Goal: Task Accomplishment & Management: Use online tool/utility

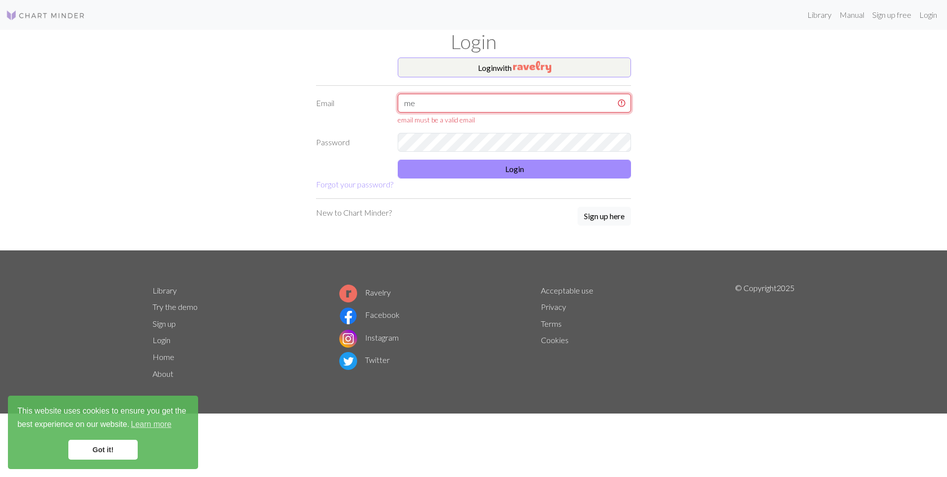
click at [490, 100] on input "me" at bounding box center [514, 103] width 233 height 19
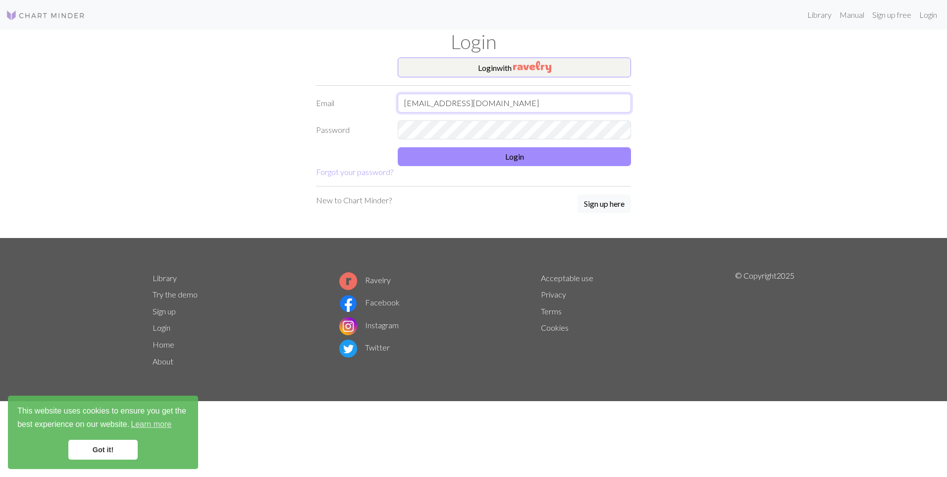
type input "[EMAIL_ADDRESS][DOMAIN_NAME]"
click at [536, 161] on button "Login" at bounding box center [514, 156] width 233 height 19
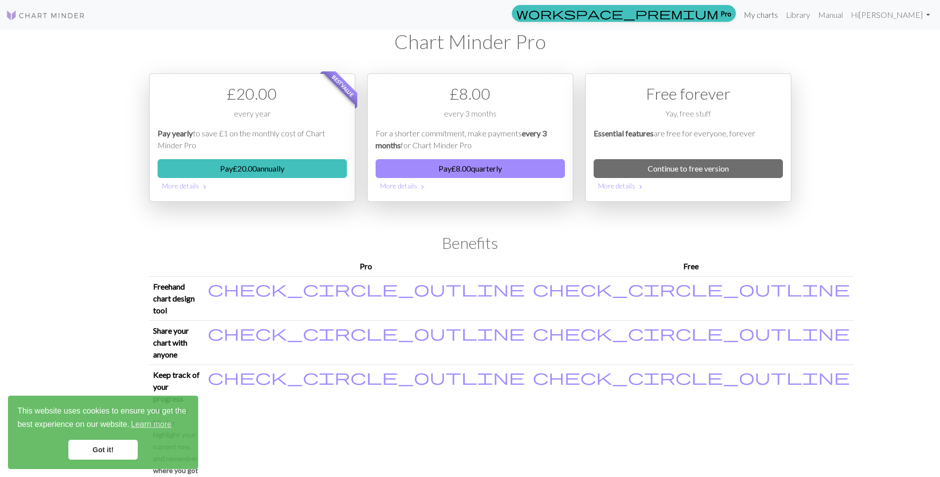
click at [782, 14] on link "My charts" at bounding box center [761, 15] width 42 height 20
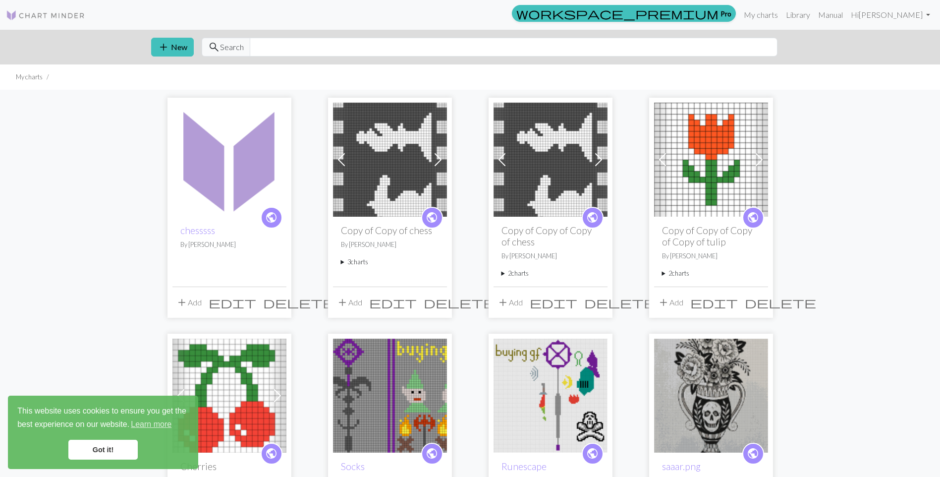
click at [234, 147] on img at bounding box center [229, 160] width 114 height 114
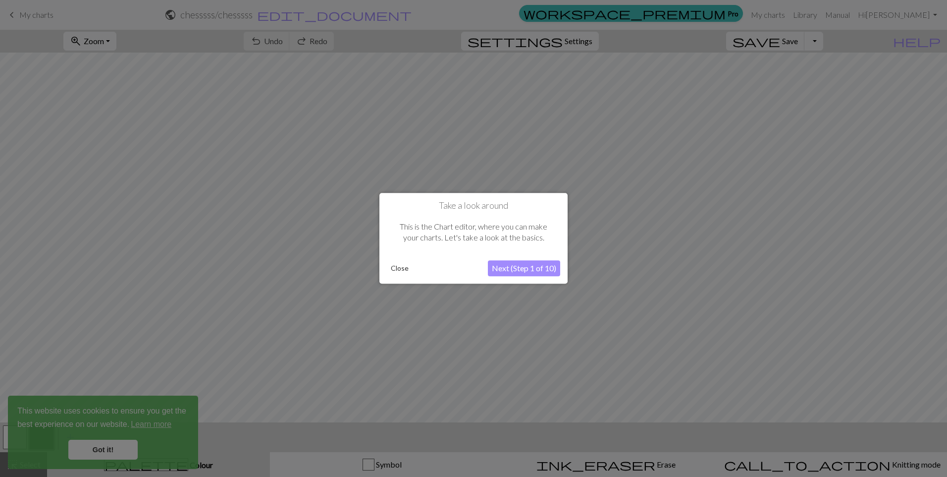
click at [389, 267] on button "Close" at bounding box center [400, 268] width 26 height 15
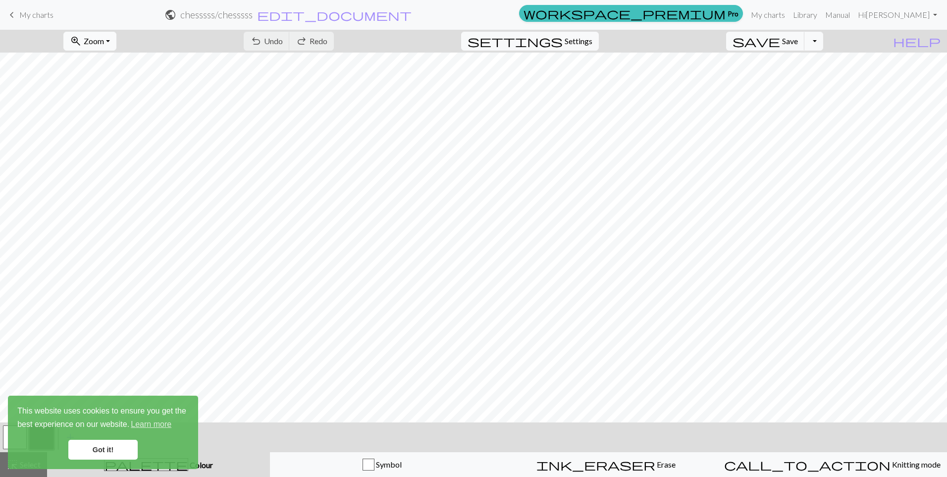
click at [116, 35] on button "zoom_in Zoom Zoom" at bounding box center [89, 41] width 53 height 19
click at [136, 58] on button "Fit all" at bounding box center [103, 63] width 78 height 16
click at [102, 450] on link "Got it!" at bounding box center [102, 450] width 69 height 20
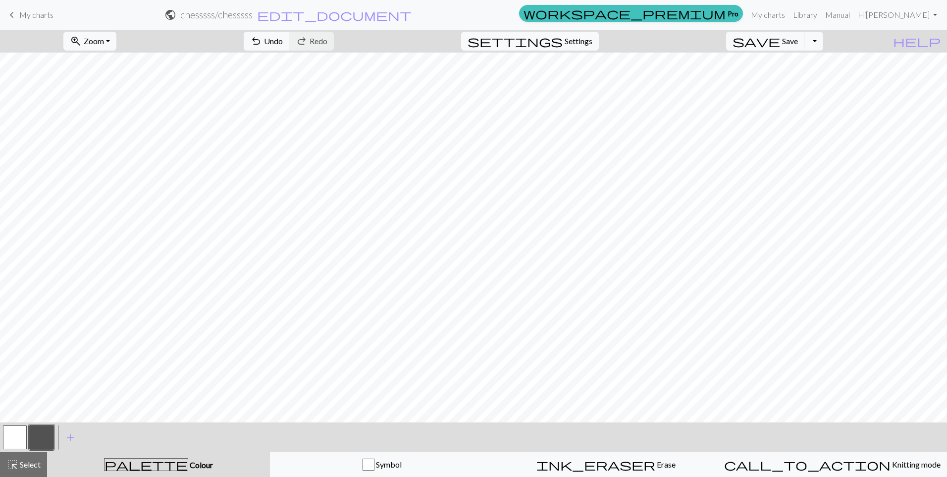
click at [29, 463] on div "This website uses cookies to ensure you get the best experience on our website.…" at bounding box center [103, 431] width 190 height 73
click at [21, 467] on span "Select" at bounding box center [29, 463] width 22 height 9
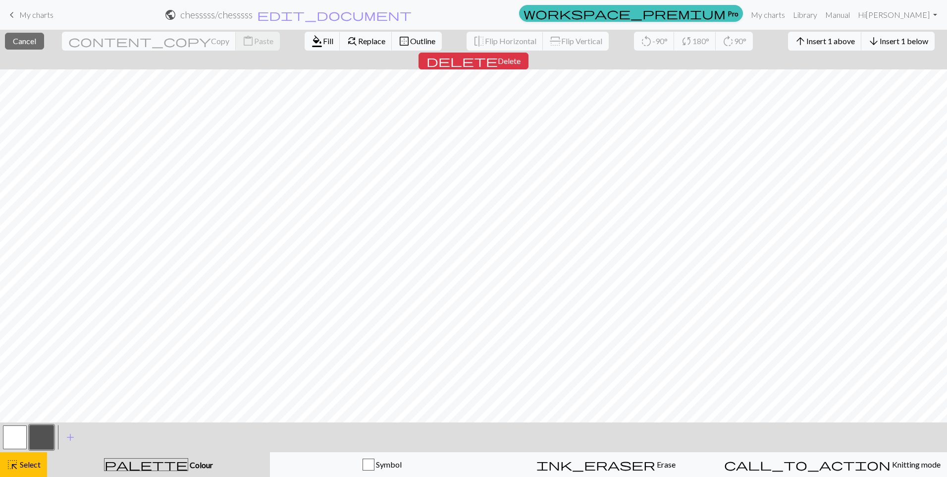
click at [42, 432] on button "button" at bounding box center [42, 437] width 24 height 24
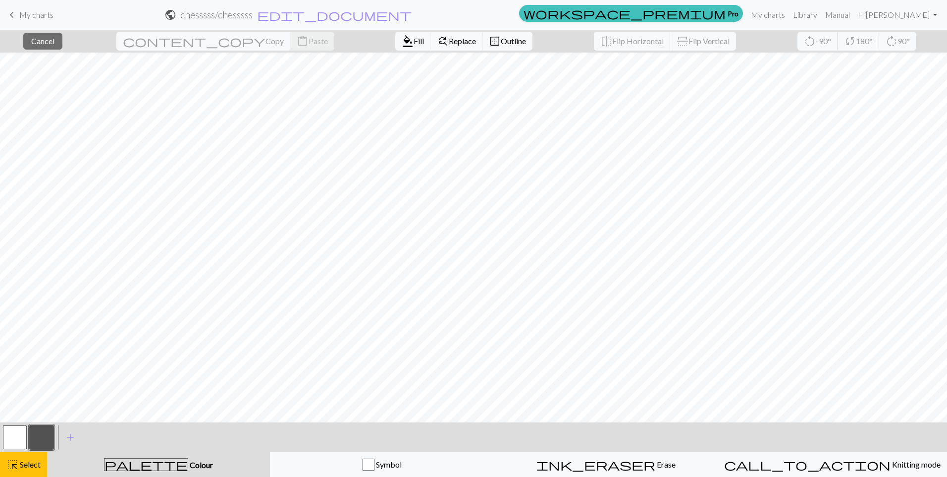
click at [35, 466] on span "Select" at bounding box center [29, 463] width 22 height 9
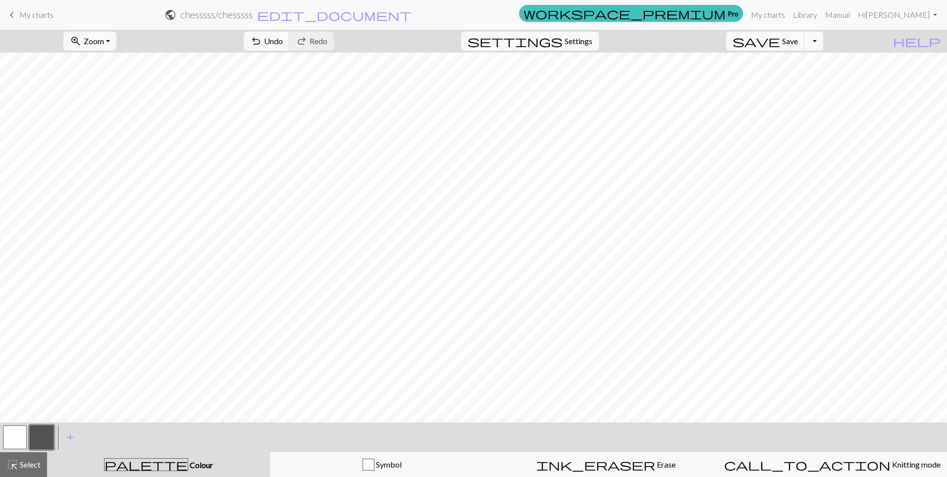
click at [18, 433] on button "button" at bounding box center [15, 437] width 24 height 24
click at [39, 432] on button "button" at bounding box center [42, 437] width 24 height 24
click at [21, 445] on button "button" at bounding box center [15, 437] width 24 height 24
click at [780, 44] on span "save" at bounding box center [757, 41] width 48 height 14
click at [789, 15] on link "My charts" at bounding box center [768, 15] width 42 height 20
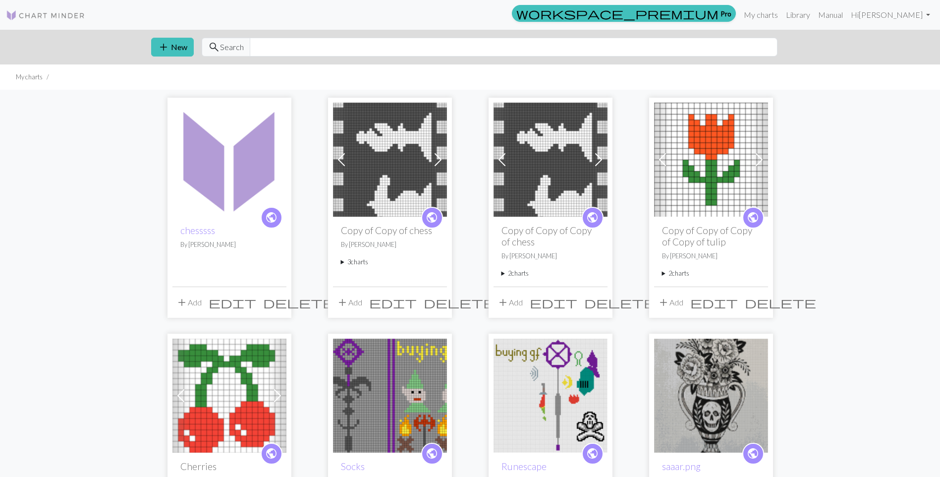
click at [367, 158] on img at bounding box center [390, 160] width 114 height 114
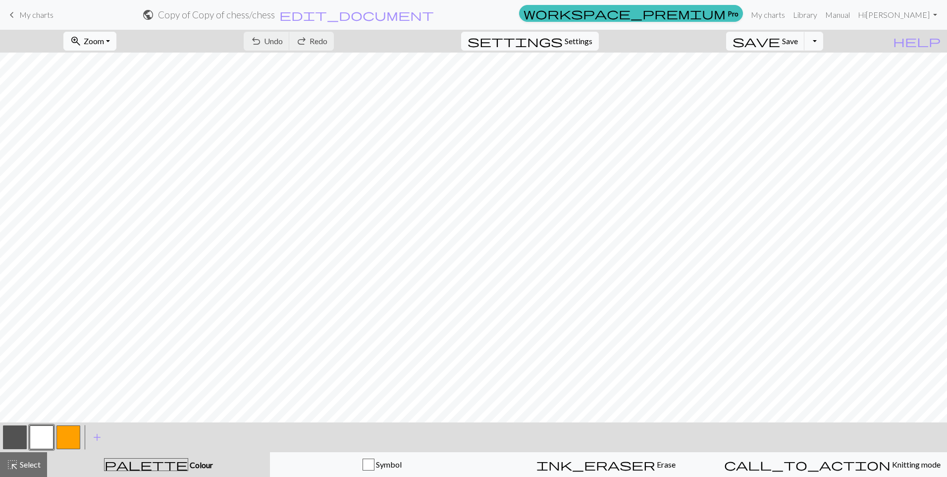
click at [82, 39] on span "zoom_in" at bounding box center [76, 41] width 12 height 14
click at [107, 58] on button "Fit all" at bounding box center [103, 63] width 78 height 16
click at [789, 10] on link "My charts" at bounding box center [768, 15] width 42 height 20
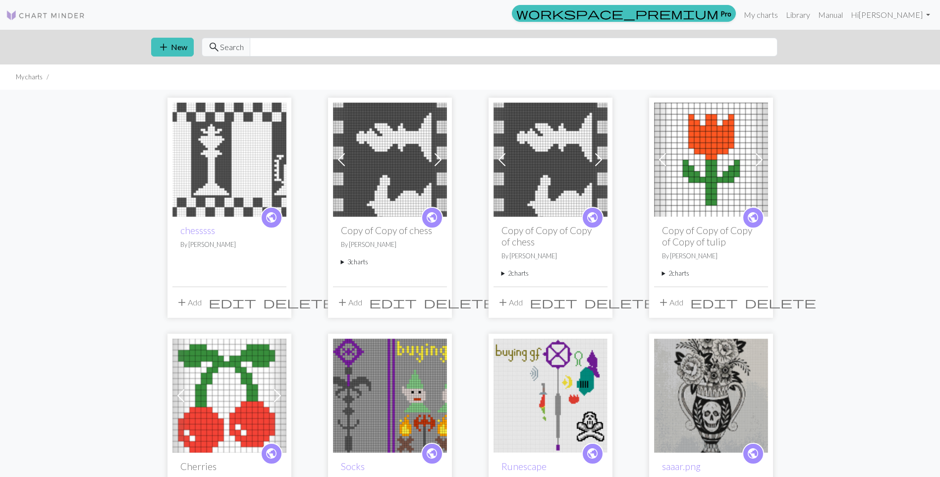
click at [223, 162] on img at bounding box center [229, 160] width 114 height 114
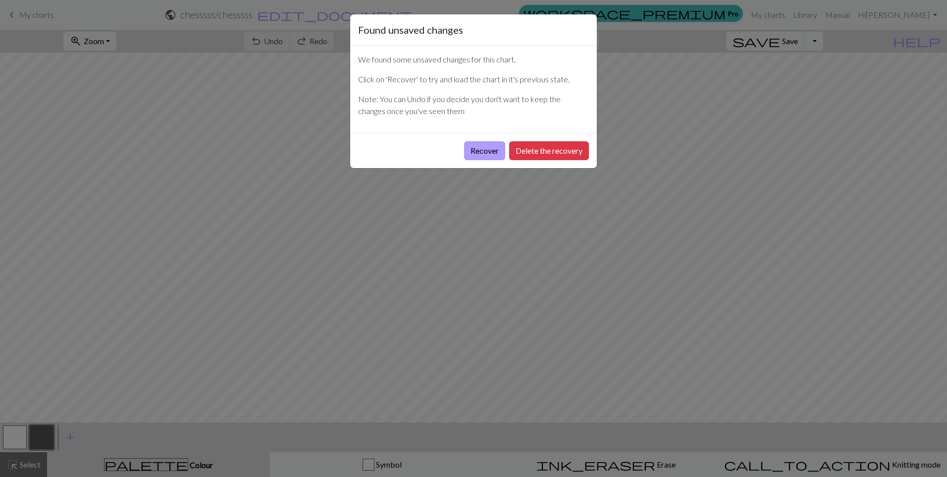
click at [484, 154] on button "Recover" at bounding box center [484, 150] width 41 height 19
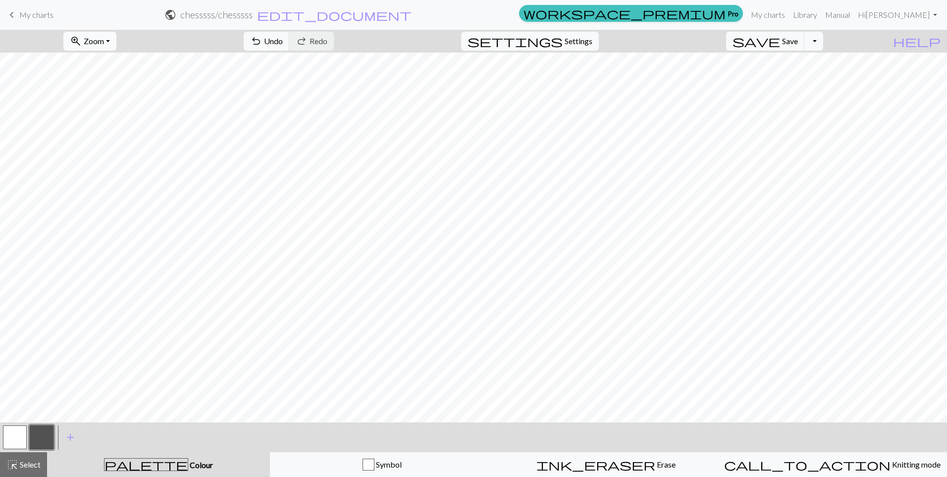
click at [104, 44] on span "Zoom" at bounding box center [94, 40] width 20 height 9
click at [112, 65] on button "Fit all" at bounding box center [103, 63] width 78 height 16
click at [18, 442] on button "button" at bounding box center [15, 437] width 24 height 24
click at [47, 441] on button "button" at bounding box center [42, 437] width 24 height 24
click at [10, 439] on button "button" at bounding box center [15, 437] width 24 height 24
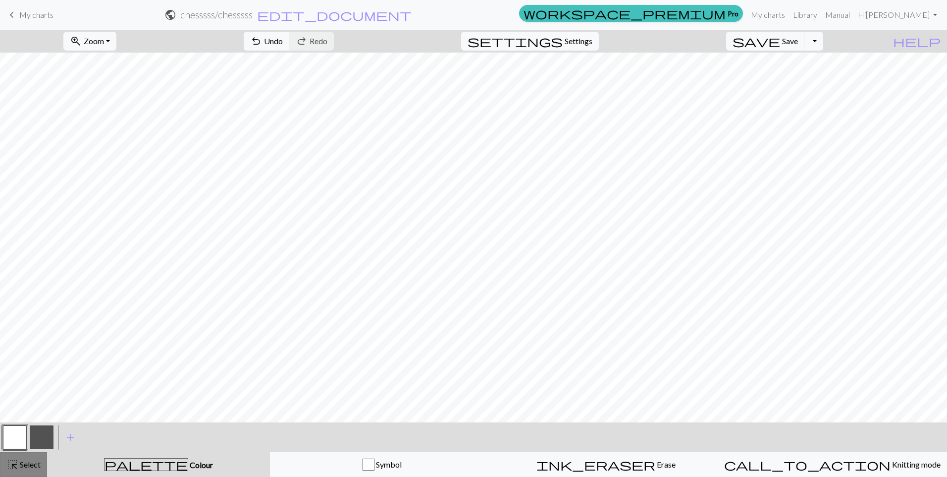
click at [31, 459] on div "highlight_alt Select Select" at bounding box center [23, 464] width 34 height 12
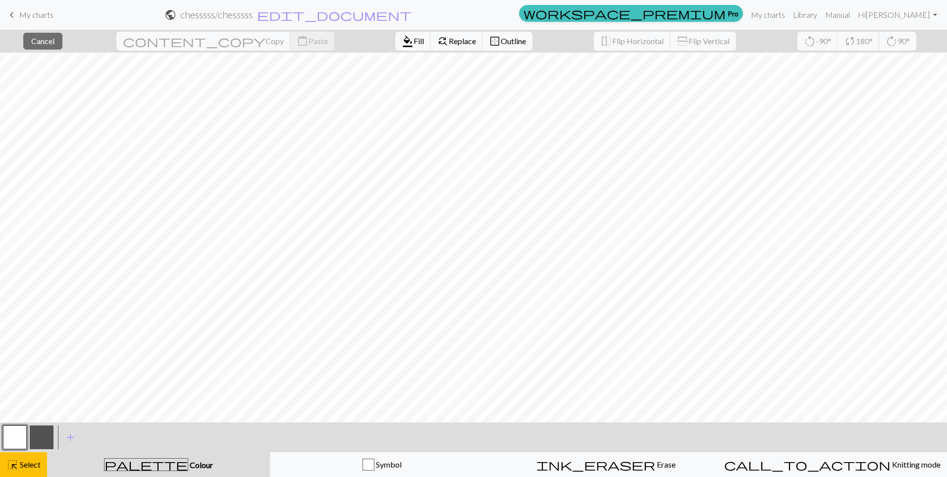
click at [38, 434] on button "button" at bounding box center [42, 437] width 24 height 24
click at [395, 48] on button "format_color_fill Fill" at bounding box center [413, 41] width 36 height 19
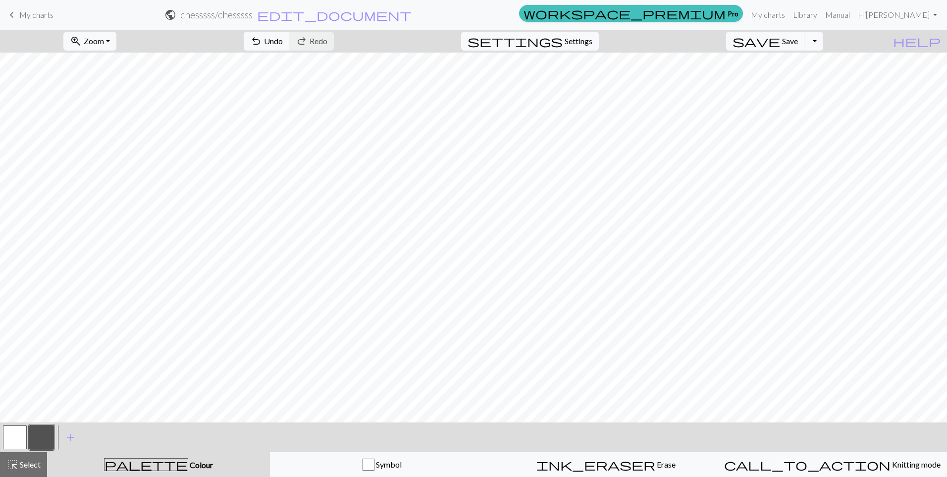
click at [18, 441] on button "button" at bounding box center [15, 437] width 24 height 24
click at [39, 440] on button "button" at bounding box center [42, 437] width 24 height 24
click at [19, 439] on button "button" at bounding box center [15, 437] width 24 height 24
click at [33, 464] on span "Select" at bounding box center [29, 463] width 22 height 9
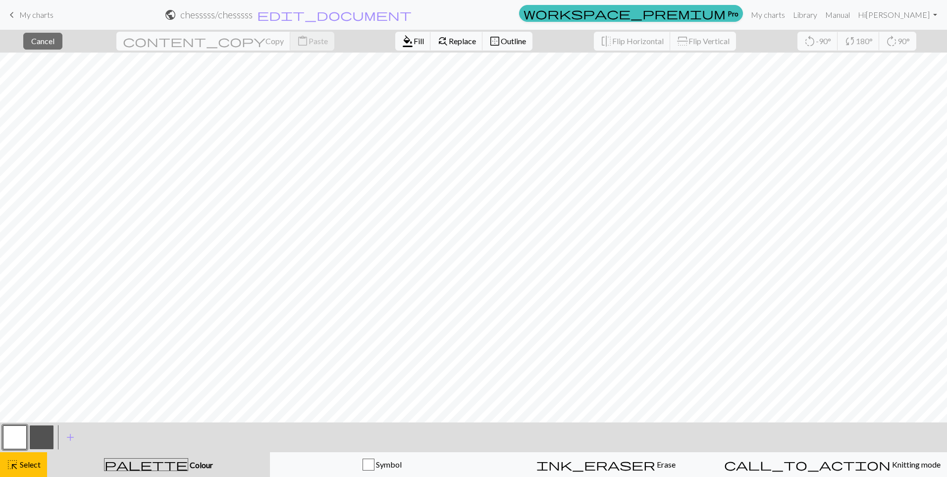
click at [47, 440] on button "button" at bounding box center [42, 437] width 24 height 24
click at [414, 44] on span "Fill" at bounding box center [419, 40] width 10 height 9
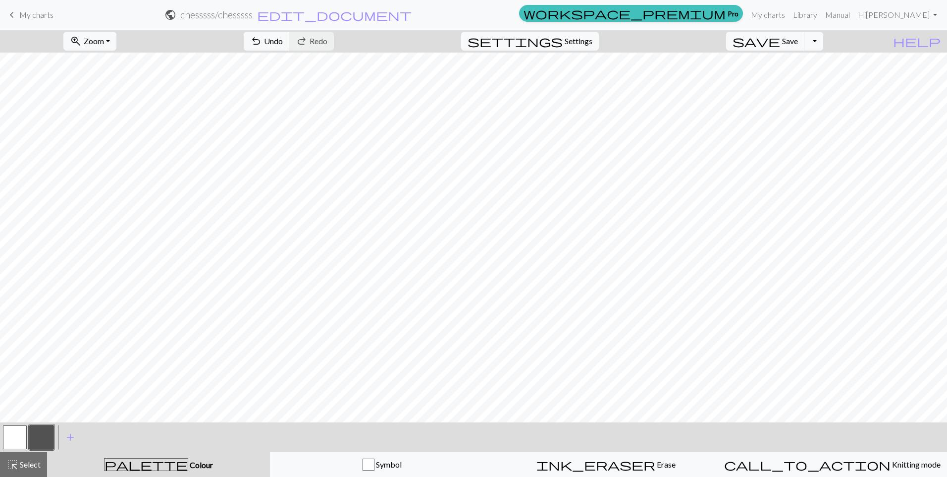
click at [14, 441] on button "button" at bounding box center [15, 437] width 24 height 24
click at [24, 464] on span "Select" at bounding box center [29, 463] width 22 height 9
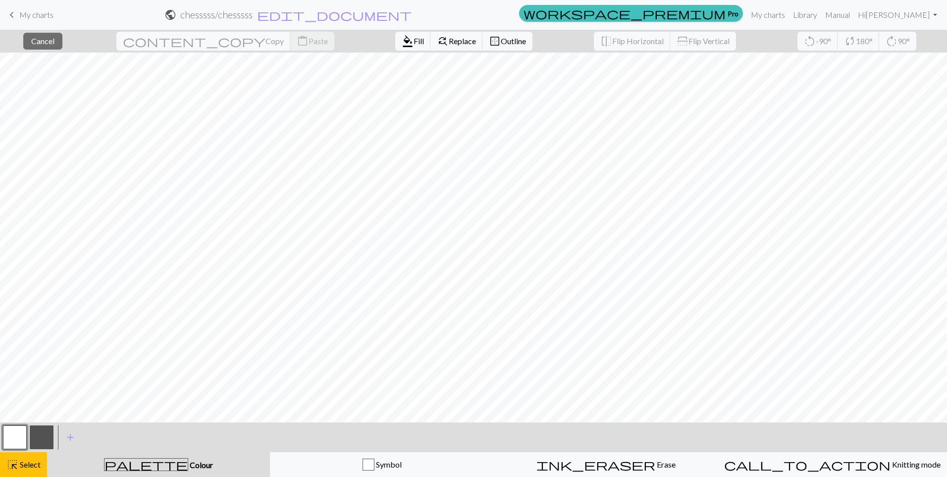
click at [45, 440] on button "button" at bounding box center [42, 437] width 24 height 24
click at [395, 35] on button "format_color_fill Fill" at bounding box center [413, 41] width 36 height 19
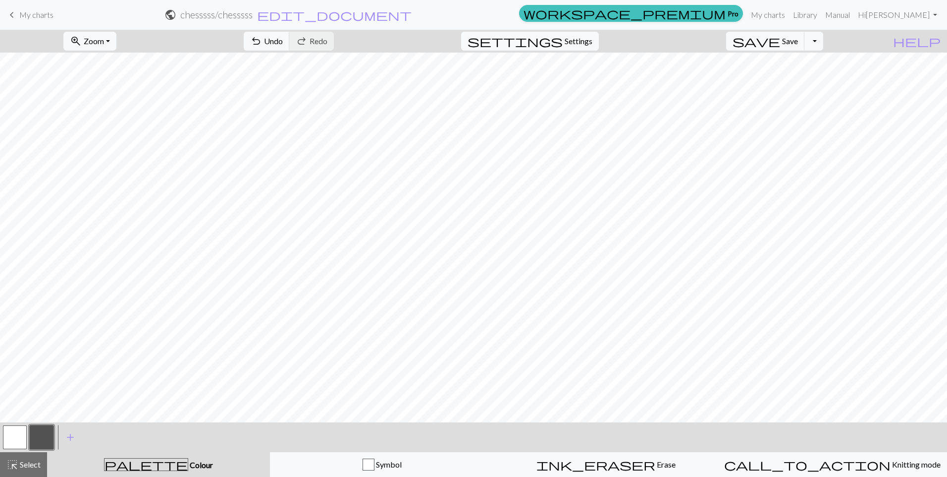
click at [17, 438] on button "button" at bounding box center [15, 437] width 24 height 24
click at [25, 471] on button "highlight_alt Select Select" at bounding box center [23, 464] width 47 height 25
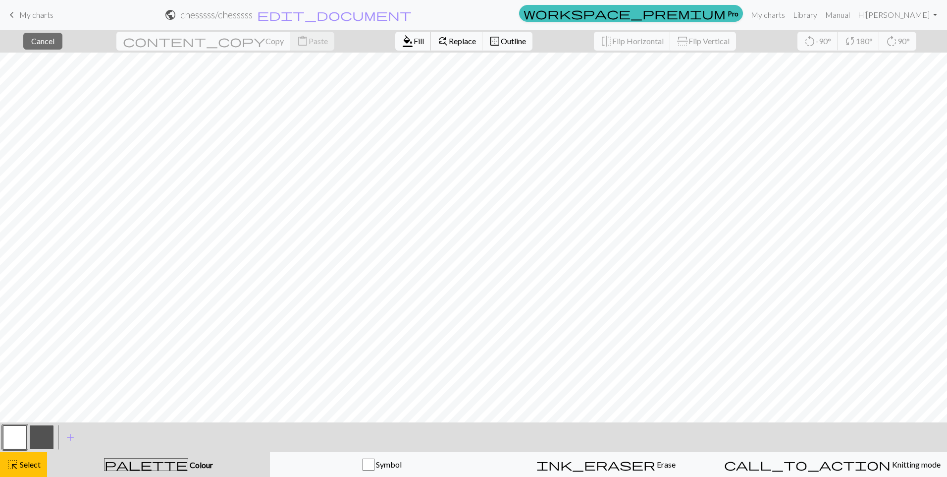
click at [395, 46] on button "format_color_fill Fill" at bounding box center [413, 41] width 36 height 19
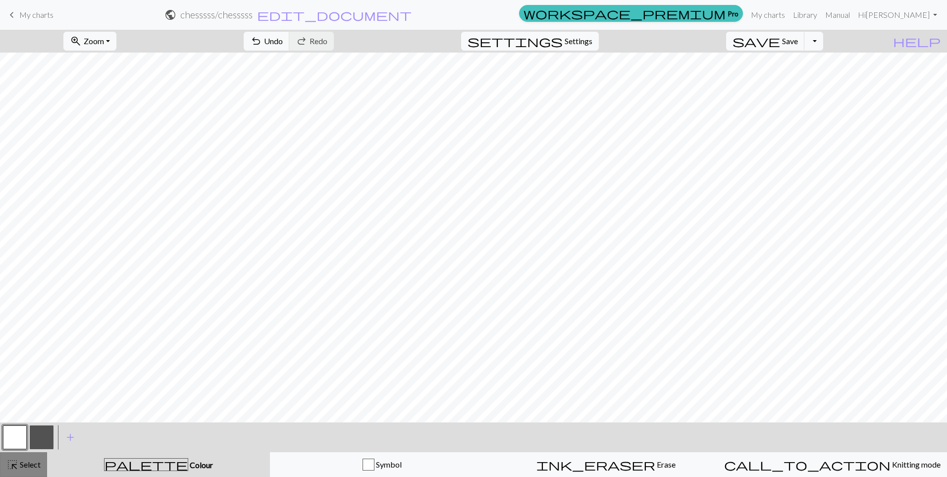
click at [26, 466] on span "Select" at bounding box center [29, 463] width 22 height 9
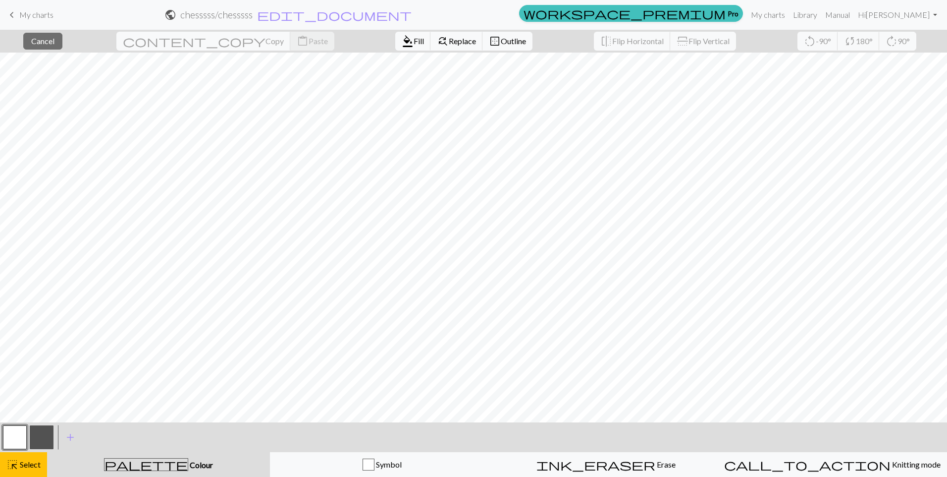
click at [47, 433] on button "button" at bounding box center [42, 437] width 24 height 24
click at [388, 43] on div "format_color_fill Fill find_replace Replace border_outer Outline" at bounding box center [464, 41] width 152 height 23
click at [402, 43] on span "format_color_fill" at bounding box center [408, 41] width 12 height 14
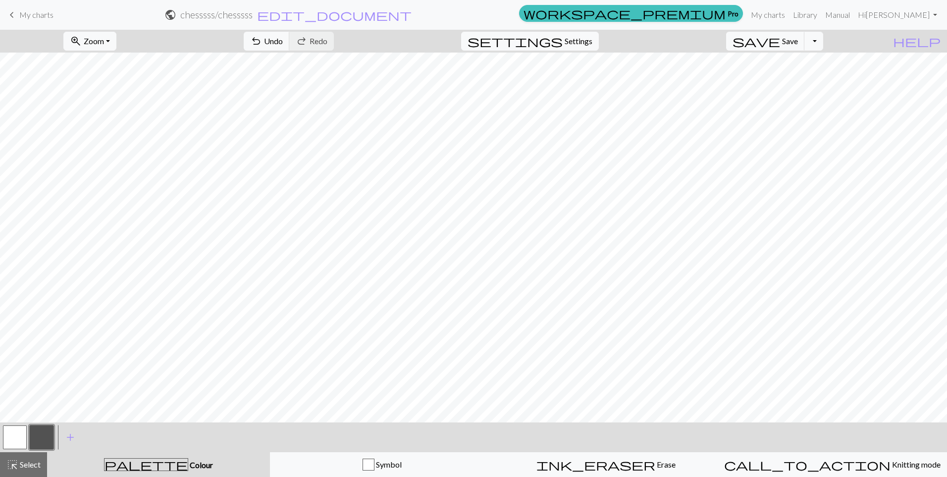
click at [11, 432] on button "button" at bounding box center [15, 437] width 24 height 24
click at [12, 467] on span "highlight_alt" at bounding box center [12, 464] width 12 height 14
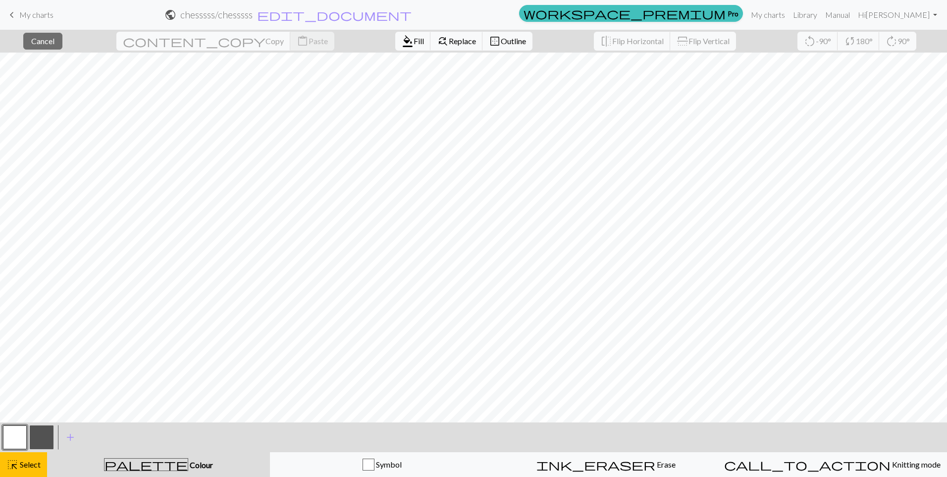
click at [48, 436] on button "button" at bounding box center [42, 437] width 24 height 24
click at [395, 50] on button "format_color_fill Fill" at bounding box center [413, 41] width 36 height 19
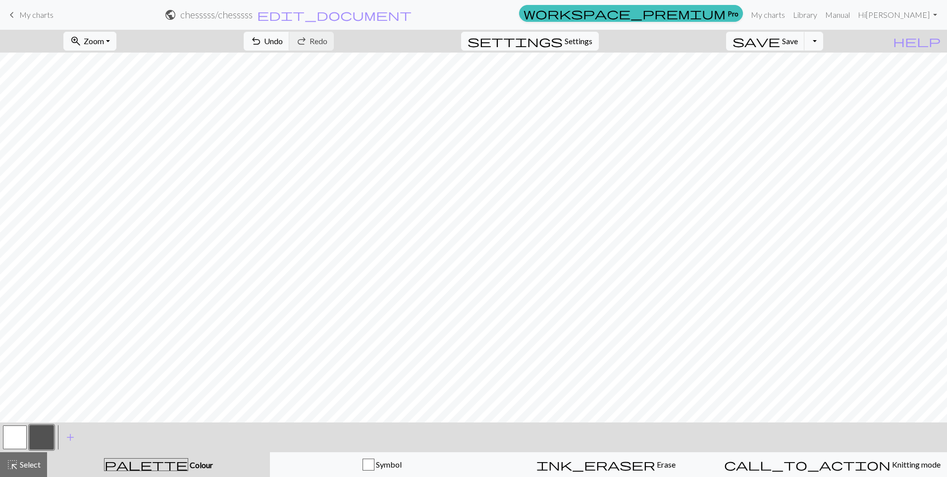
click at [12, 432] on button "button" at bounding box center [15, 437] width 24 height 24
click at [41, 431] on button "button" at bounding box center [42, 437] width 24 height 24
click at [17, 441] on button "button" at bounding box center [15, 437] width 24 height 24
click at [49, 441] on button "button" at bounding box center [42, 437] width 24 height 24
click at [18, 433] on button "button" at bounding box center [15, 437] width 24 height 24
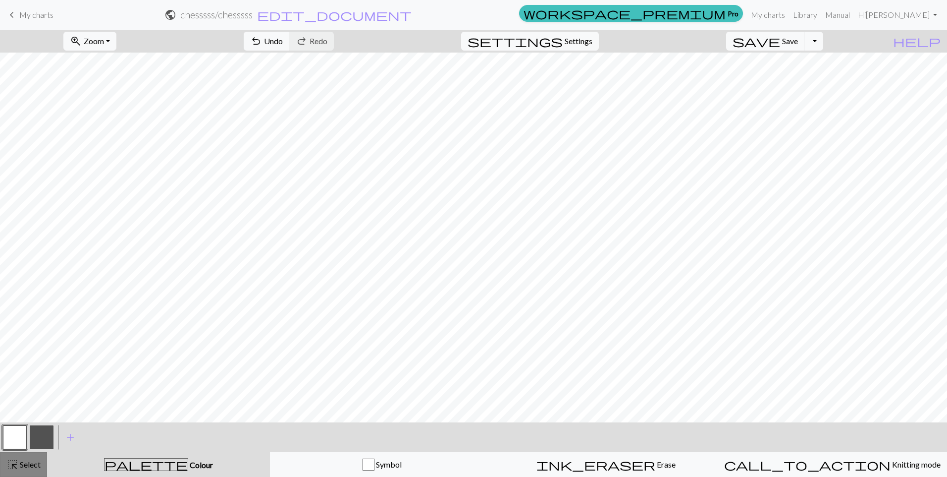
click at [31, 464] on span "Select" at bounding box center [29, 463] width 22 height 9
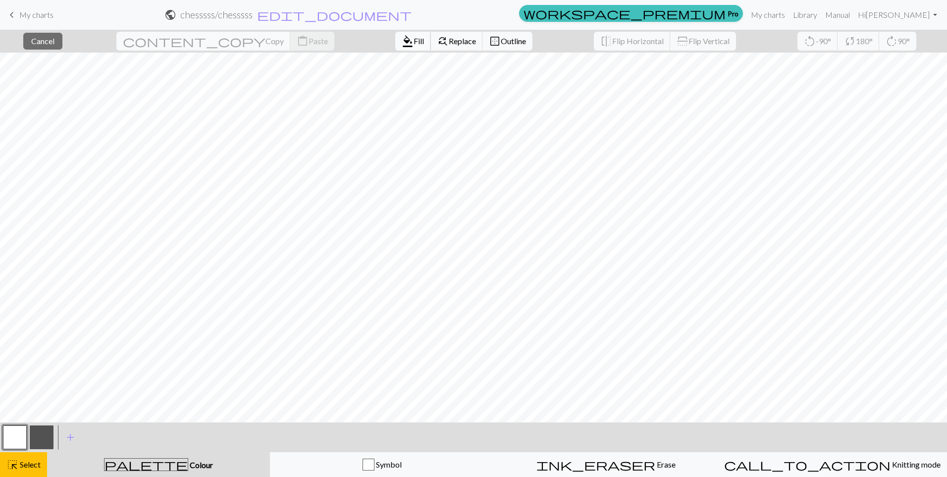
click at [395, 47] on button "format_color_fill Fill" at bounding box center [413, 41] width 36 height 19
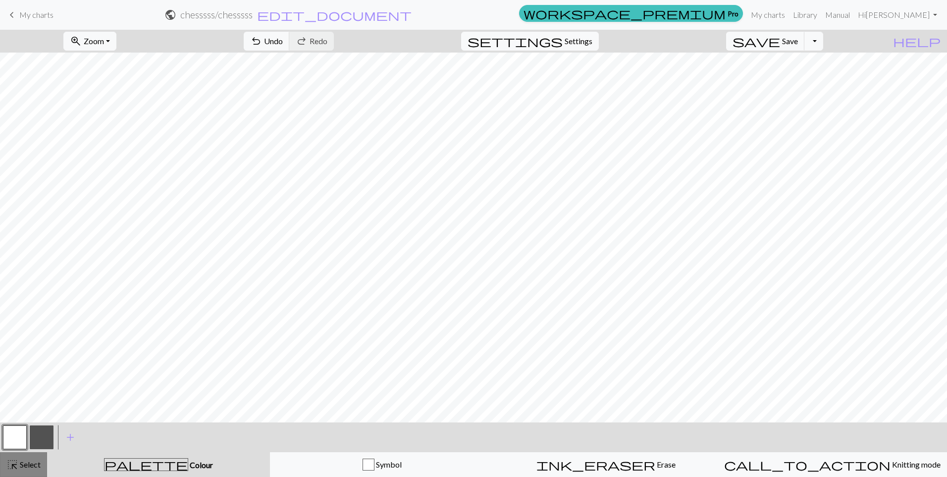
click at [21, 463] on span "Select" at bounding box center [29, 463] width 22 height 9
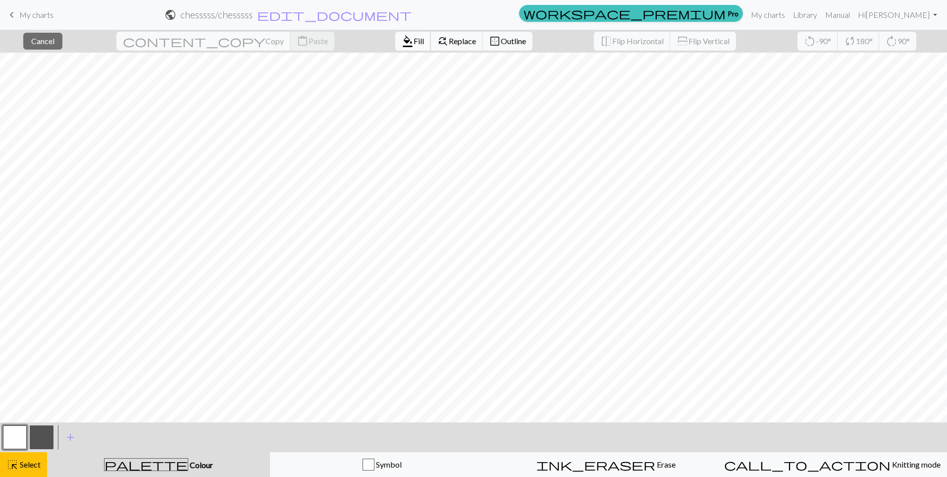
click at [402, 44] on span "format_color_fill" at bounding box center [408, 41] width 12 height 14
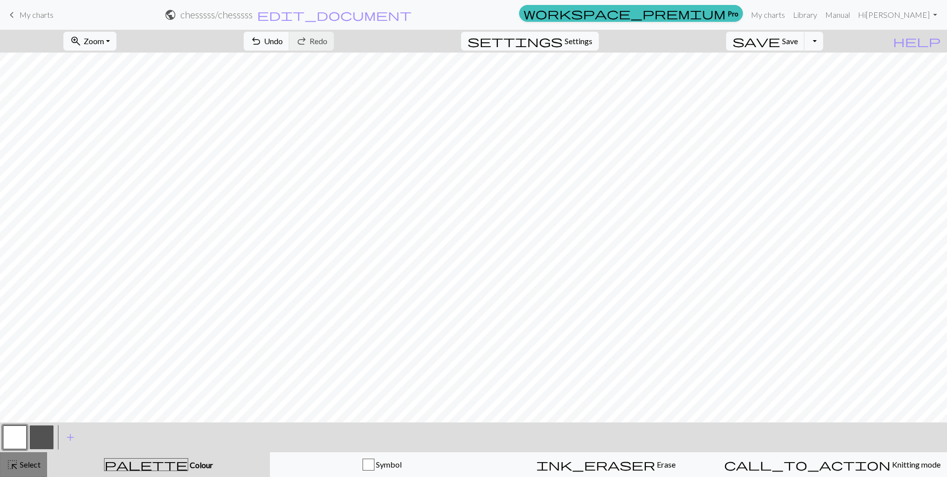
click at [18, 468] on span "highlight_alt" at bounding box center [12, 464] width 12 height 14
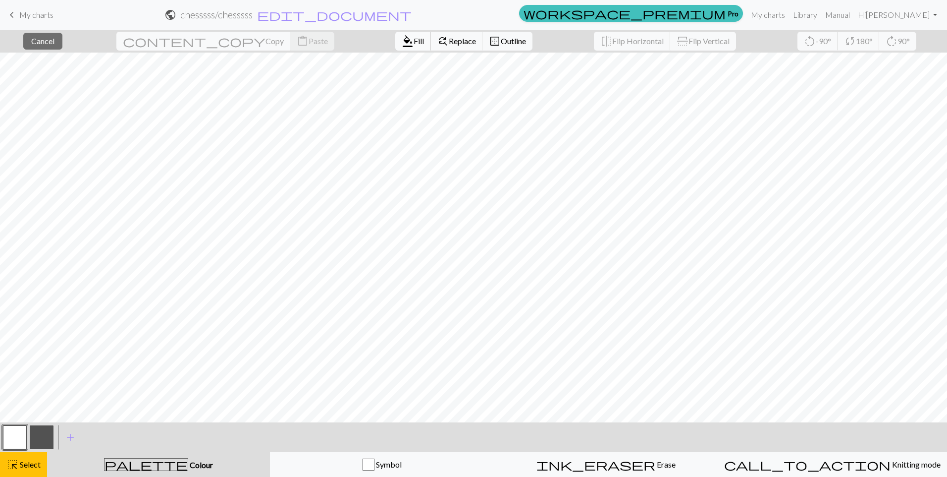
click at [414, 45] on span "Fill" at bounding box center [419, 40] width 10 height 9
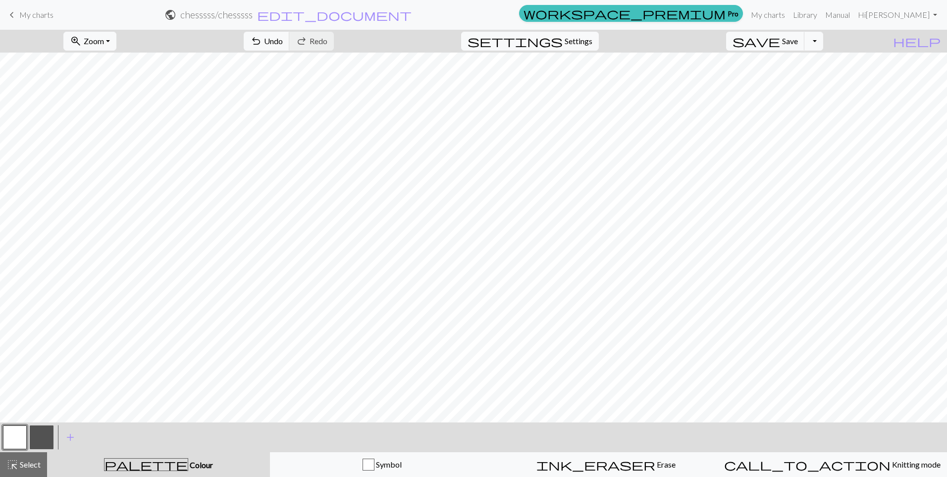
click at [33, 440] on button "button" at bounding box center [42, 437] width 24 height 24
click at [262, 43] on span "undo" at bounding box center [256, 41] width 12 height 14
click at [23, 439] on button "button" at bounding box center [15, 437] width 24 height 24
click at [39, 437] on button "button" at bounding box center [42, 437] width 24 height 24
click at [30, 465] on span "Select" at bounding box center [29, 463] width 22 height 9
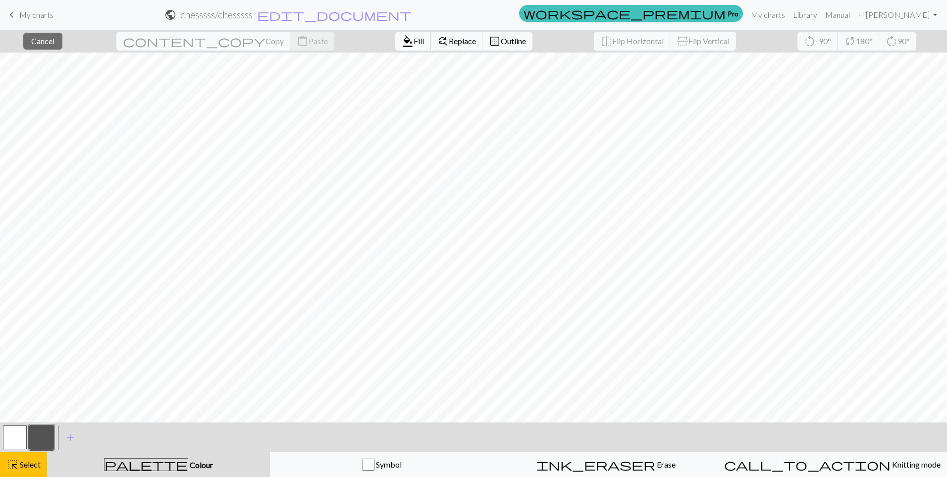
click at [402, 38] on span "format_color_fill" at bounding box center [408, 41] width 12 height 14
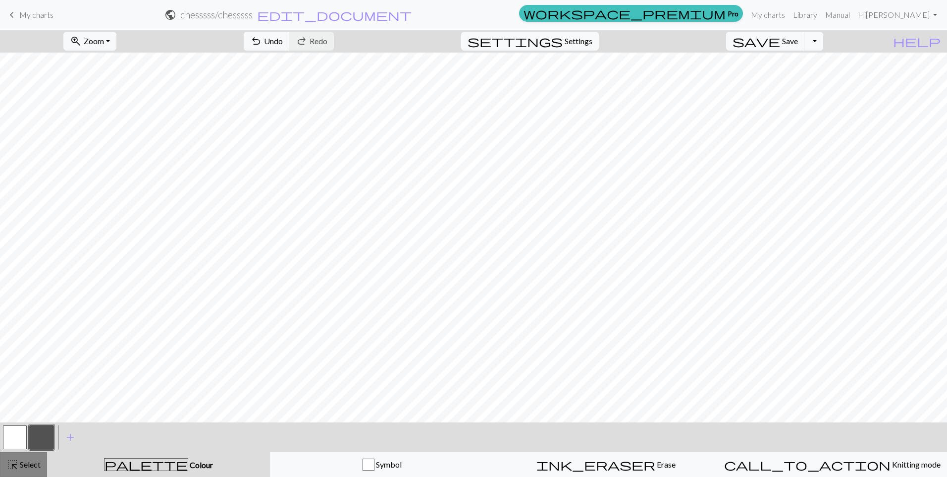
click at [35, 458] on div "highlight_alt Select Select" at bounding box center [23, 464] width 34 height 12
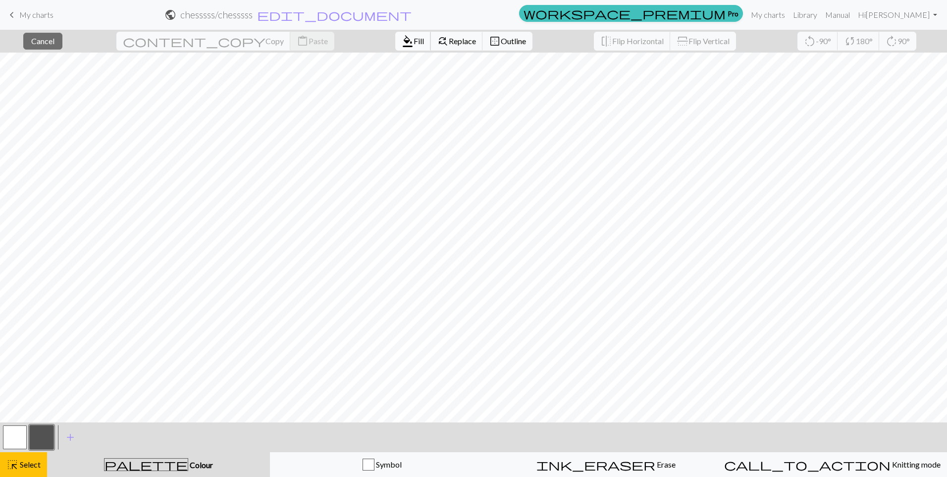
click at [395, 49] on button "format_color_fill Fill" at bounding box center [413, 41] width 36 height 19
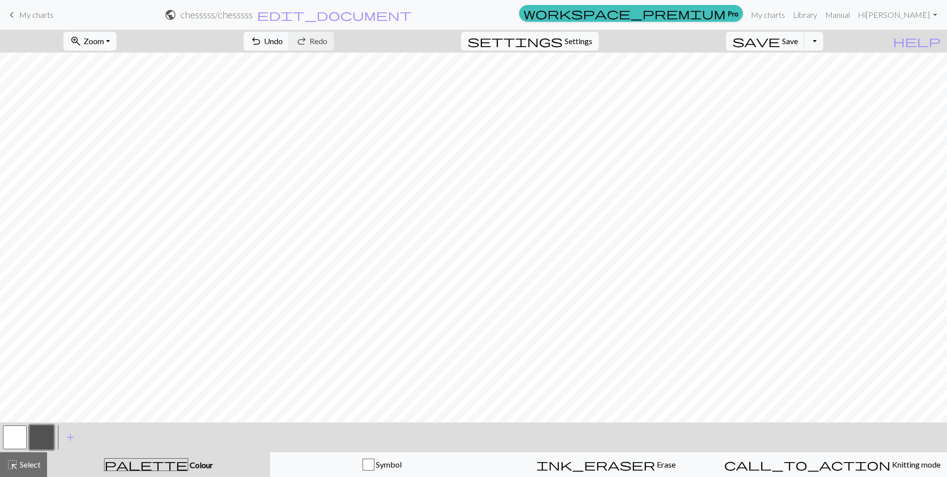
click at [17, 441] on button "button" at bounding box center [15, 437] width 24 height 24
click at [28, 467] on span "Select" at bounding box center [29, 463] width 22 height 9
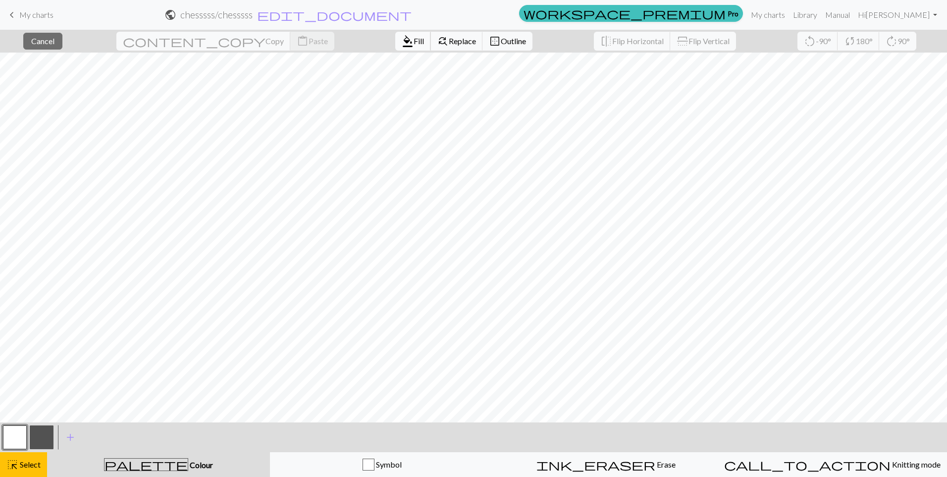
click at [414, 43] on span "Fill" at bounding box center [419, 40] width 10 height 9
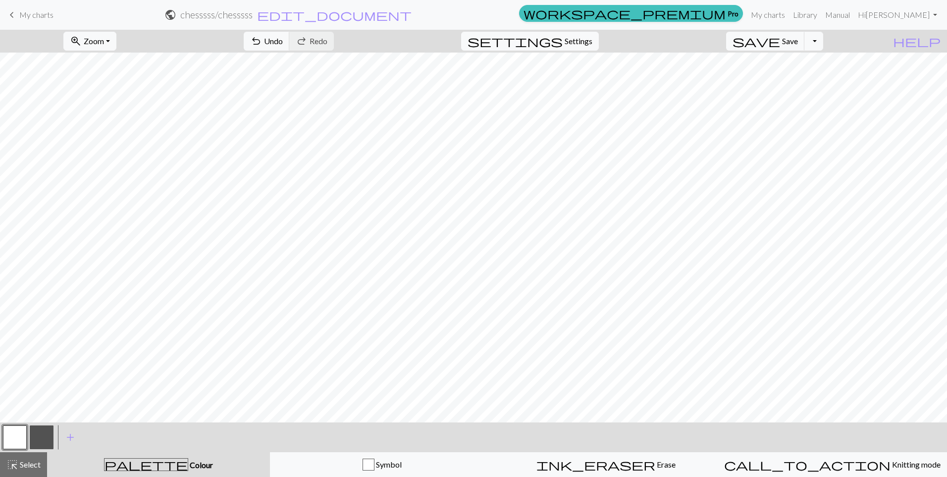
click at [34, 433] on button "button" at bounding box center [42, 437] width 24 height 24
click at [283, 43] on span "Undo" at bounding box center [273, 40] width 19 height 9
click at [262, 48] on span "undo" at bounding box center [256, 41] width 12 height 14
click at [24, 437] on button "button" at bounding box center [15, 437] width 24 height 24
click at [49, 437] on button "button" at bounding box center [42, 437] width 24 height 24
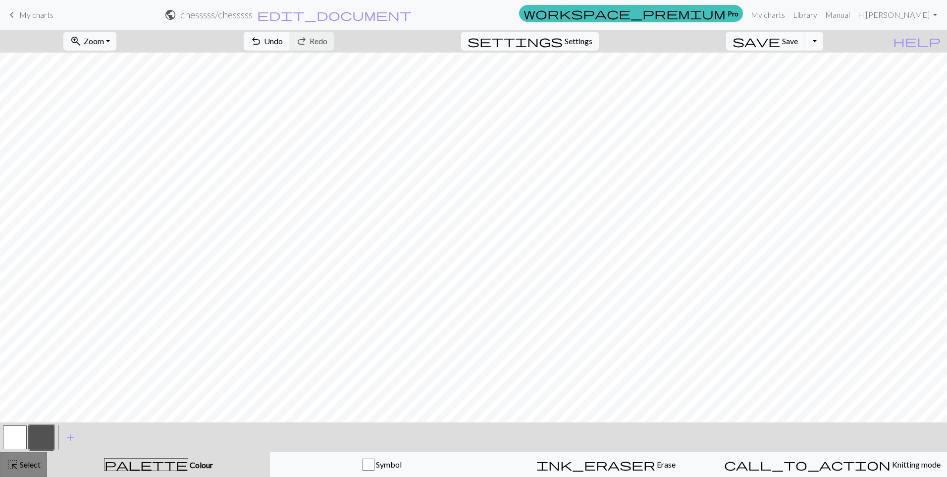
click at [12, 464] on span "highlight_alt" at bounding box center [12, 464] width 12 height 14
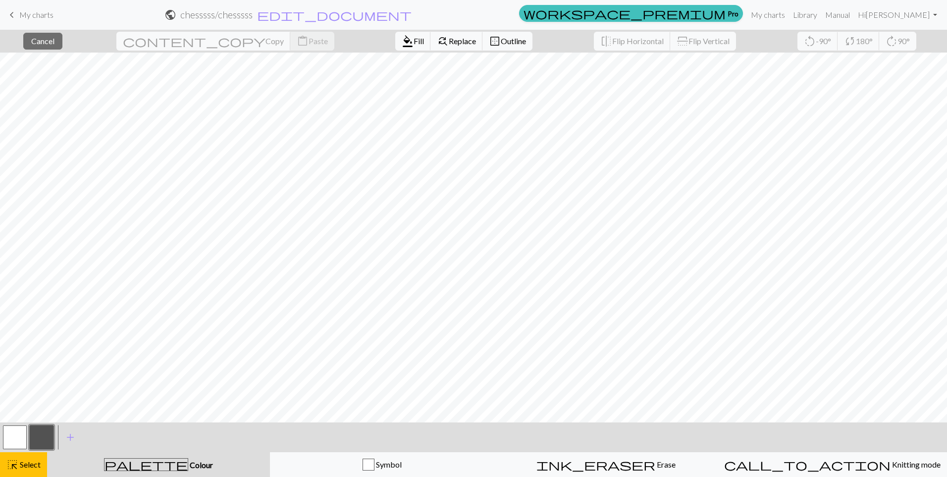
click at [9, 444] on button "button" at bounding box center [15, 437] width 24 height 24
click at [414, 39] on span "Fill" at bounding box center [419, 40] width 10 height 9
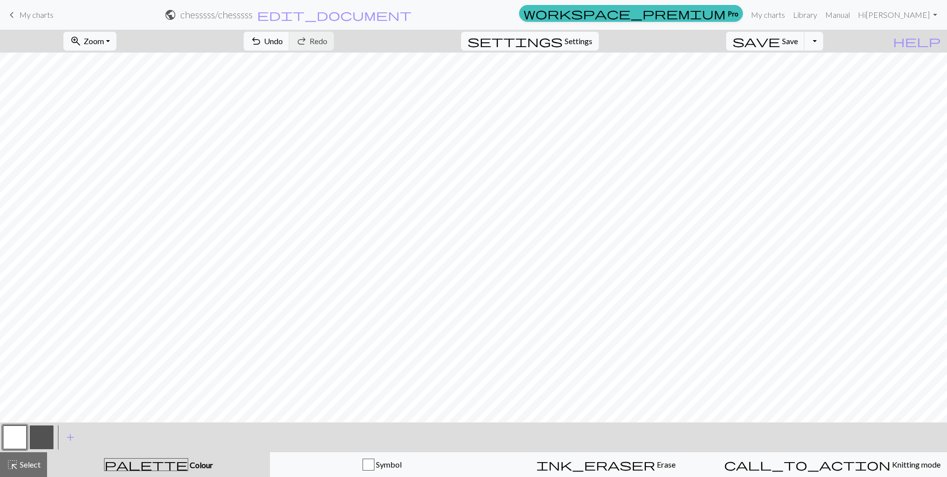
click at [52, 434] on button "button" at bounding box center [42, 437] width 24 height 24
click at [20, 439] on button "button" at bounding box center [15, 437] width 24 height 24
click at [39, 442] on button "button" at bounding box center [42, 437] width 24 height 24
click at [30, 461] on span "Select" at bounding box center [29, 463] width 22 height 9
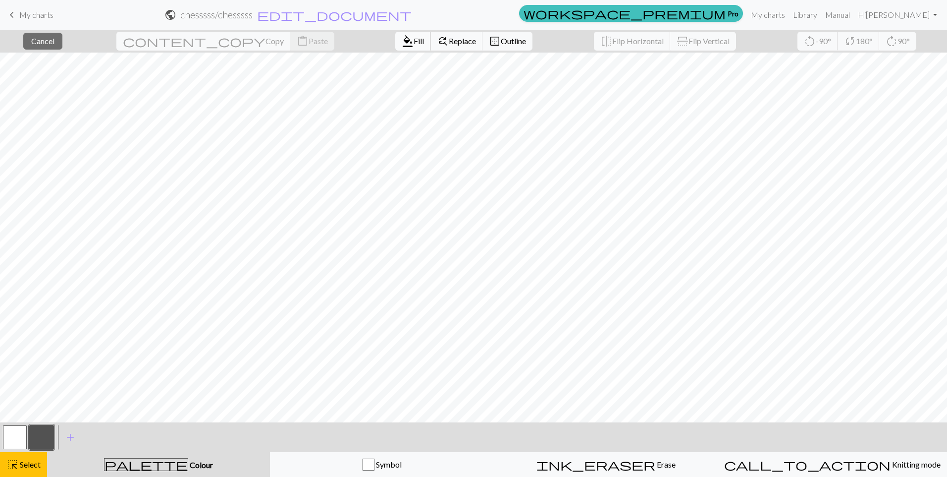
click at [414, 39] on span "Fill" at bounding box center [419, 40] width 10 height 9
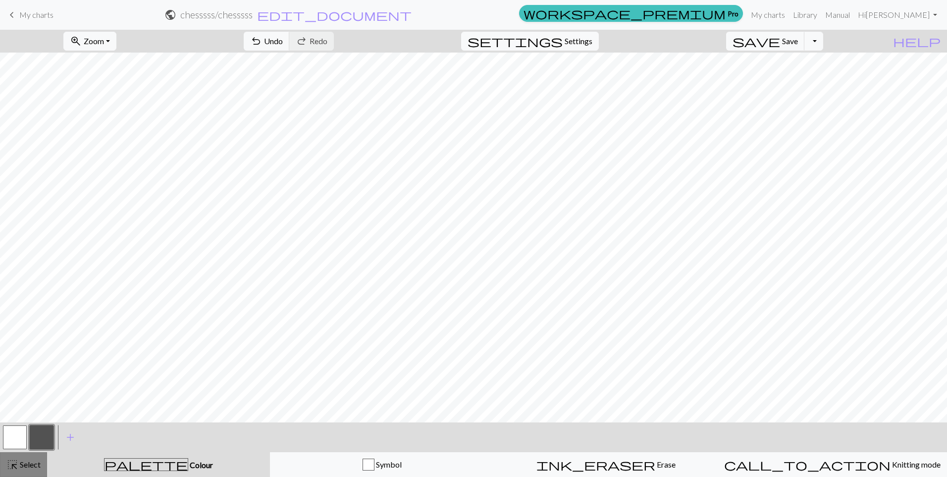
click at [41, 463] on button "highlight_alt Select Select" at bounding box center [23, 464] width 47 height 25
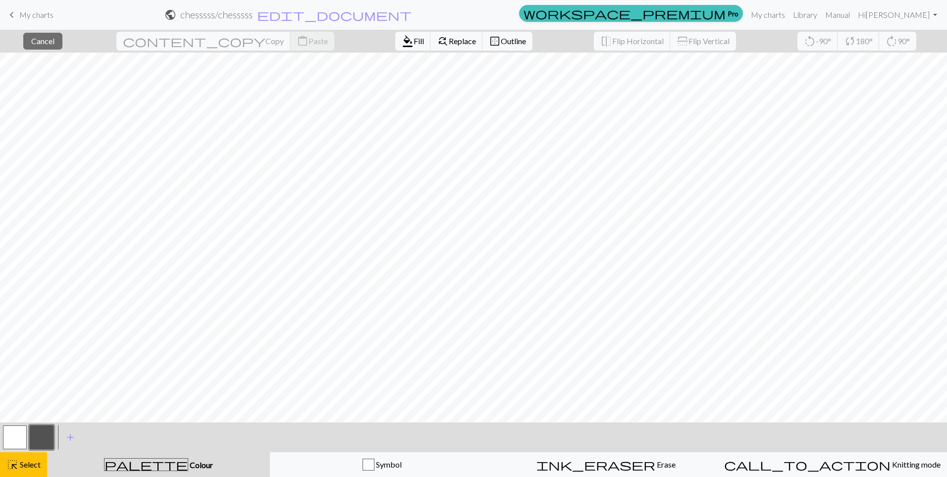
click at [18, 445] on button "button" at bounding box center [15, 437] width 24 height 24
click at [414, 43] on span "Fill" at bounding box center [419, 40] width 10 height 9
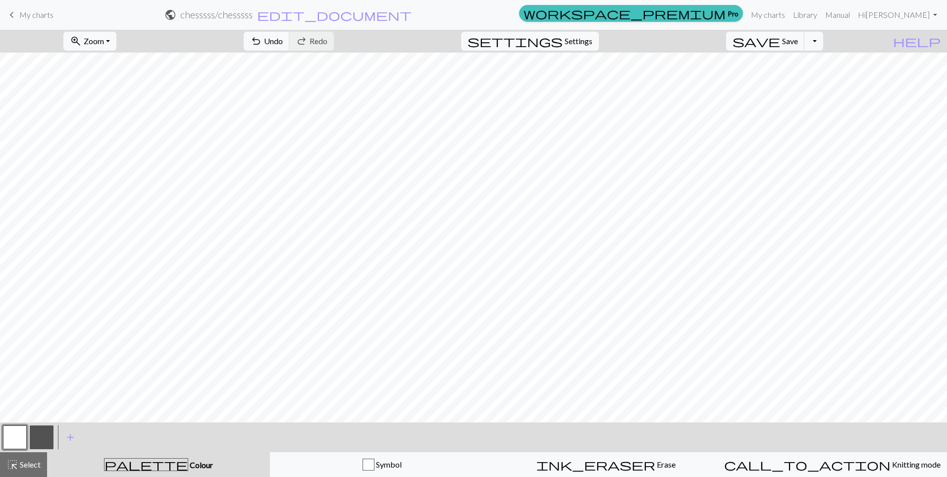
click at [34, 442] on button "button" at bounding box center [42, 437] width 24 height 24
click at [16, 463] on span "highlight_alt" at bounding box center [12, 464] width 12 height 14
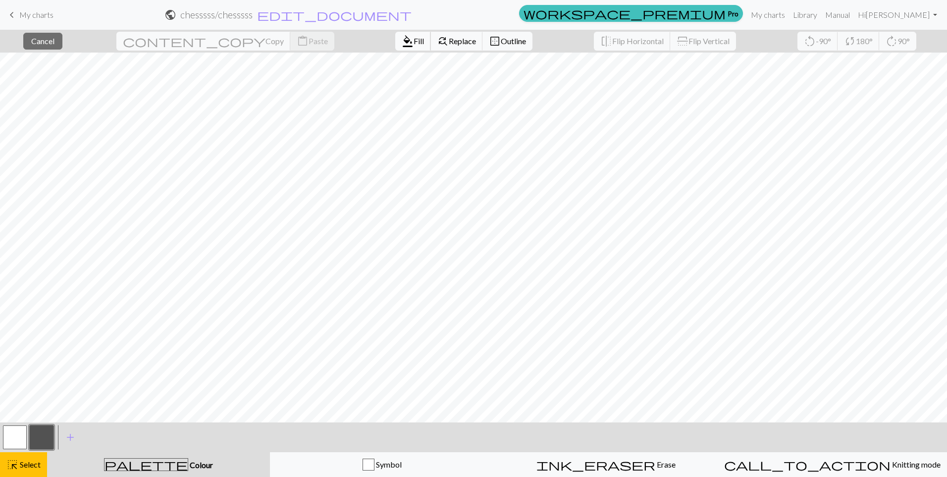
click at [402, 40] on span "format_color_fill" at bounding box center [408, 41] width 12 height 14
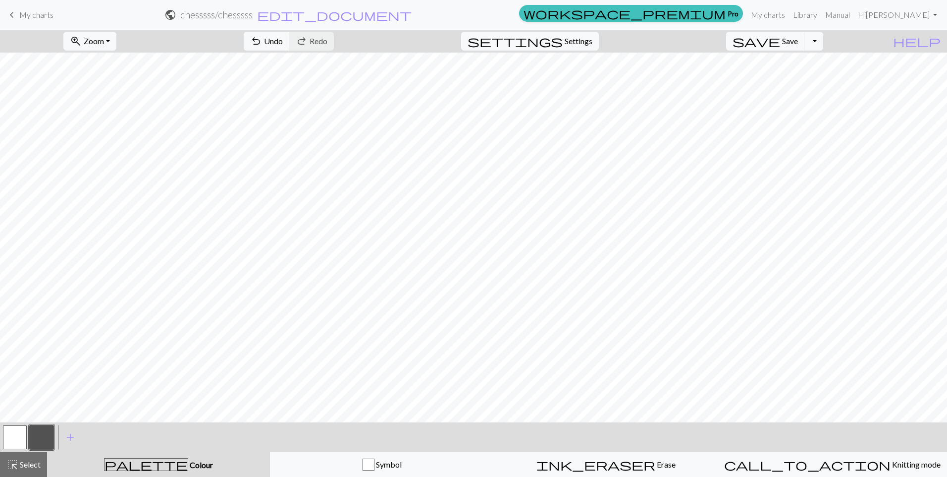
click at [20, 440] on button "button" at bounding box center [15, 437] width 24 height 24
click at [44, 438] on button "button" at bounding box center [42, 437] width 24 height 24
click at [29, 466] on span "Select" at bounding box center [29, 463] width 22 height 9
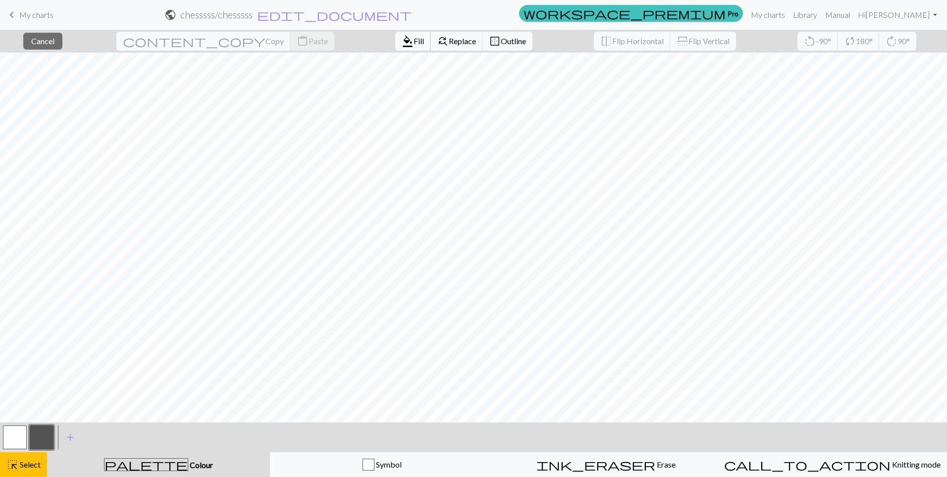
click at [395, 47] on button "format_color_fill Fill" at bounding box center [413, 41] width 36 height 19
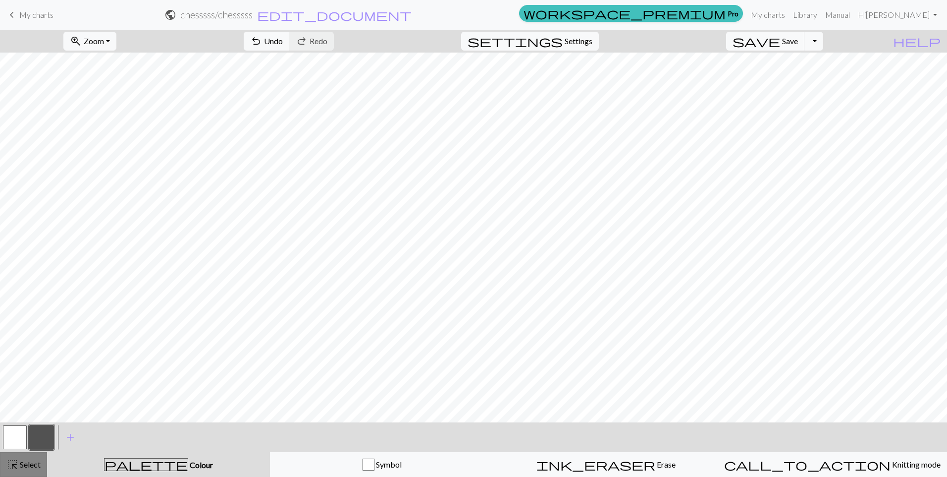
click at [20, 459] on div "highlight_alt Select Select" at bounding box center [23, 464] width 34 height 12
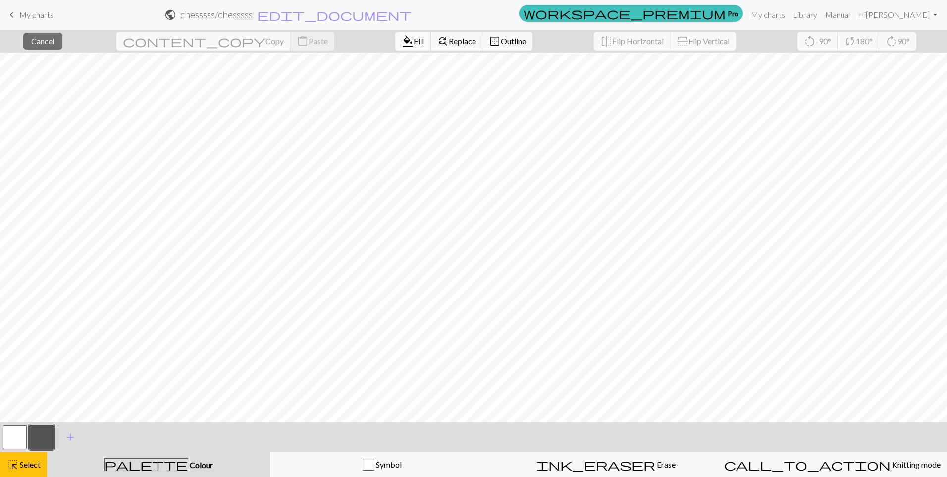
click at [414, 43] on span "Fill" at bounding box center [419, 40] width 10 height 9
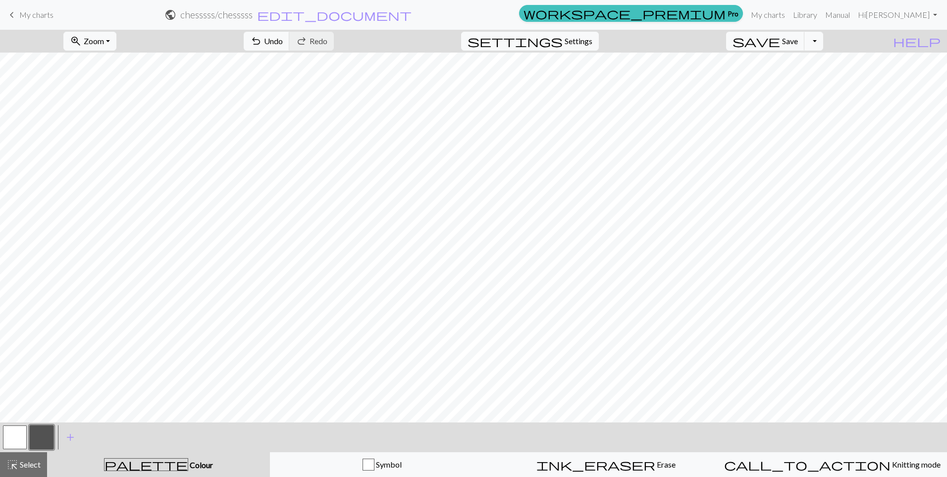
click at [5, 437] on button "button" at bounding box center [15, 437] width 24 height 24
click at [36, 461] on span "Select" at bounding box center [29, 463] width 22 height 9
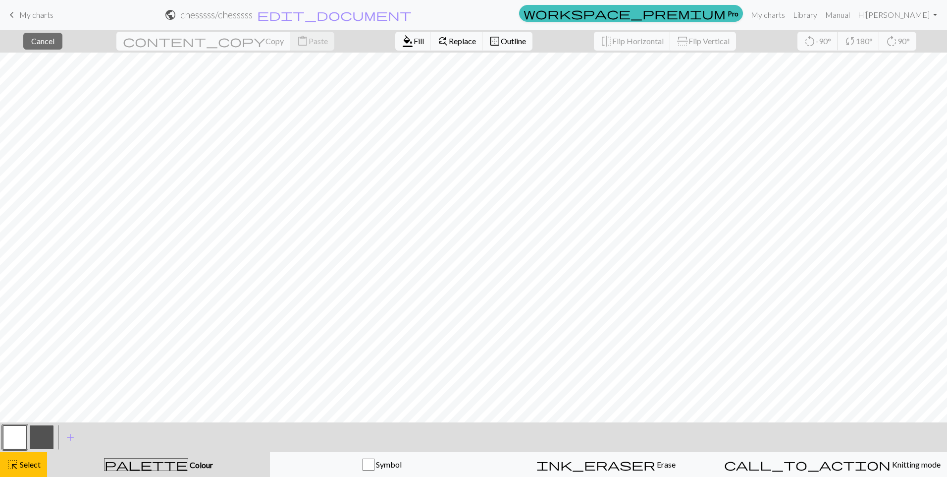
click at [50, 433] on button "button" at bounding box center [42, 437] width 24 height 24
click at [395, 47] on button "format_color_fill Fill" at bounding box center [413, 41] width 36 height 19
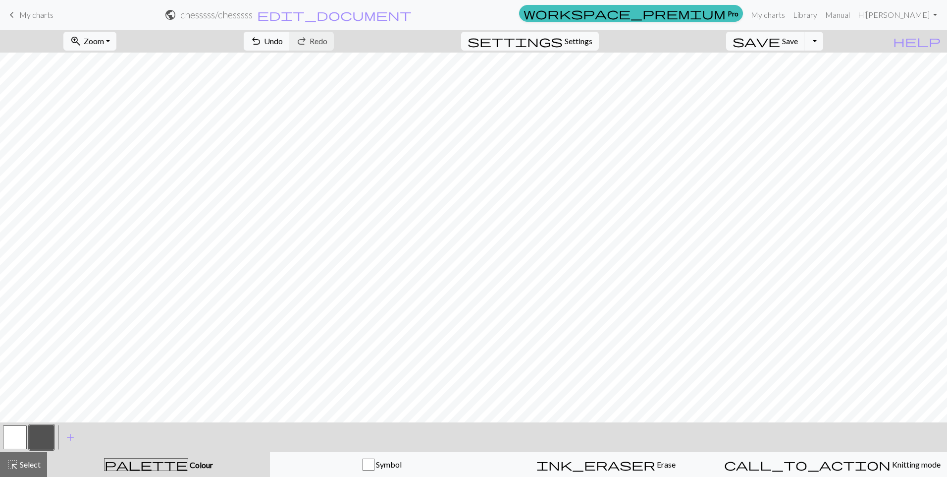
click at [41, 439] on button "button" at bounding box center [42, 437] width 24 height 24
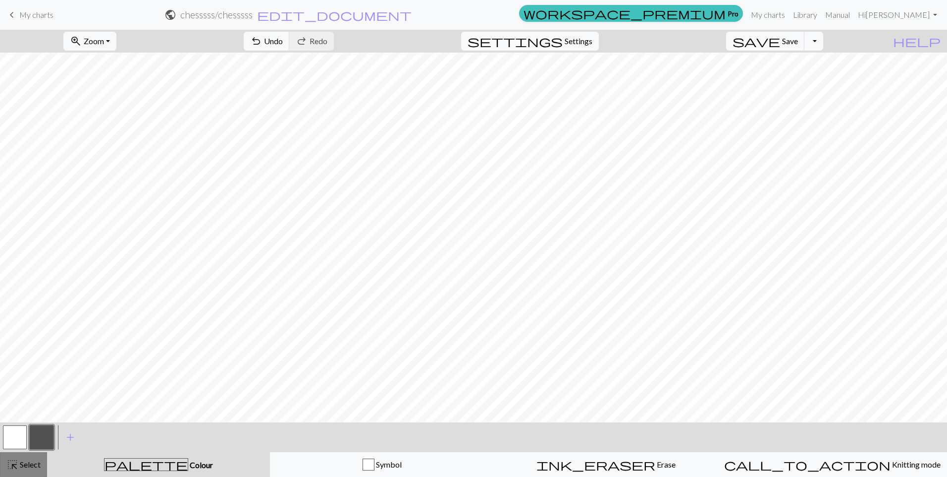
click at [25, 466] on span "Select" at bounding box center [29, 463] width 22 height 9
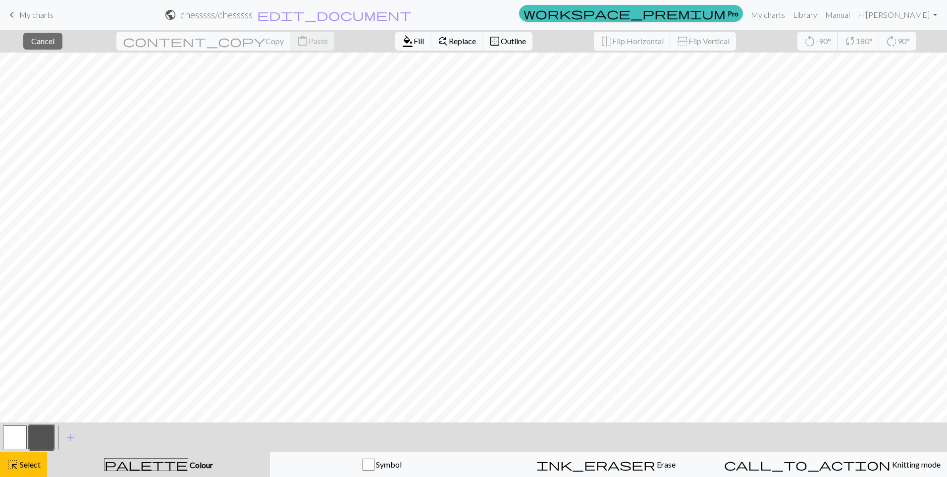
click at [11, 447] on button "button" at bounding box center [15, 437] width 24 height 24
click at [395, 35] on button "format_color_fill Fill" at bounding box center [413, 41] width 36 height 19
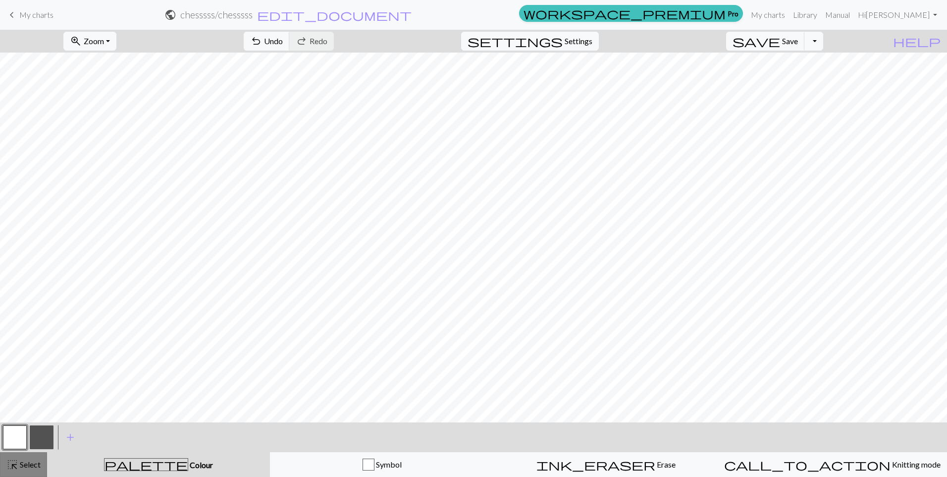
click at [13, 463] on span "highlight_alt" at bounding box center [12, 464] width 12 height 14
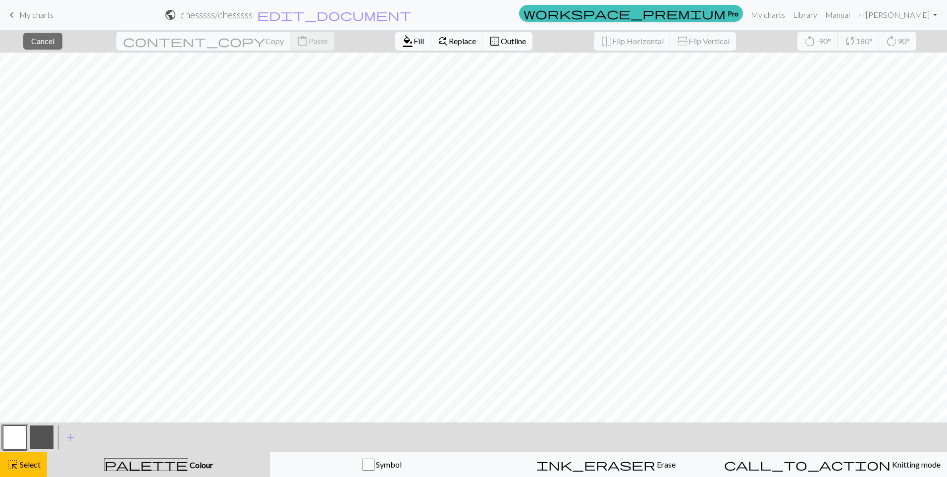
click at [501, 39] on span "Outline" at bounding box center [513, 40] width 25 height 9
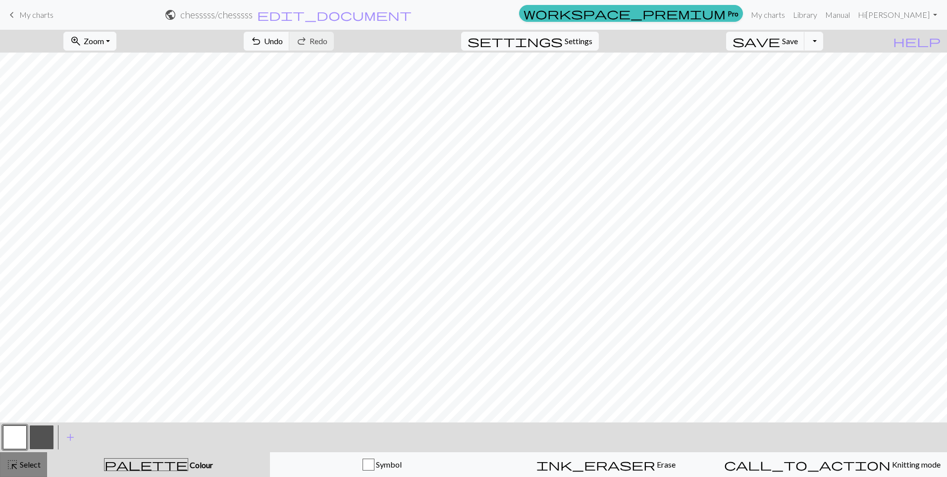
click at [22, 468] on span "Select" at bounding box center [29, 463] width 22 height 9
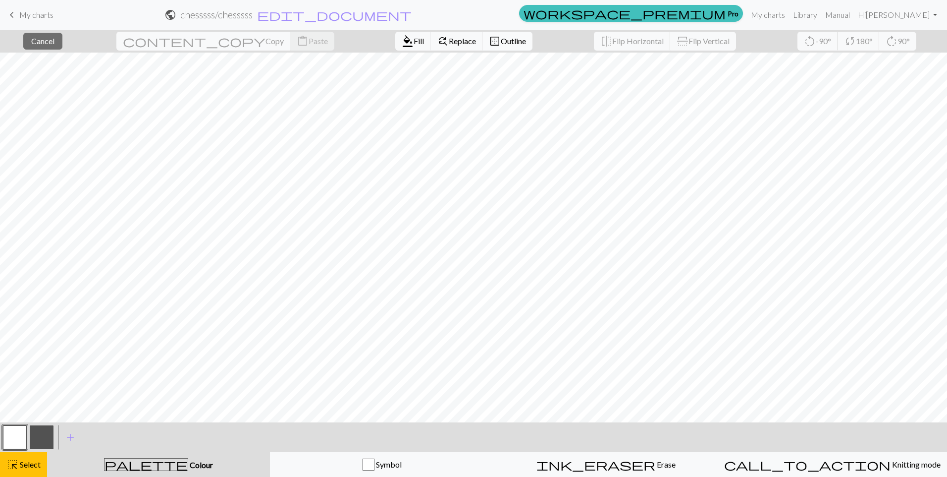
click at [489, 41] on span "border_outer" at bounding box center [495, 41] width 12 height 14
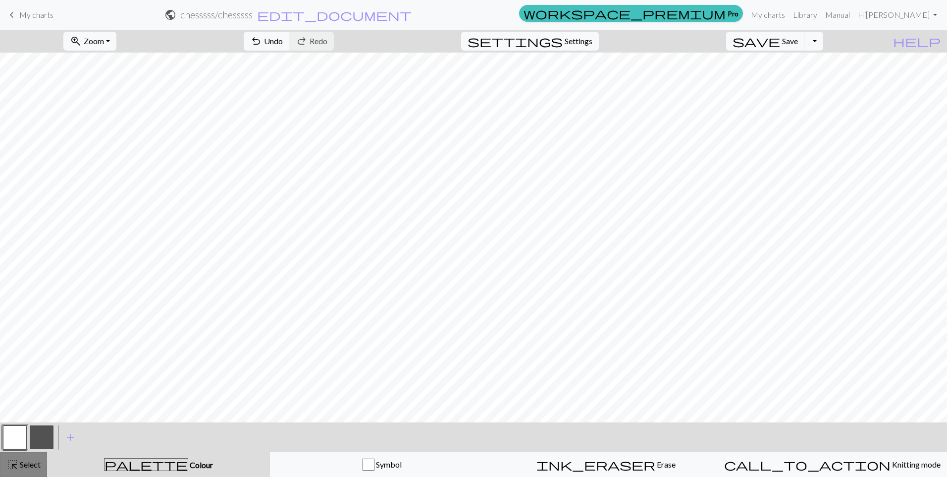
click at [31, 458] on button "highlight_alt Select Select" at bounding box center [23, 464] width 47 height 25
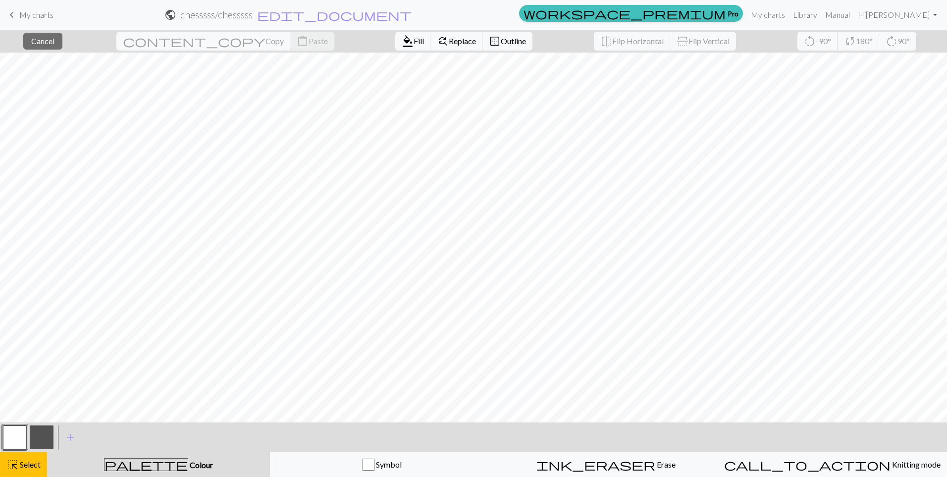
click at [49, 441] on button "button" at bounding box center [42, 437] width 24 height 24
click at [414, 44] on span "Fill" at bounding box center [419, 40] width 10 height 9
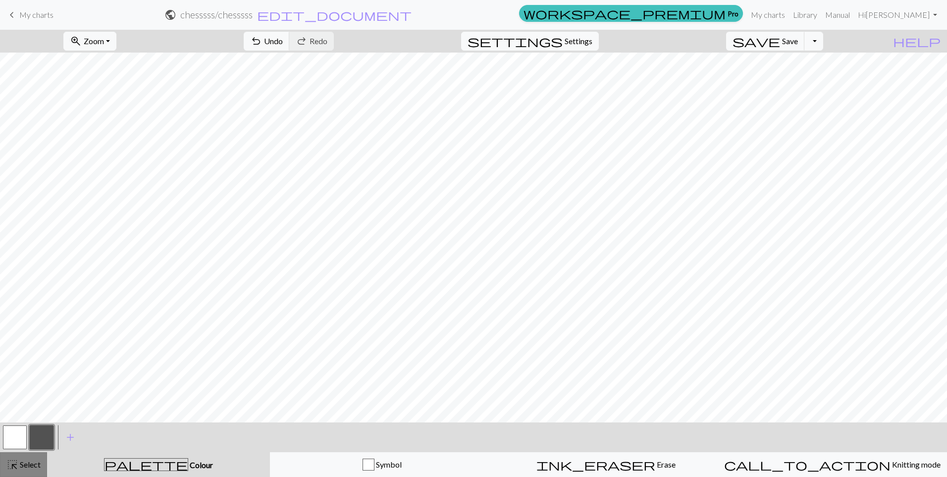
click at [26, 459] on span "Select" at bounding box center [29, 463] width 22 height 9
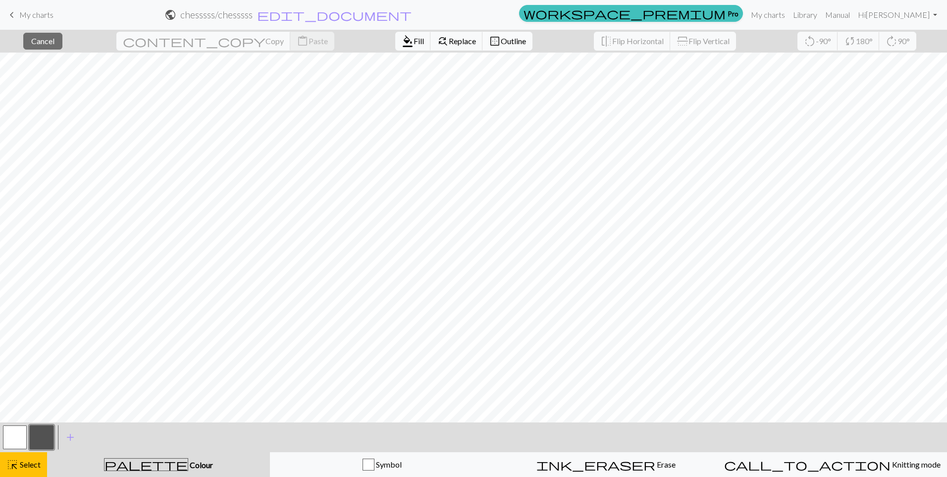
click at [483, 49] on button "border_outer Outline" at bounding box center [508, 41] width 50 height 19
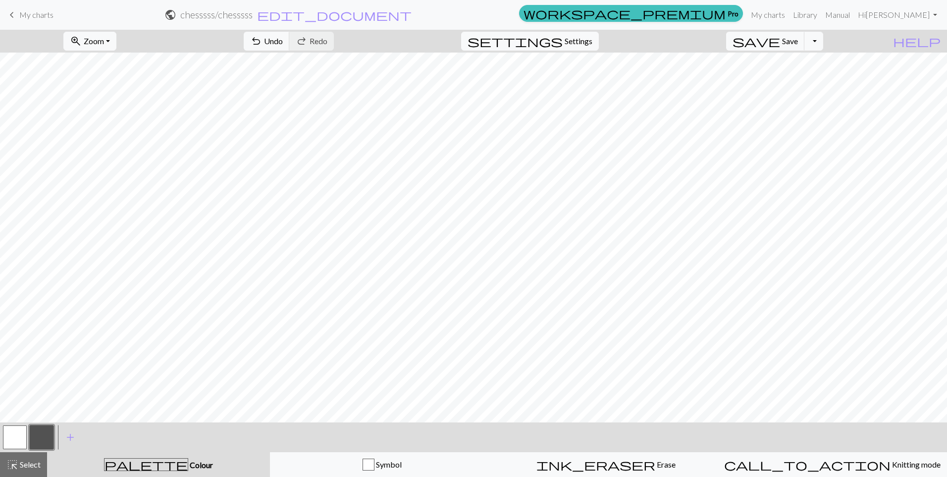
click at [15, 433] on button "button" at bounding box center [15, 437] width 24 height 24
click at [25, 466] on span "Select" at bounding box center [29, 463] width 22 height 9
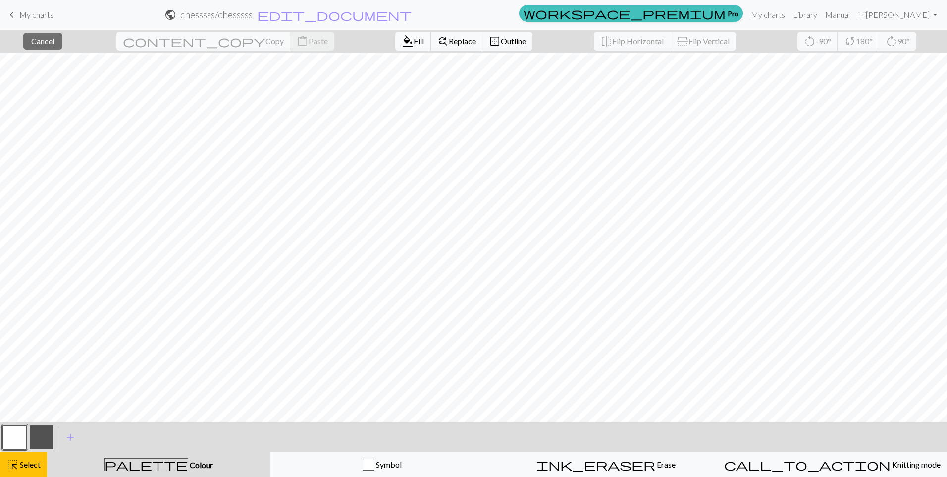
click at [414, 36] on span "Fill" at bounding box center [419, 40] width 10 height 9
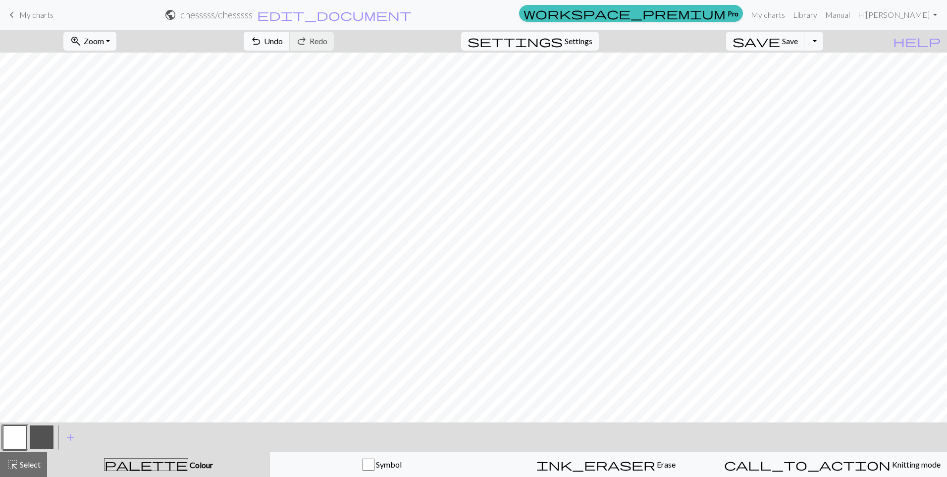
click at [262, 47] on span "undo" at bounding box center [256, 41] width 12 height 14
click at [780, 41] on span "save" at bounding box center [757, 41] width 48 height 14
click at [19, 468] on span "Select" at bounding box center [29, 463] width 22 height 9
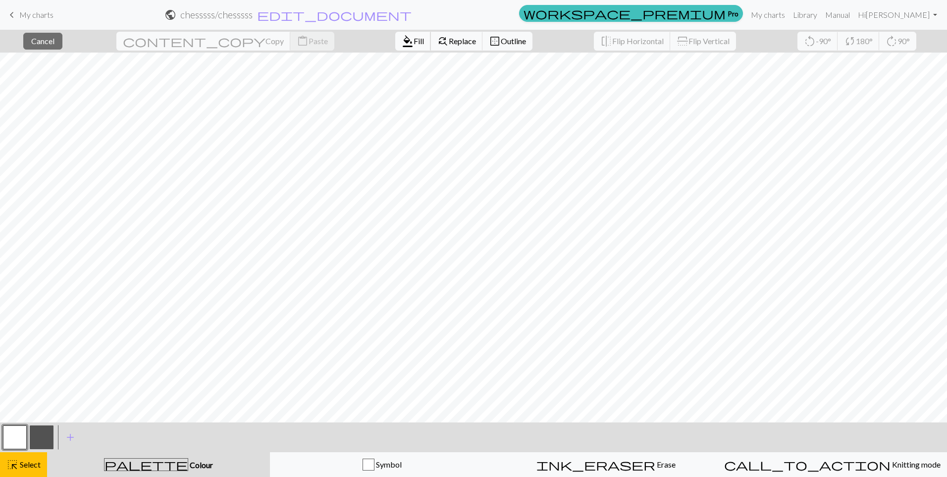
click at [402, 44] on span "format_color_fill" at bounding box center [408, 41] width 12 height 14
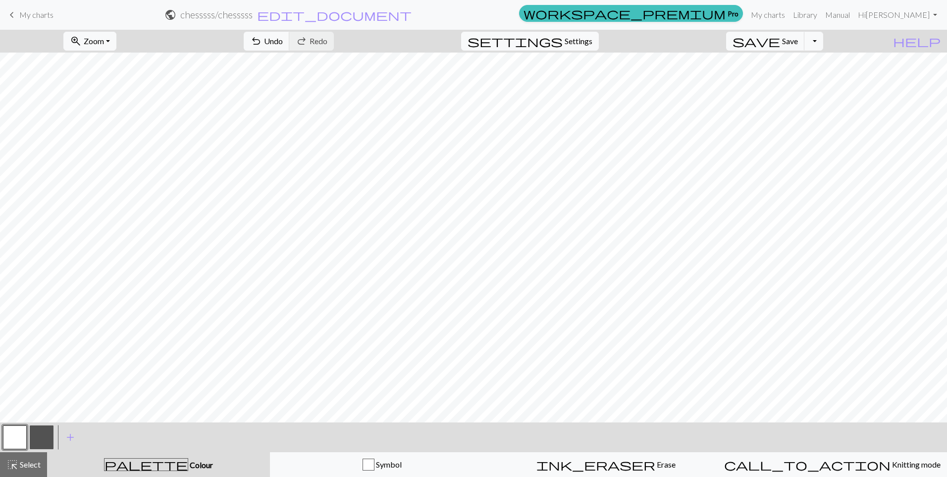
click at [26, 474] on button "highlight_alt Select Select" at bounding box center [23, 464] width 47 height 25
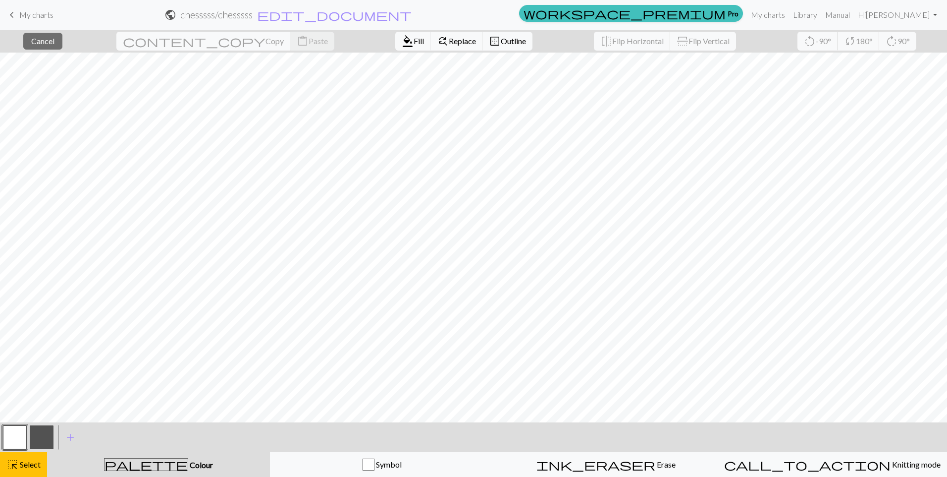
click at [43, 442] on button "button" at bounding box center [42, 437] width 24 height 24
click at [395, 46] on button "format_color_fill Fill" at bounding box center [413, 41] width 36 height 19
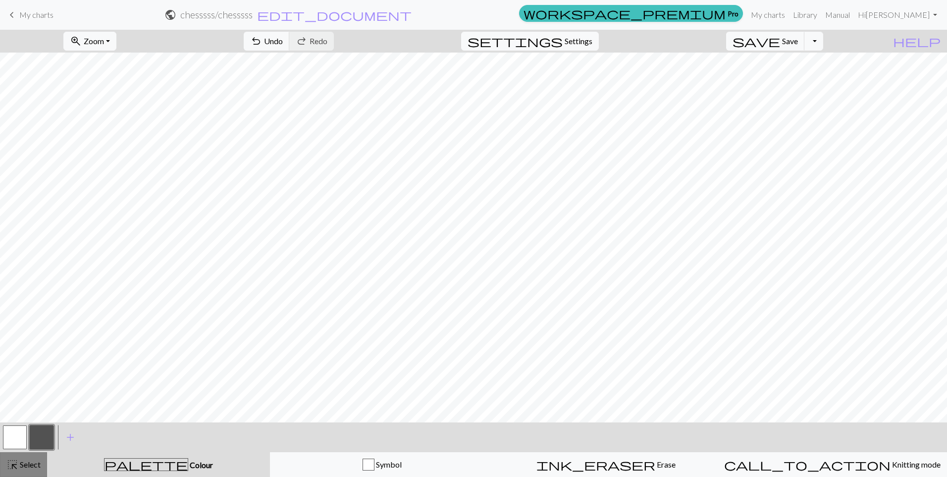
click at [11, 465] on span "highlight_alt" at bounding box center [12, 464] width 12 height 14
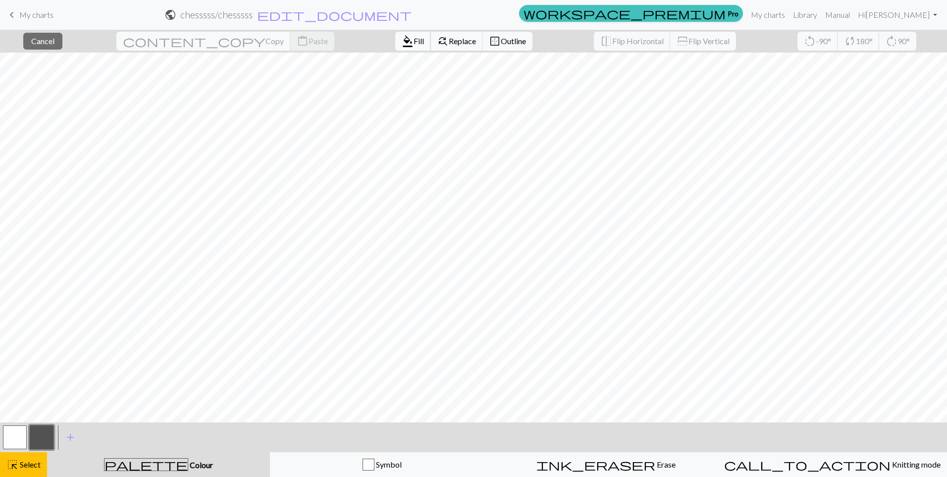
click at [402, 46] on span "format_color_fill" at bounding box center [408, 41] width 12 height 14
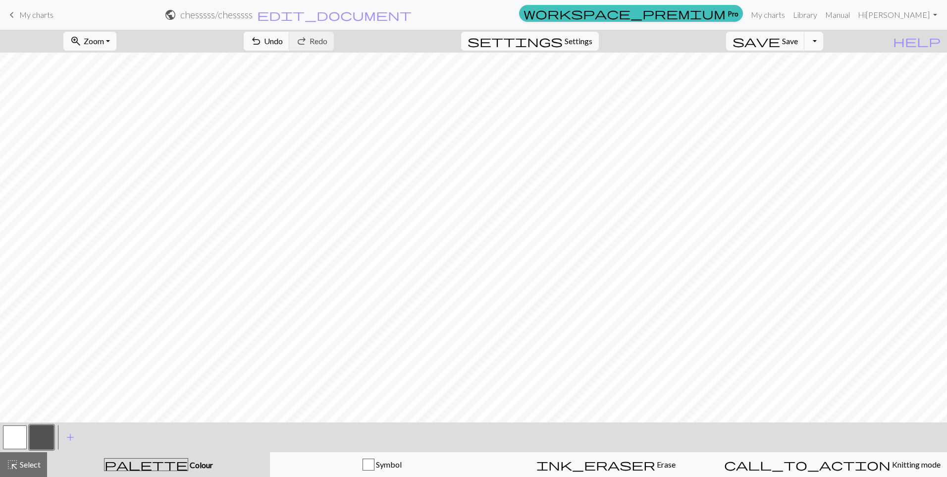
click at [11, 441] on button "button" at bounding box center [15, 437] width 24 height 24
click at [46, 438] on button "button" at bounding box center [42, 437] width 24 height 24
click at [19, 464] on span "Select" at bounding box center [29, 463] width 22 height 9
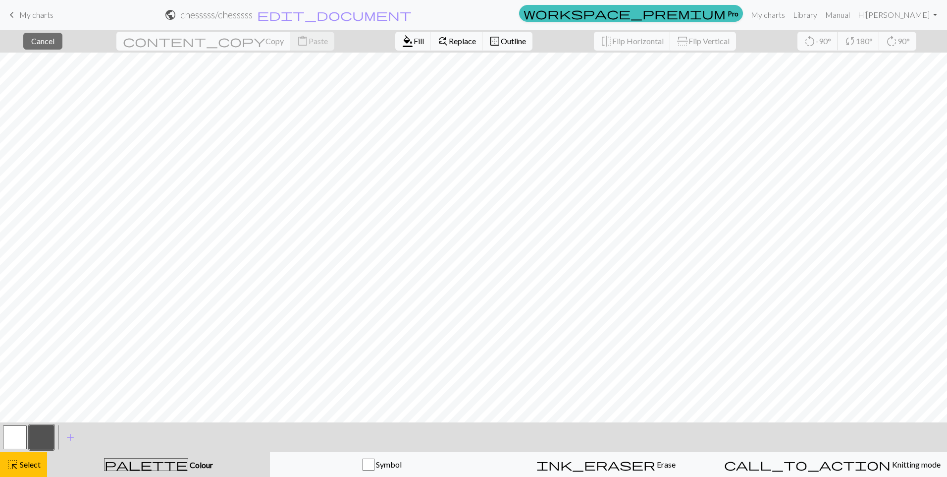
click at [8, 436] on button "button" at bounding box center [15, 437] width 24 height 24
click at [414, 40] on span "Fill" at bounding box center [419, 40] width 10 height 9
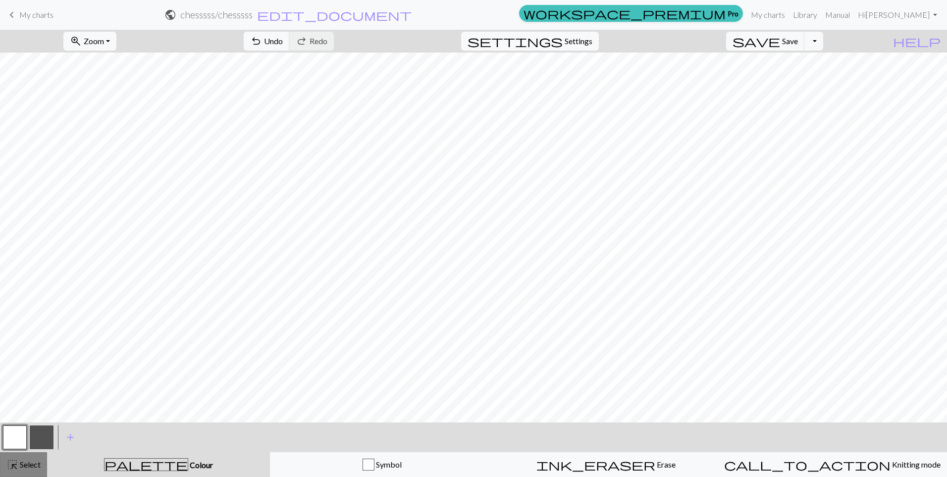
click at [37, 461] on span "Select" at bounding box center [29, 463] width 22 height 9
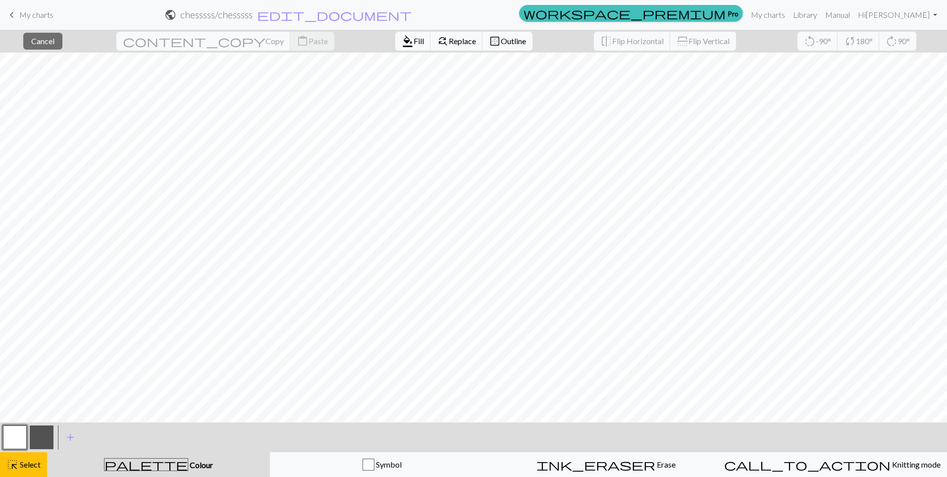
click at [501, 43] on span "Outline" at bounding box center [513, 40] width 25 height 9
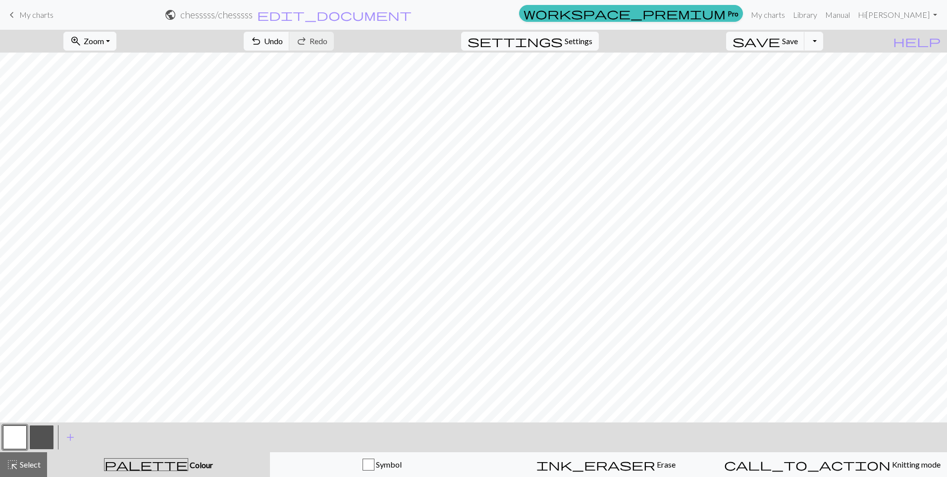
click at [44, 438] on button "button" at bounding box center [42, 437] width 24 height 24
click at [20, 437] on button "button" at bounding box center [15, 437] width 24 height 24
click at [49, 435] on button "button" at bounding box center [42, 437] width 24 height 24
click at [29, 463] on span "Select" at bounding box center [29, 463] width 22 height 9
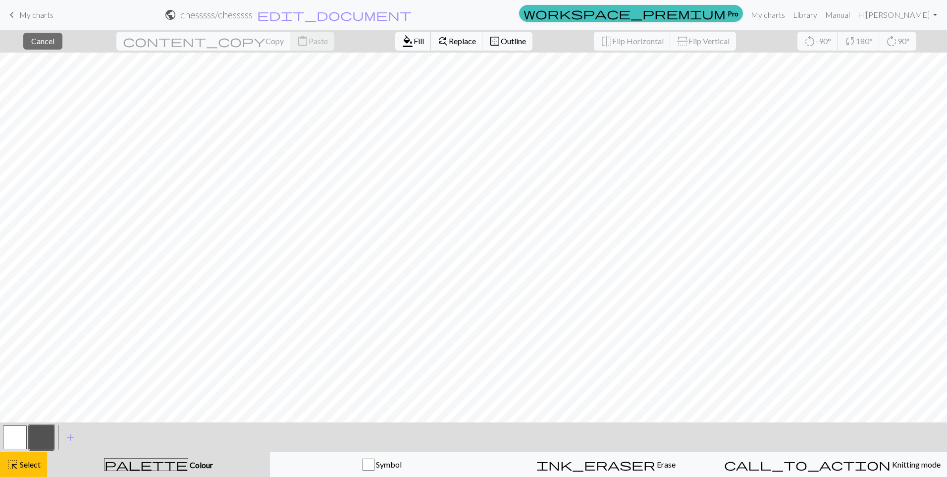
click at [402, 46] on span "format_color_fill" at bounding box center [408, 41] width 12 height 14
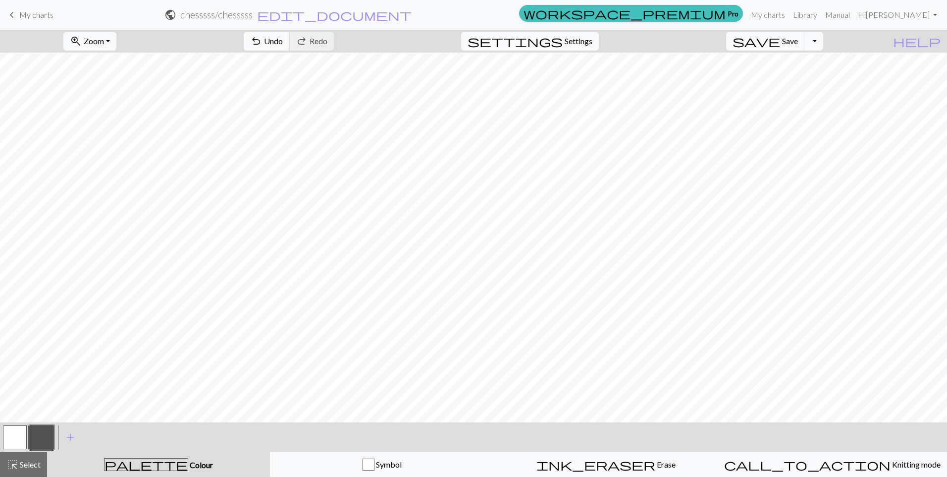
click at [283, 44] on span "Undo" at bounding box center [273, 40] width 19 height 9
click at [262, 41] on span "undo" at bounding box center [256, 41] width 12 height 14
click at [13, 468] on span "highlight_alt" at bounding box center [12, 464] width 12 height 14
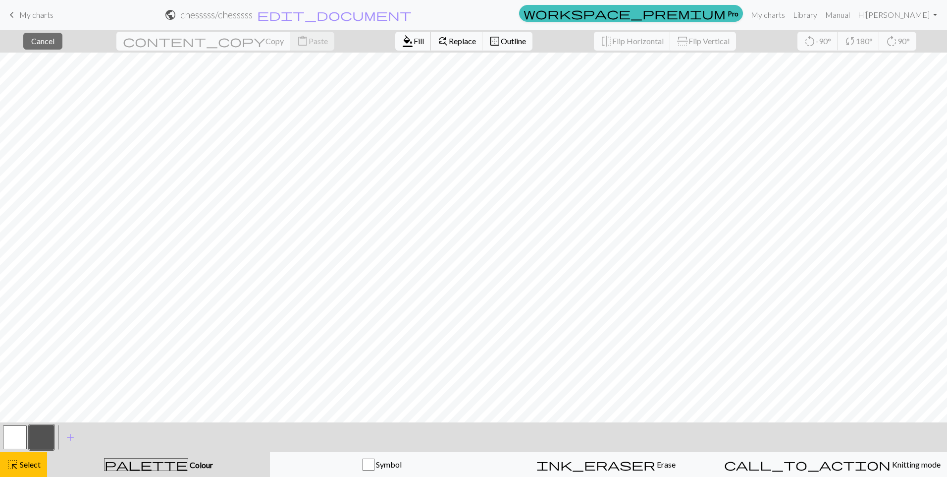
click at [414, 44] on span "Fill" at bounding box center [419, 40] width 10 height 9
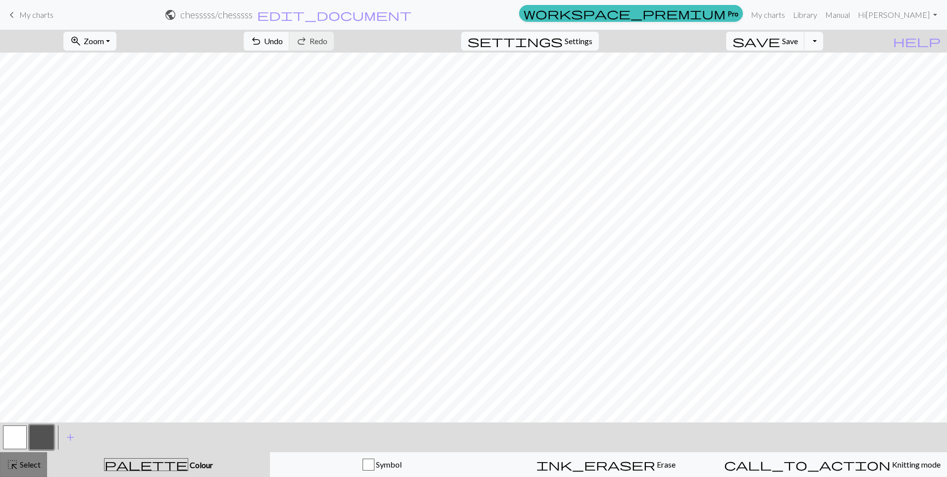
click at [24, 463] on span "Select" at bounding box center [29, 463] width 22 height 9
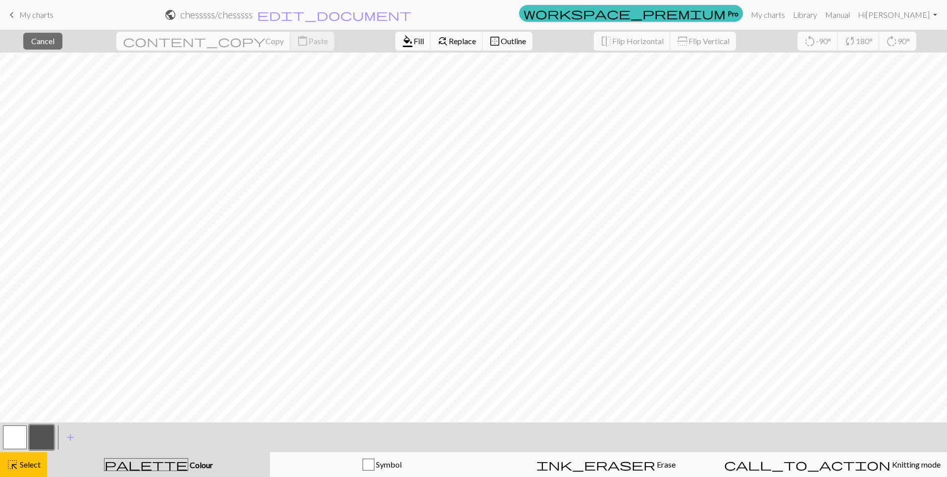
click at [483, 46] on button "border_outer Outline" at bounding box center [508, 41] width 50 height 19
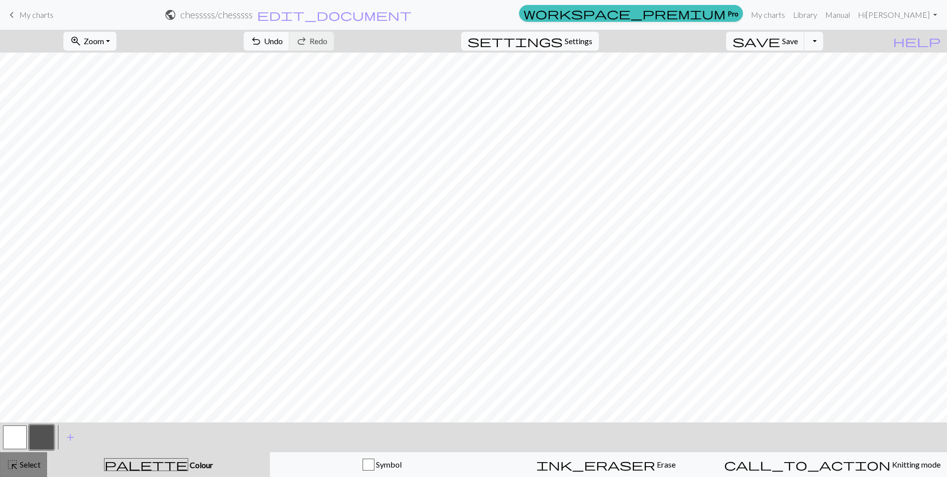
click at [25, 469] on div "highlight_alt Select Select" at bounding box center [23, 464] width 34 height 12
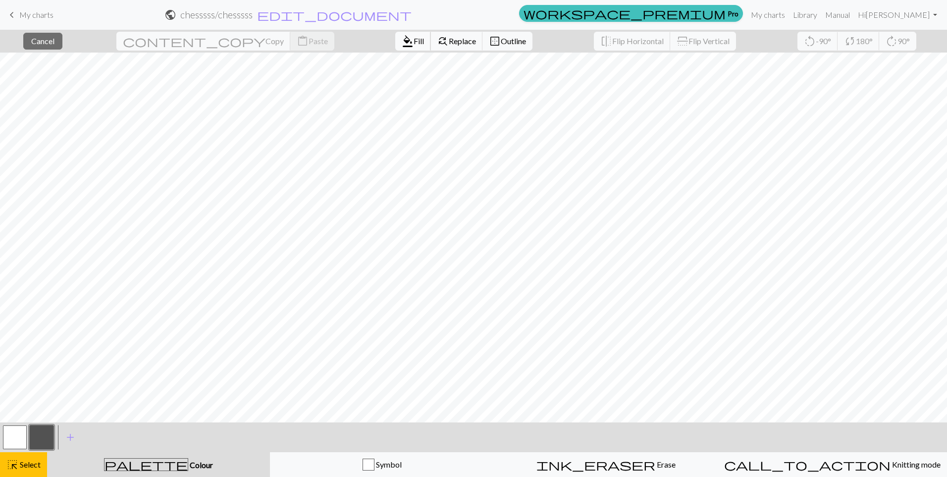
click at [402, 41] on span "format_color_fill" at bounding box center [408, 41] width 12 height 14
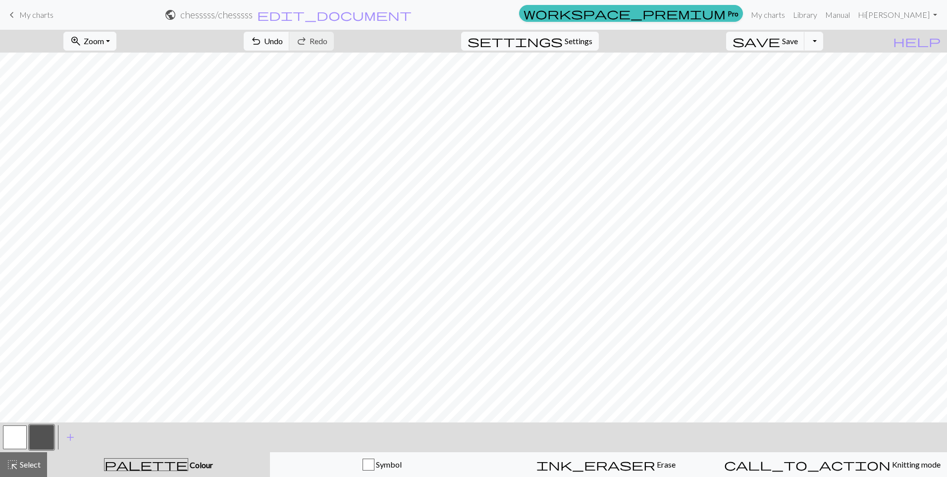
click at [9, 439] on button "button" at bounding box center [15, 437] width 24 height 24
click at [290, 45] on button "undo Undo Undo" at bounding box center [267, 41] width 46 height 19
click at [38, 440] on button "button" at bounding box center [42, 437] width 24 height 24
click at [11, 441] on button "button" at bounding box center [15, 437] width 24 height 24
click at [262, 41] on span "undo" at bounding box center [256, 41] width 12 height 14
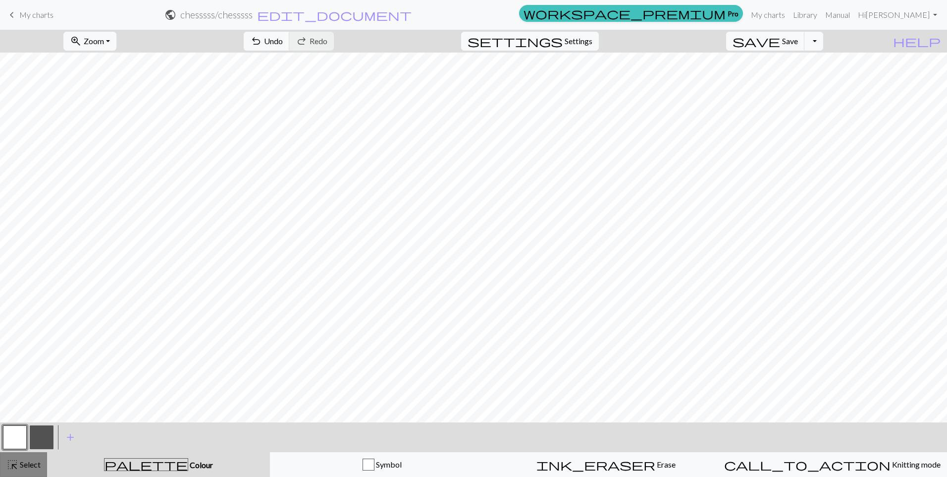
click at [21, 472] on button "highlight_alt Select Select" at bounding box center [23, 464] width 47 height 25
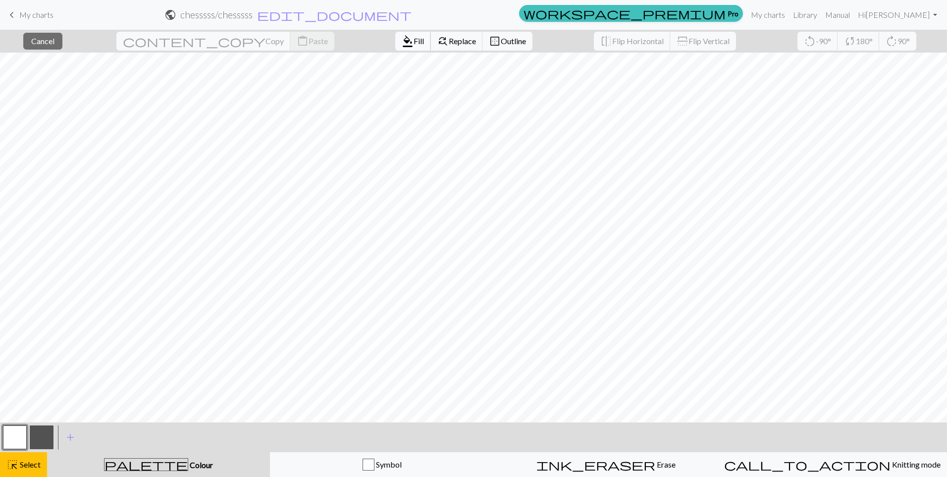
click at [402, 38] on span "format_color_fill" at bounding box center [408, 41] width 12 height 14
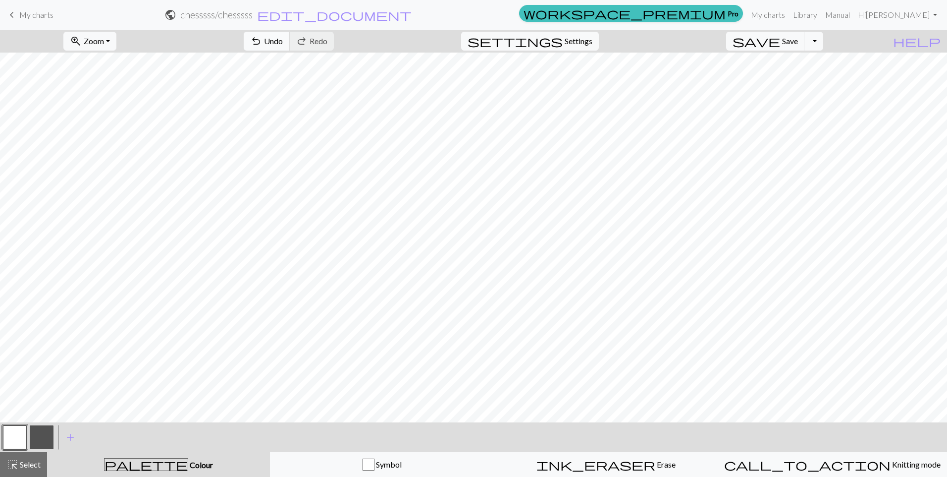
click at [290, 41] on button "undo Undo Undo" at bounding box center [267, 41] width 46 height 19
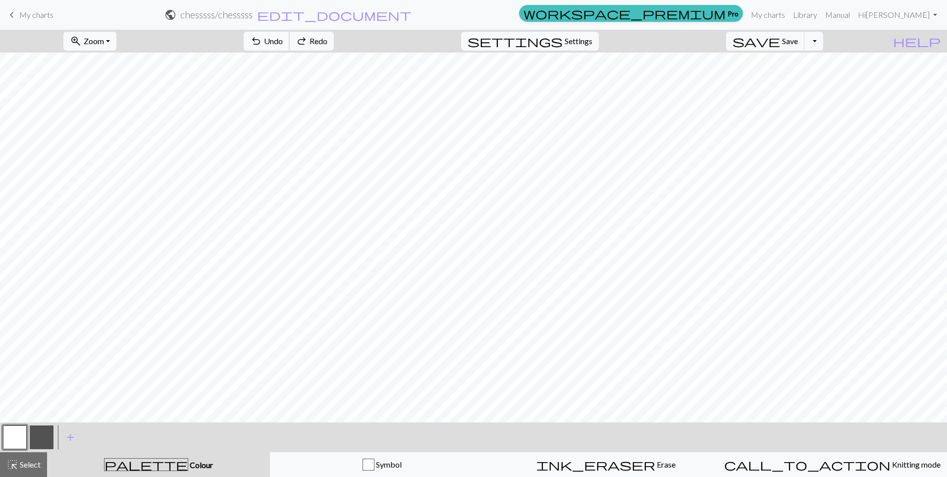
click at [290, 41] on button "undo Undo Undo" at bounding box center [267, 41] width 46 height 19
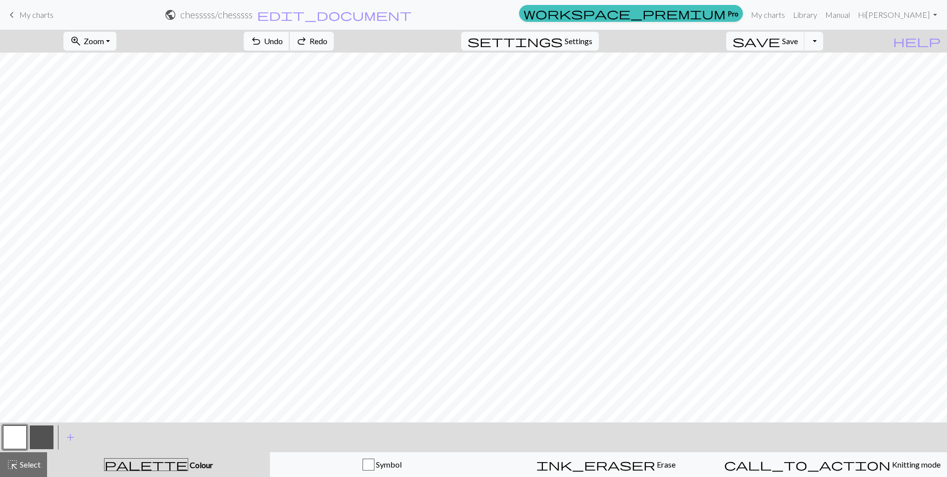
click at [290, 41] on button "undo Undo Undo" at bounding box center [267, 41] width 46 height 19
click at [36, 463] on span "Select" at bounding box center [29, 463] width 22 height 9
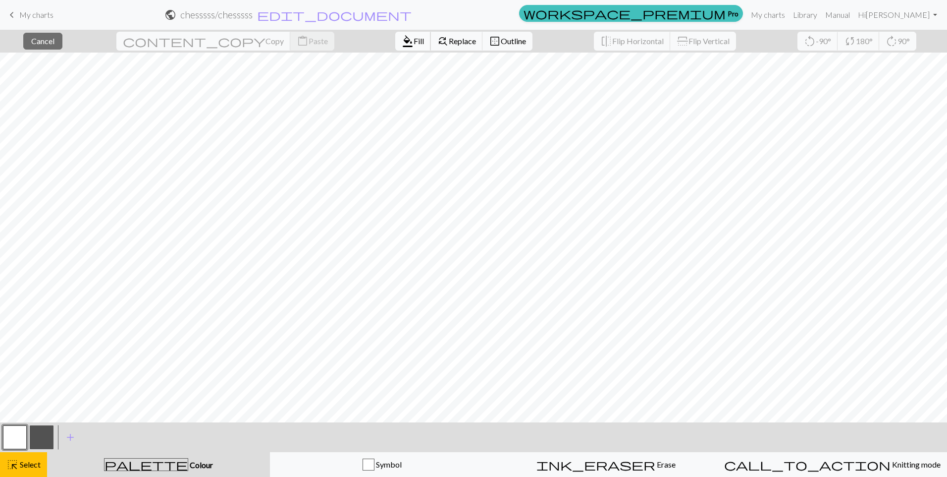
click at [402, 46] on span "format_color_fill" at bounding box center [408, 41] width 12 height 14
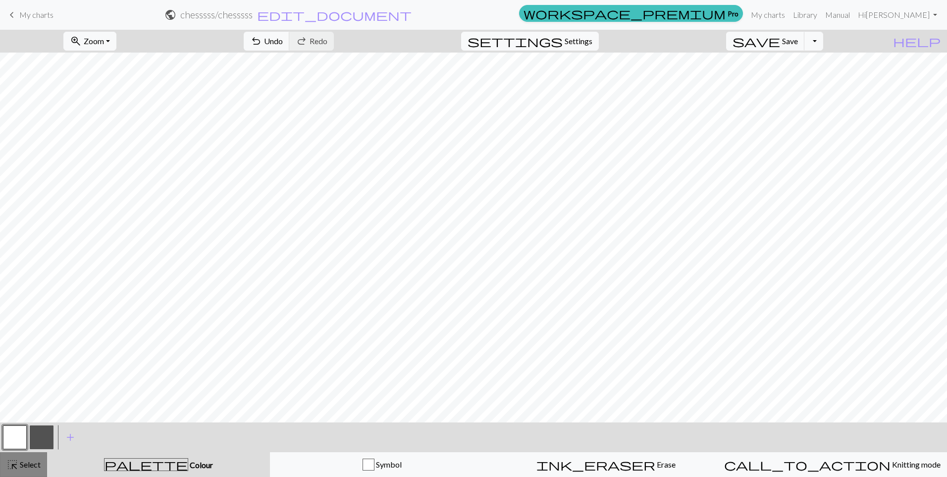
click at [31, 470] on div "highlight_alt Select Select" at bounding box center [23, 464] width 34 height 12
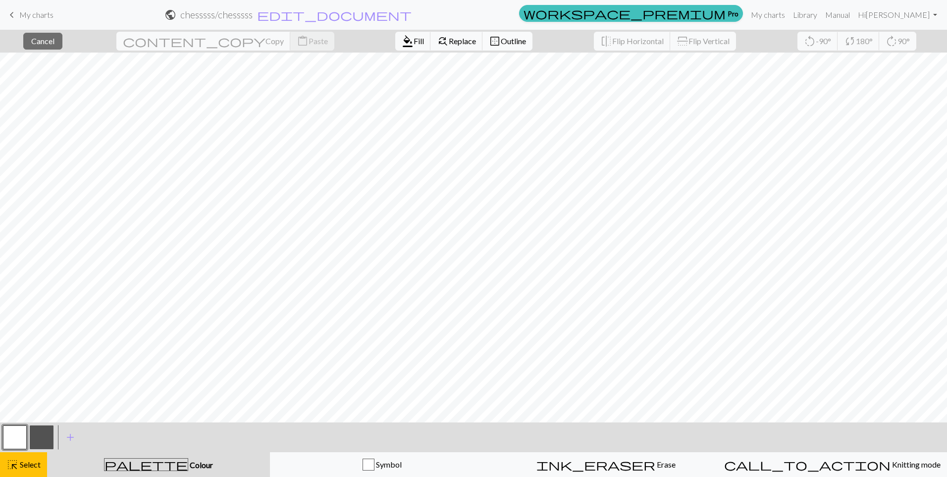
click at [501, 45] on span "Outline" at bounding box center [513, 40] width 25 height 9
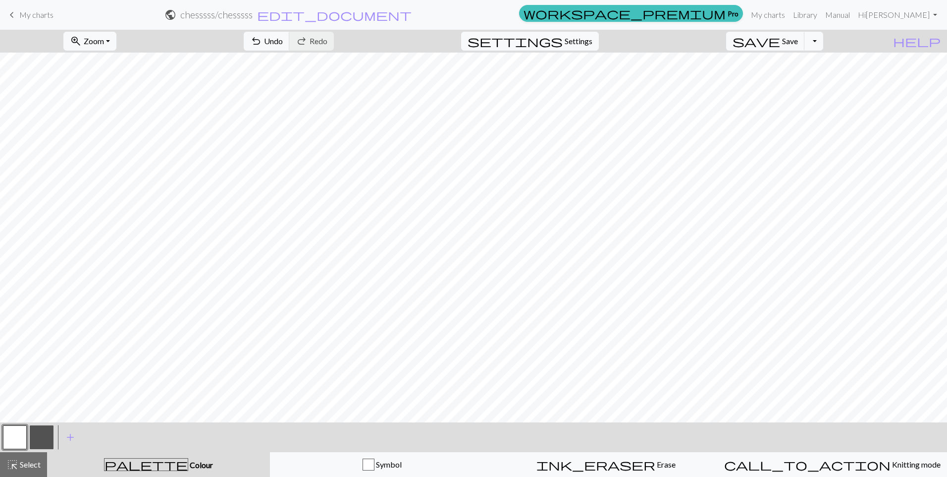
click at [43, 438] on button "button" at bounding box center [42, 437] width 24 height 24
click at [31, 465] on span "Select" at bounding box center [29, 463] width 22 height 9
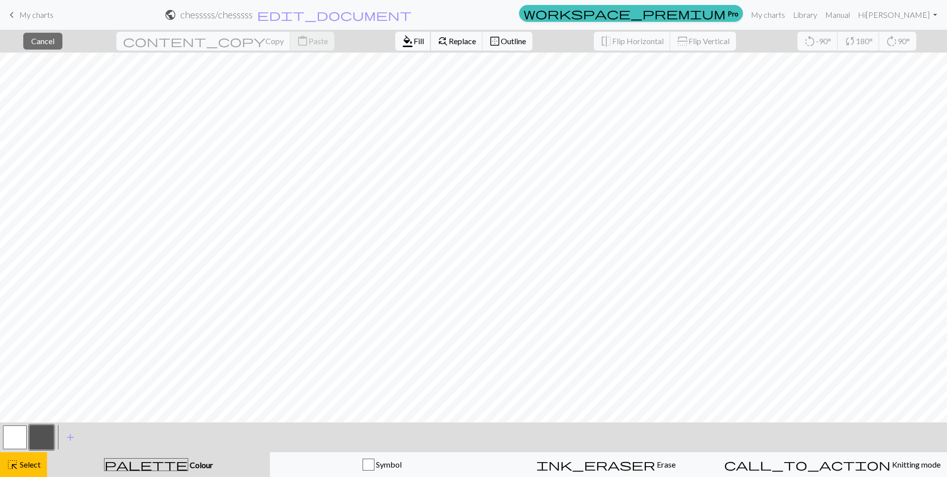
click at [402, 44] on span "format_color_fill" at bounding box center [408, 41] width 12 height 14
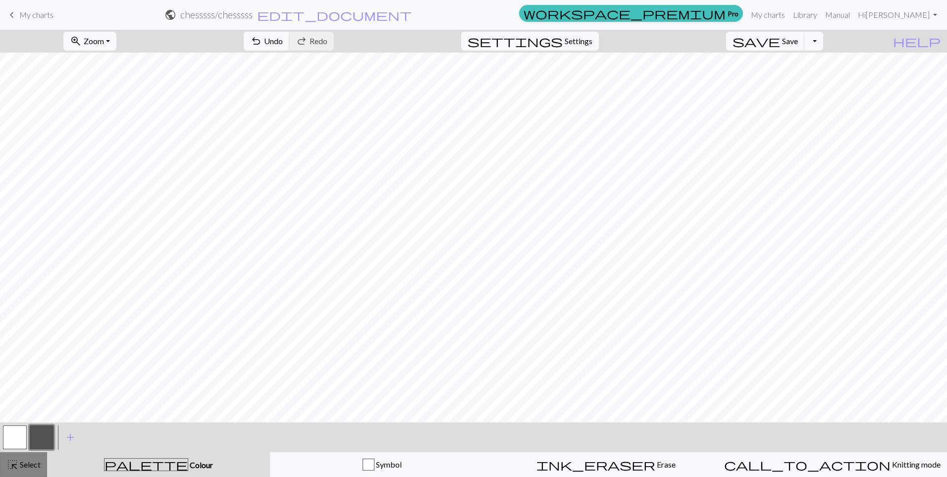
click at [29, 459] on span "Select" at bounding box center [29, 463] width 22 height 9
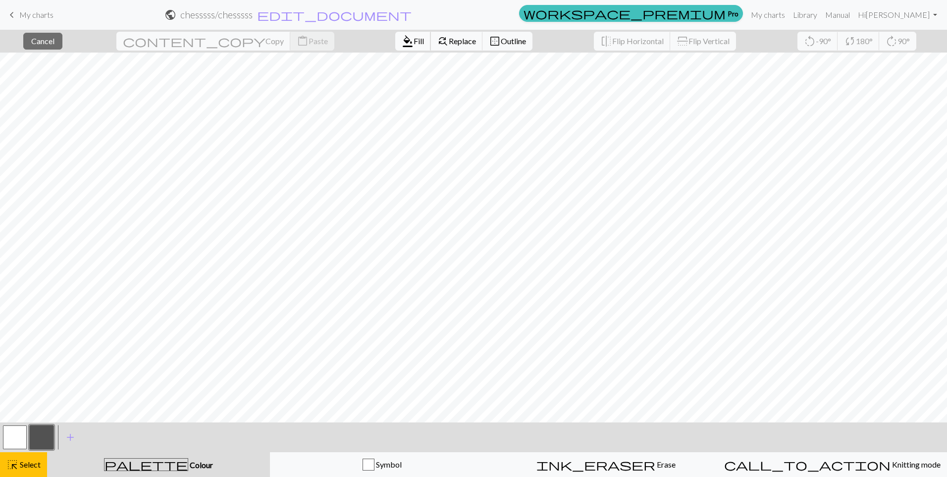
click at [395, 46] on button "format_color_fill Fill" at bounding box center [413, 41] width 36 height 19
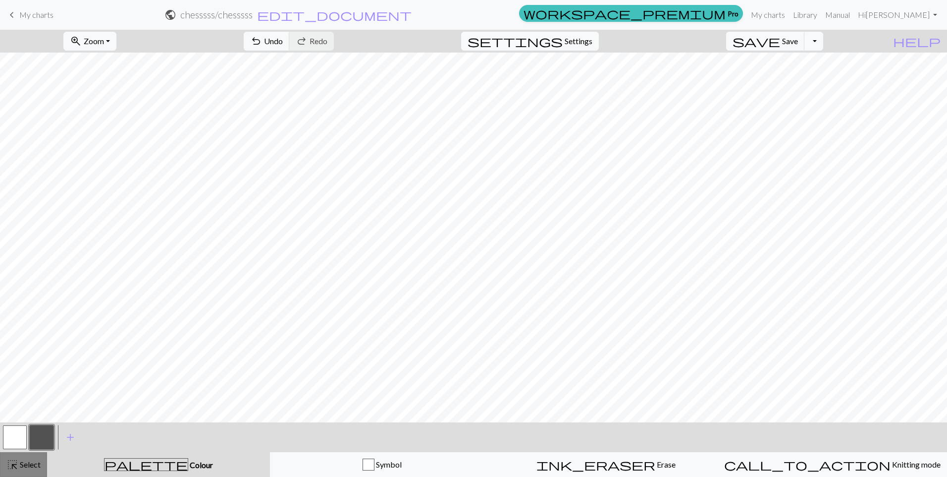
click at [27, 465] on span "Select" at bounding box center [29, 463] width 22 height 9
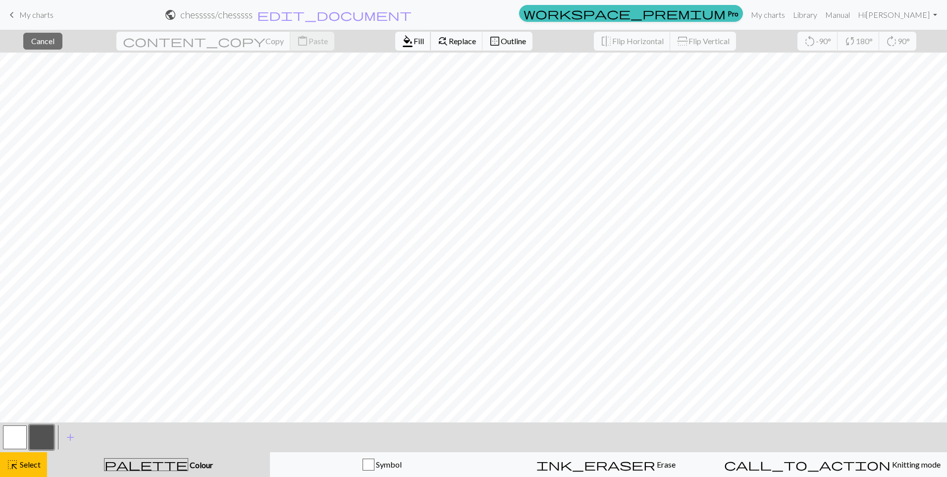
click at [402, 39] on span "format_color_fill" at bounding box center [408, 41] width 12 height 14
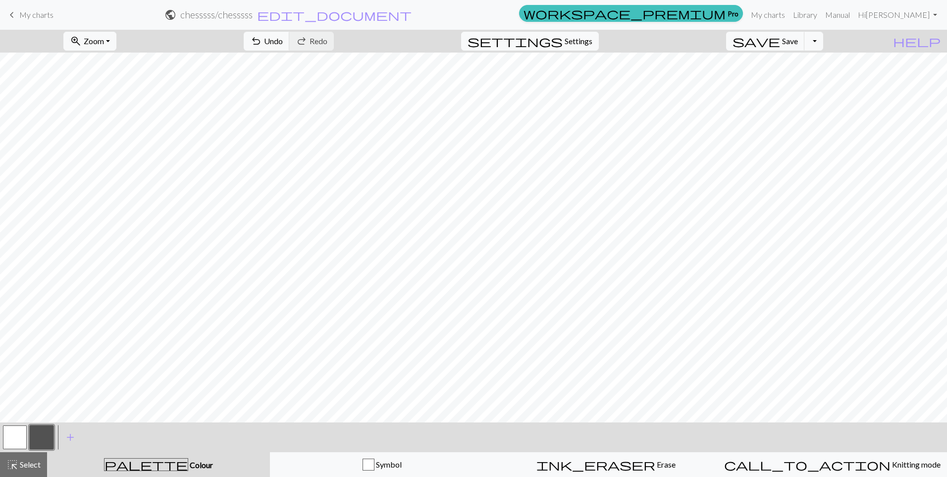
click at [20, 433] on button "button" at bounding box center [15, 437] width 24 height 24
click at [42, 441] on button "button" at bounding box center [42, 437] width 24 height 24
click at [8, 438] on button "button" at bounding box center [15, 437] width 24 height 24
click at [40, 435] on button "button" at bounding box center [42, 437] width 24 height 24
click at [6, 438] on button "button" at bounding box center [15, 437] width 24 height 24
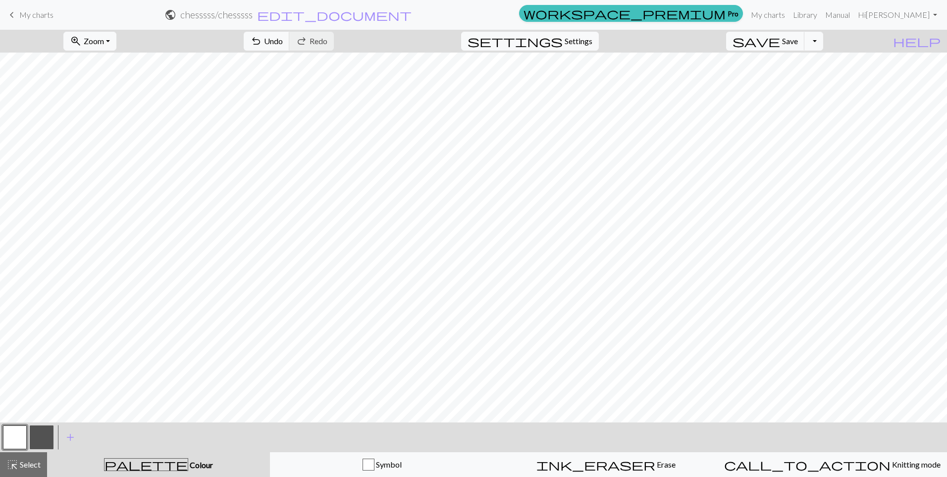
click at [52, 438] on button "button" at bounding box center [42, 437] width 24 height 24
click at [13, 437] on button "button" at bounding box center [15, 437] width 24 height 24
click at [17, 469] on span "highlight_alt" at bounding box center [12, 464] width 12 height 14
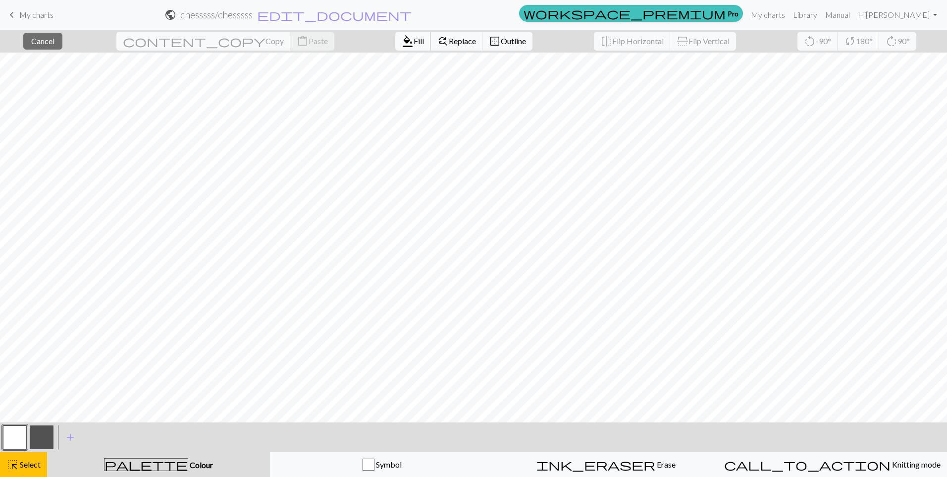
click at [402, 44] on span "format_color_fill" at bounding box center [408, 41] width 12 height 14
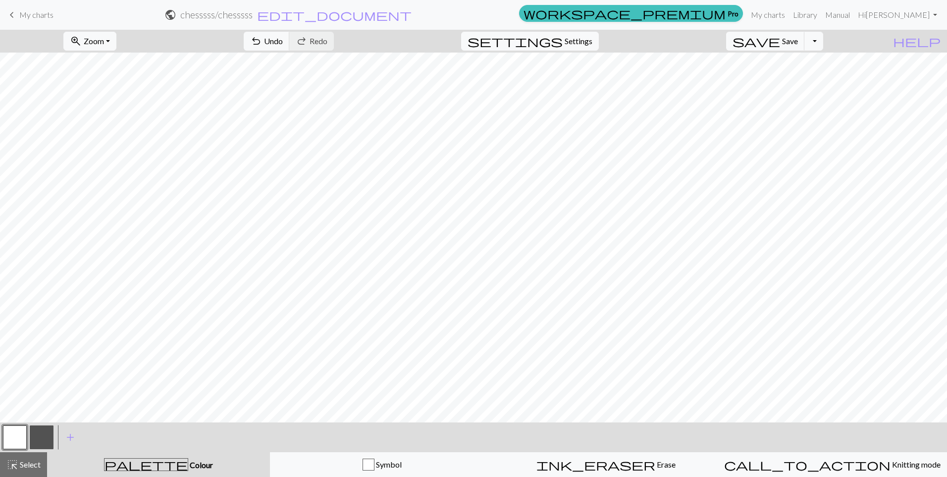
click at [39, 441] on button "button" at bounding box center [42, 437] width 24 height 24
click at [10, 433] on button "button" at bounding box center [15, 437] width 24 height 24
click at [30, 456] on button "highlight_alt Select Select" at bounding box center [23, 464] width 47 height 25
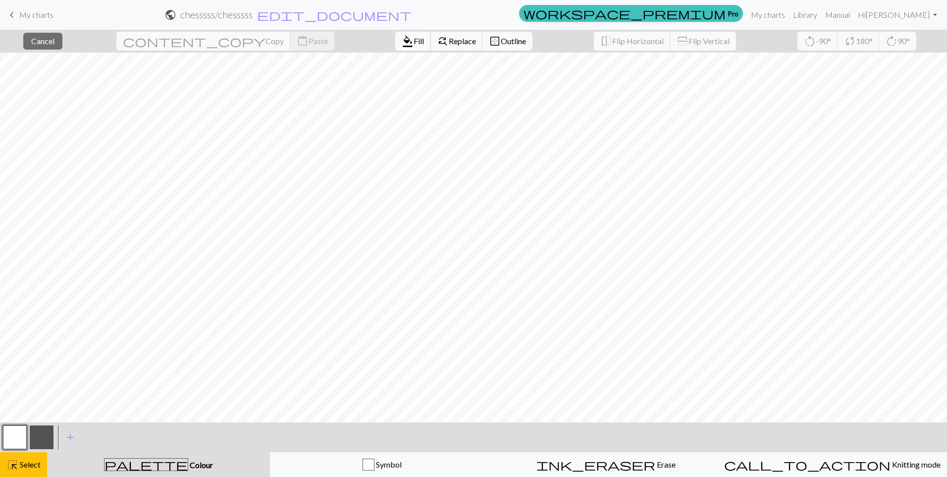
click at [402, 42] on span "format_color_fill" at bounding box center [408, 41] width 12 height 14
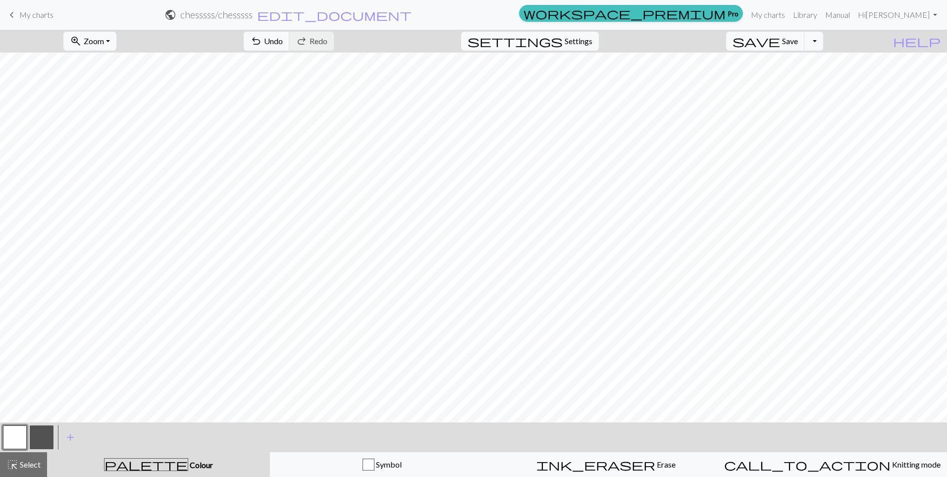
click at [41, 441] on button "button" at bounding box center [42, 437] width 24 height 24
click at [21, 435] on button "button" at bounding box center [15, 437] width 24 height 24
click at [33, 439] on button "button" at bounding box center [42, 437] width 24 height 24
click at [17, 440] on button "button" at bounding box center [15, 437] width 24 height 24
click at [34, 433] on button "button" at bounding box center [42, 437] width 24 height 24
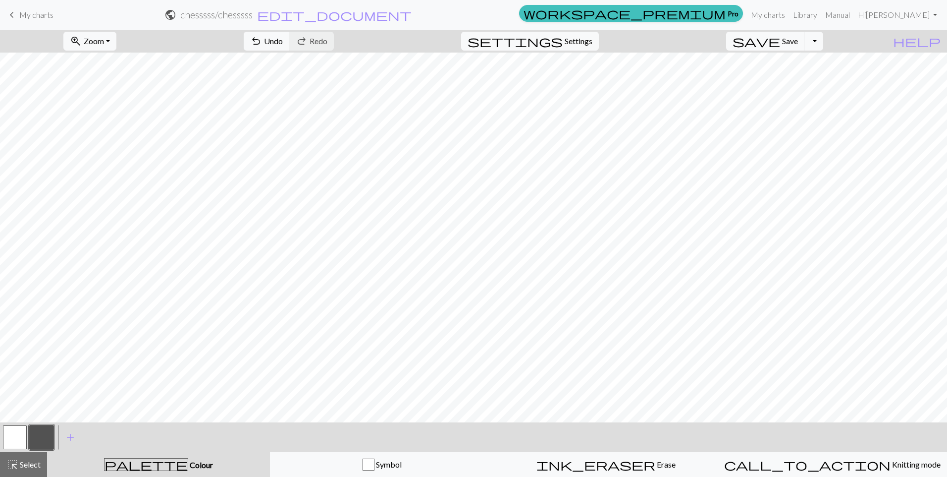
click at [17, 441] on button "button" at bounding box center [15, 437] width 24 height 24
click at [44, 441] on button "button" at bounding box center [42, 437] width 24 height 24
click at [27, 465] on span "Select" at bounding box center [29, 463] width 22 height 9
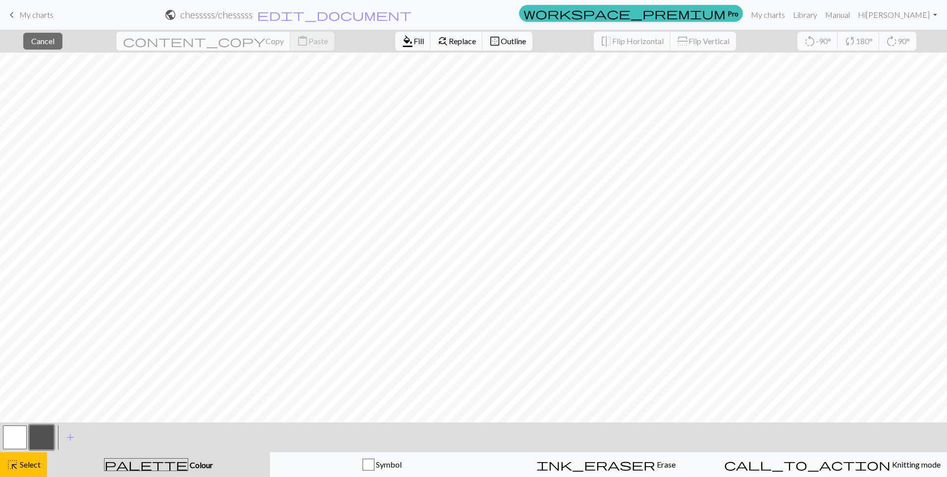
click at [10, 437] on button "button" at bounding box center [15, 437] width 24 height 24
click at [414, 38] on span "Fill" at bounding box center [419, 40] width 10 height 9
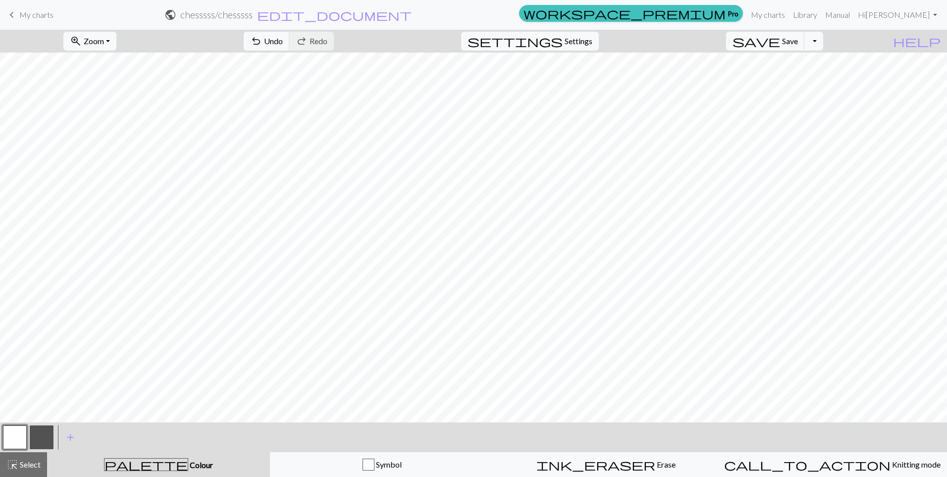
click at [37, 432] on button "button" at bounding box center [42, 437] width 24 height 24
click at [24, 457] on button "highlight_alt Select Select" at bounding box center [23, 464] width 47 height 25
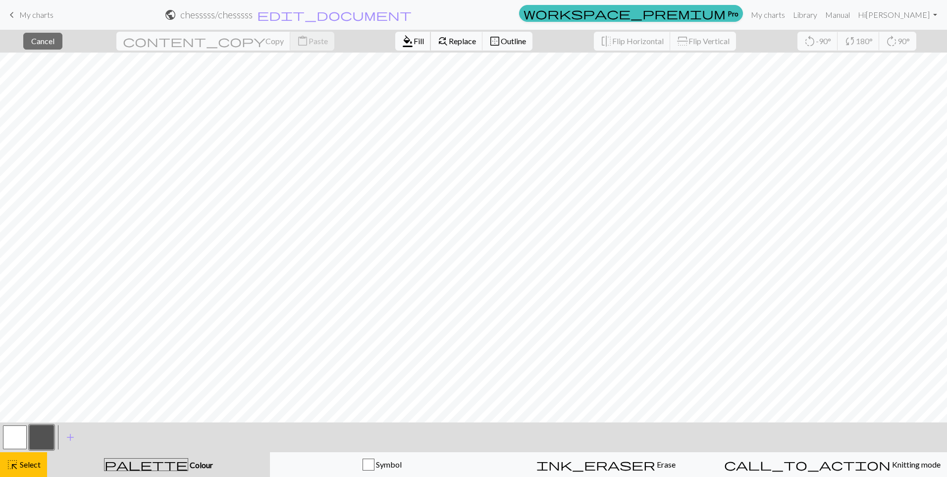
click at [402, 44] on span "format_color_fill" at bounding box center [408, 41] width 12 height 14
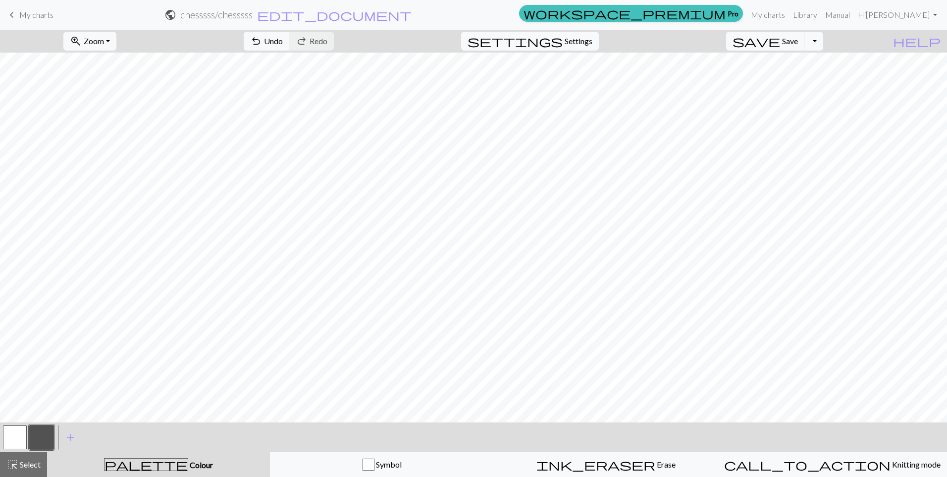
click at [21, 437] on button "button" at bounding box center [15, 437] width 24 height 24
click at [49, 441] on button "button" at bounding box center [42, 437] width 24 height 24
click at [801, 46] on button "save Save Save" at bounding box center [765, 41] width 79 height 19
click at [18, 461] on span "highlight_alt" at bounding box center [12, 464] width 12 height 14
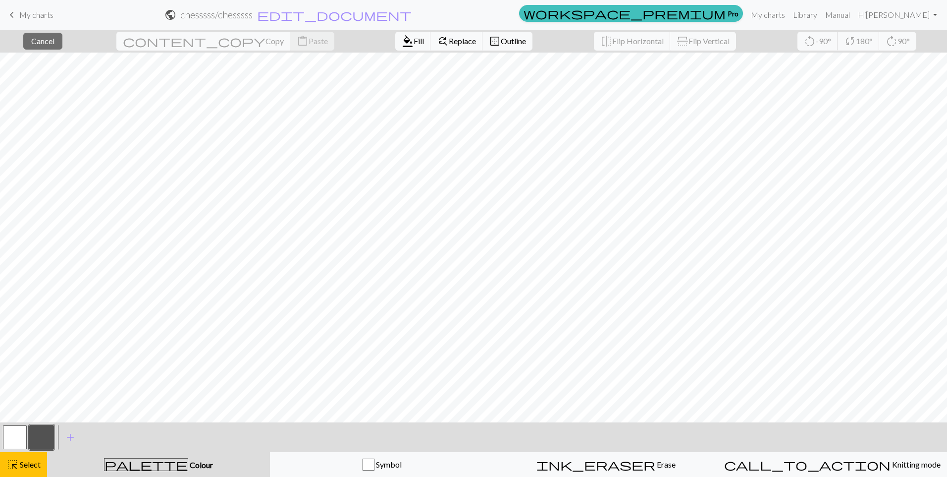
click at [20, 440] on button "button" at bounding box center [15, 437] width 24 height 24
click at [402, 43] on span "format_color_fill" at bounding box center [408, 41] width 12 height 14
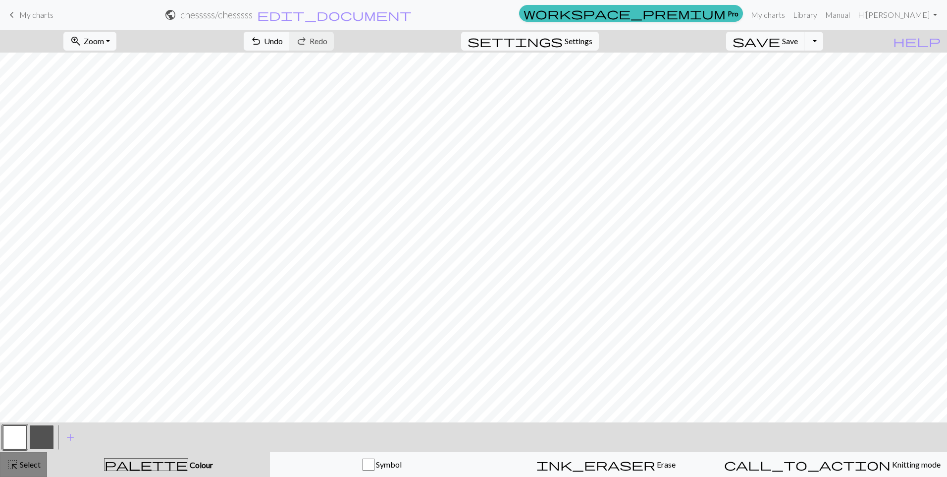
click at [36, 464] on span "Select" at bounding box center [29, 463] width 22 height 9
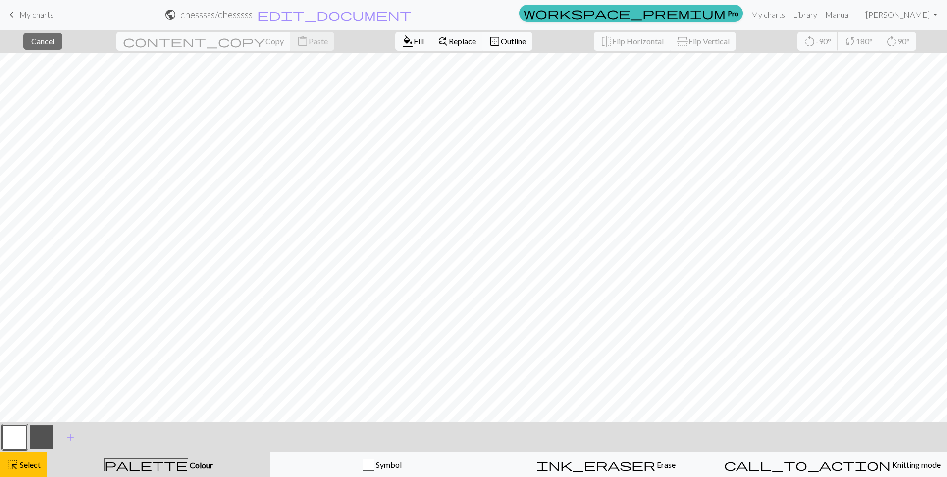
click at [501, 40] on span "Outline" at bounding box center [513, 40] width 25 height 9
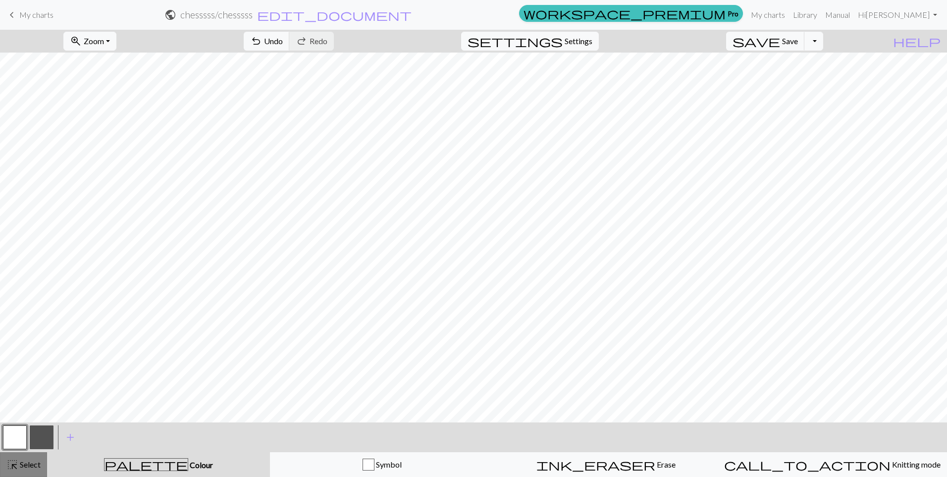
click at [28, 469] on div "highlight_alt Select Select" at bounding box center [23, 464] width 34 height 12
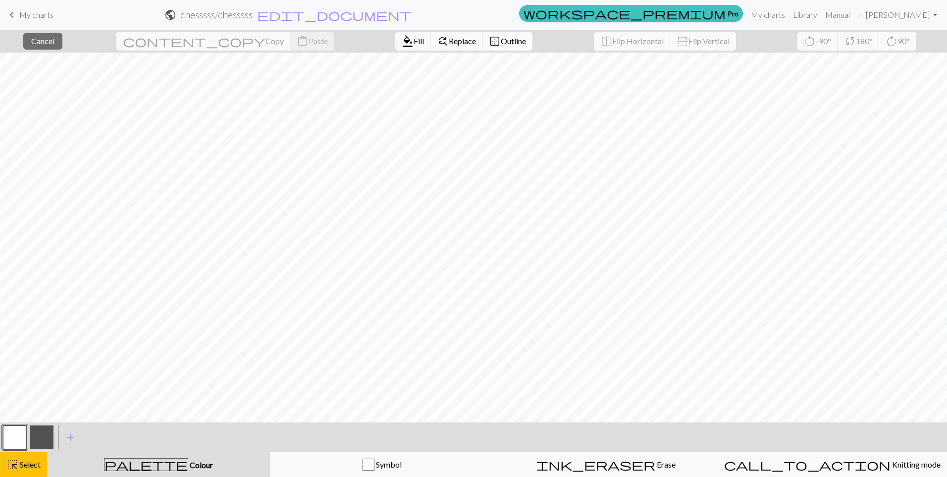
click at [501, 45] on span "Outline" at bounding box center [513, 40] width 25 height 9
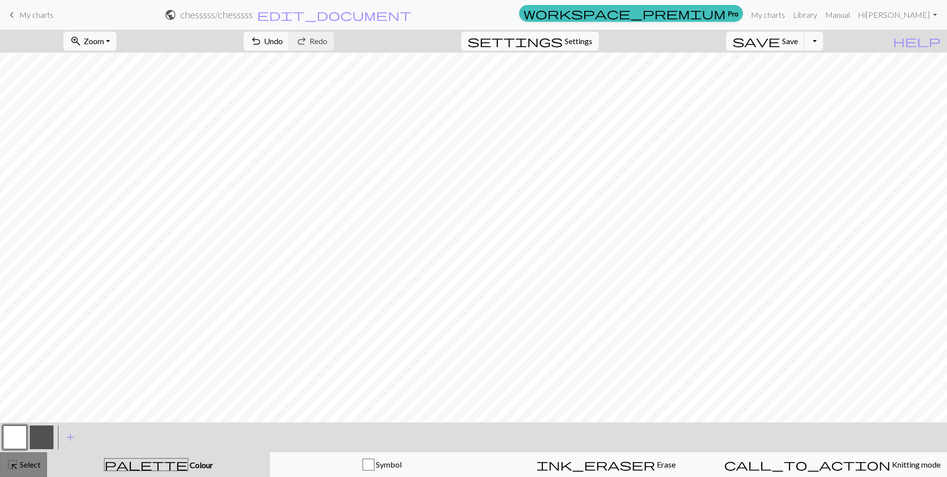
click at [30, 468] on span "Select" at bounding box center [29, 463] width 22 height 9
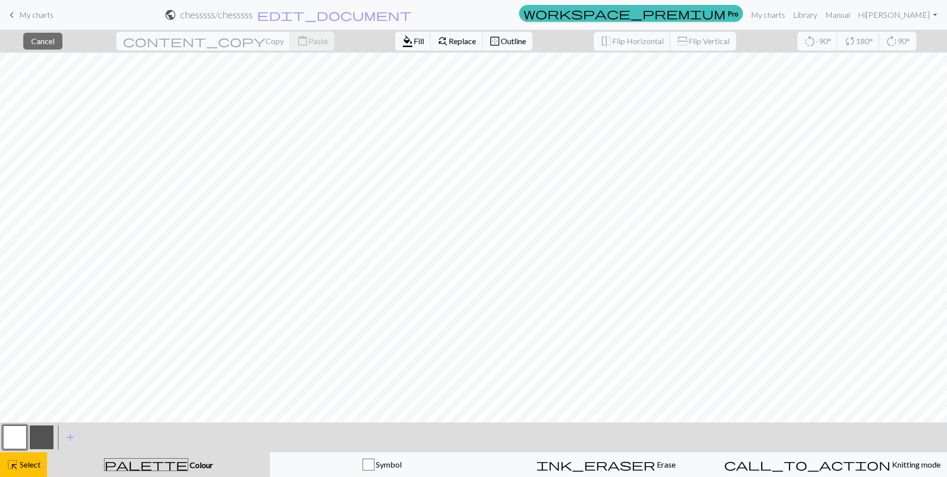
click at [51, 438] on button "button" at bounding box center [42, 437] width 24 height 24
click at [402, 43] on span "format_color_fill" at bounding box center [408, 41] width 12 height 14
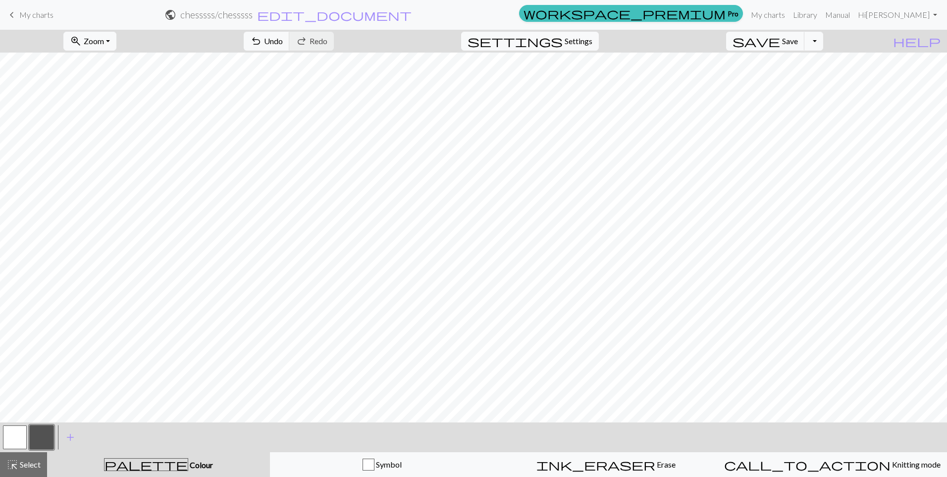
click at [16, 440] on button "button" at bounding box center [15, 437] width 24 height 24
click at [36, 441] on button "button" at bounding box center [42, 437] width 24 height 24
click at [15, 443] on button "button" at bounding box center [15, 437] width 24 height 24
click at [22, 470] on button "highlight_alt Select Select" at bounding box center [23, 464] width 47 height 25
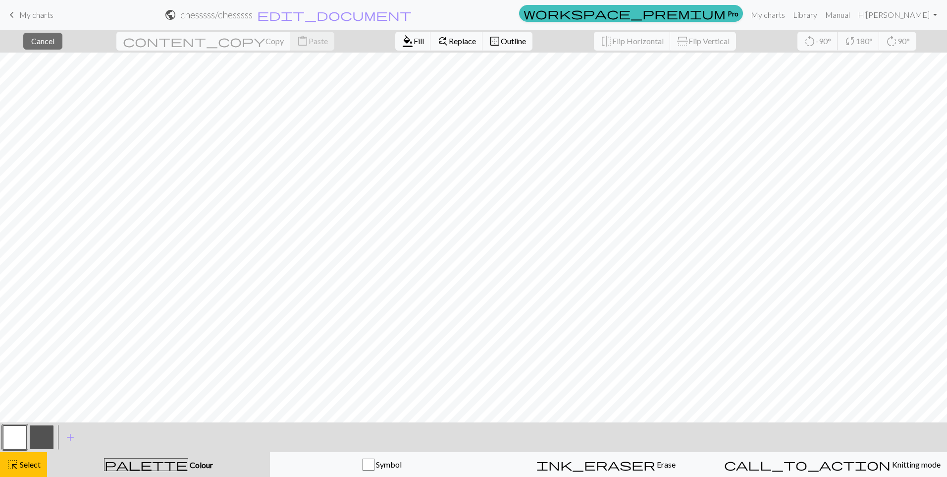
click at [49, 436] on button "button" at bounding box center [42, 437] width 24 height 24
click at [414, 42] on span "Fill" at bounding box center [419, 40] width 10 height 9
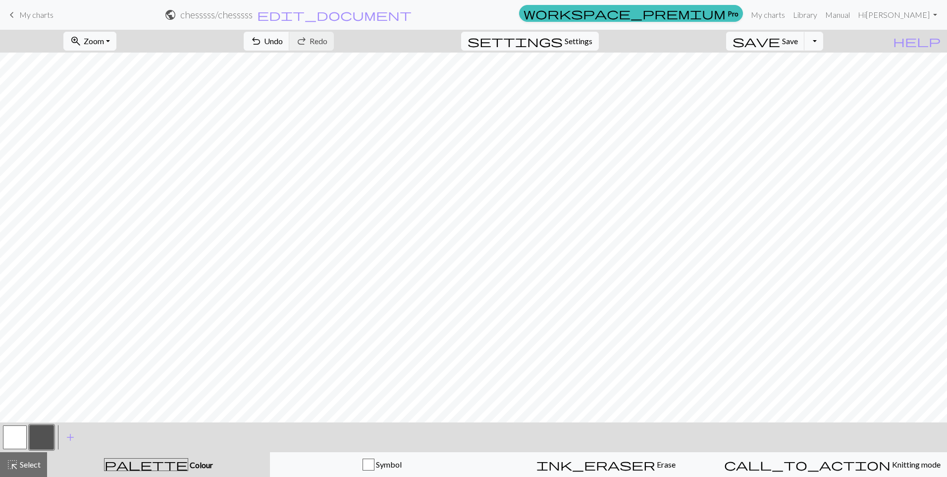
click at [19, 443] on button "button" at bounding box center [15, 437] width 24 height 24
click at [290, 48] on button "undo Undo Undo" at bounding box center [267, 41] width 46 height 19
click at [283, 39] on span "Undo" at bounding box center [273, 40] width 19 height 9
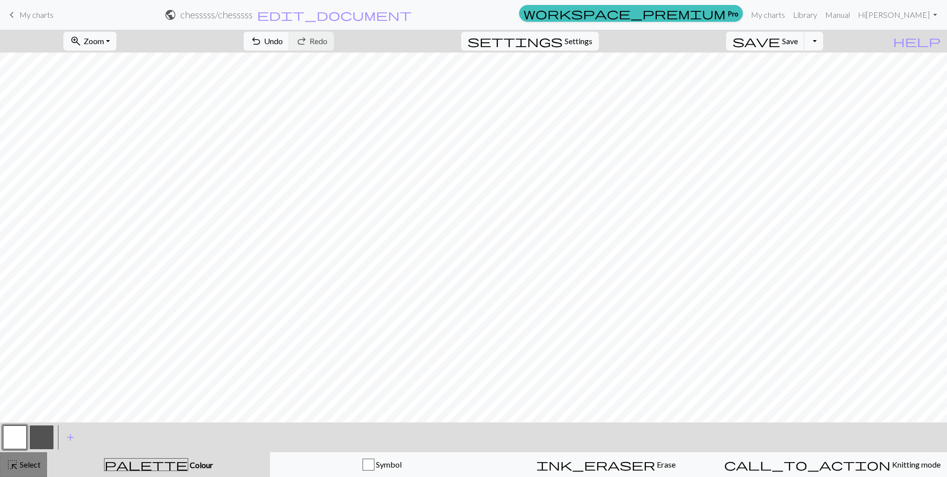
click at [33, 462] on span "Select" at bounding box center [29, 463] width 22 height 9
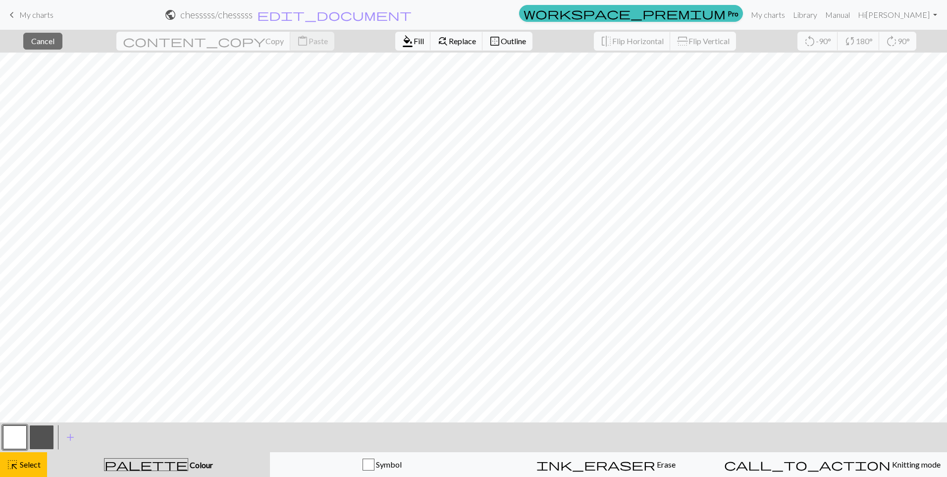
click at [39, 442] on button "button" at bounding box center [42, 437] width 24 height 24
click at [395, 49] on button "format_color_fill Fill" at bounding box center [413, 41] width 36 height 19
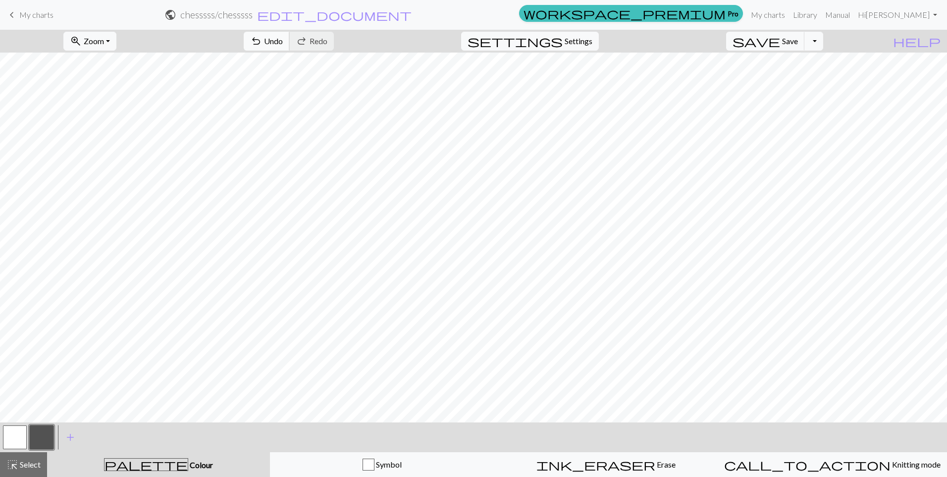
click at [290, 47] on button "undo Undo Undo" at bounding box center [267, 41] width 46 height 19
click at [11, 435] on button "button" at bounding box center [15, 437] width 24 height 24
click at [283, 40] on span "Undo" at bounding box center [273, 40] width 19 height 9
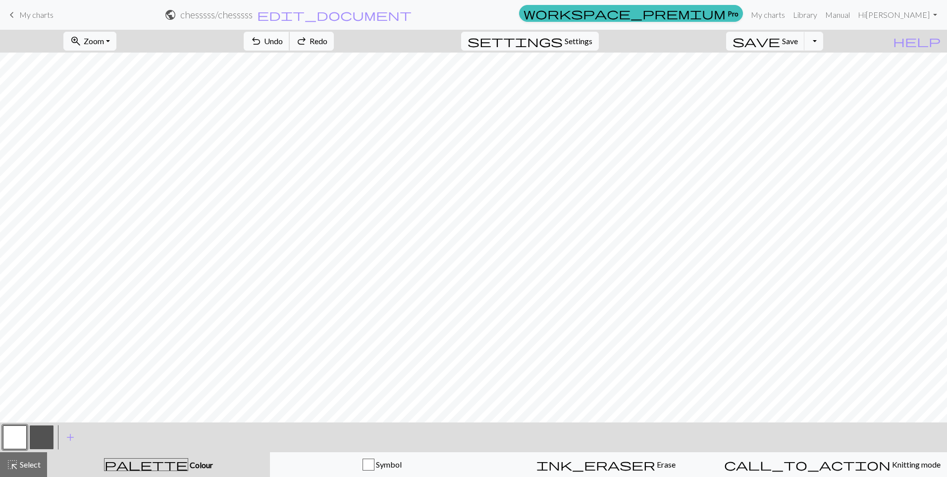
click at [283, 40] on span "Undo" at bounding box center [273, 40] width 19 height 9
click at [38, 436] on button "button" at bounding box center [42, 437] width 24 height 24
click at [29, 465] on span "Select" at bounding box center [29, 463] width 22 height 9
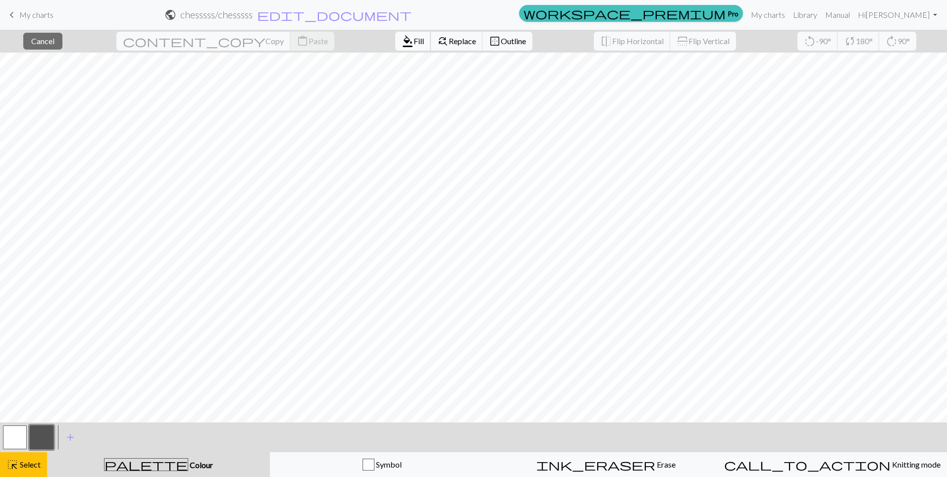
click at [402, 47] on span "format_color_fill" at bounding box center [408, 41] width 12 height 14
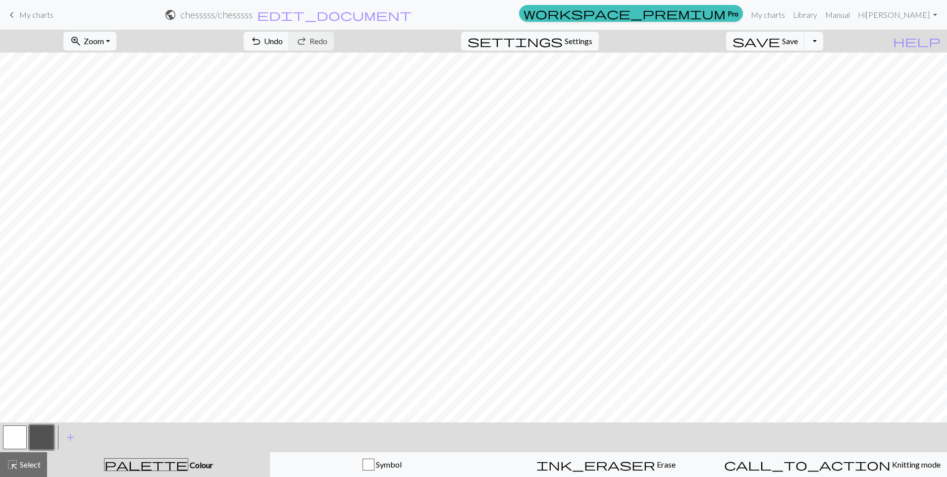
click at [4, 438] on button "button" at bounding box center [15, 437] width 24 height 24
click at [43, 434] on button "button" at bounding box center [42, 437] width 24 height 24
click at [16, 438] on button "button" at bounding box center [15, 437] width 24 height 24
click at [40, 441] on button "button" at bounding box center [42, 437] width 24 height 24
click at [17, 436] on button "button" at bounding box center [15, 437] width 24 height 24
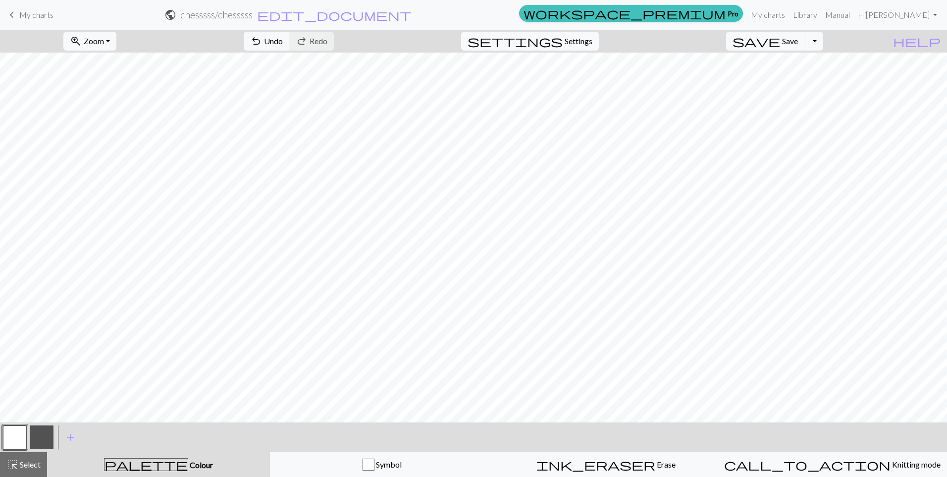
click at [40, 435] on button "button" at bounding box center [42, 437] width 24 height 24
click at [16, 444] on button "button" at bounding box center [15, 437] width 24 height 24
click at [40, 442] on button "button" at bounding box center [42, 437] width 24 height 24
click at [22, 463] on span "Select" at bounding box center [29, 463] width 22 height 9
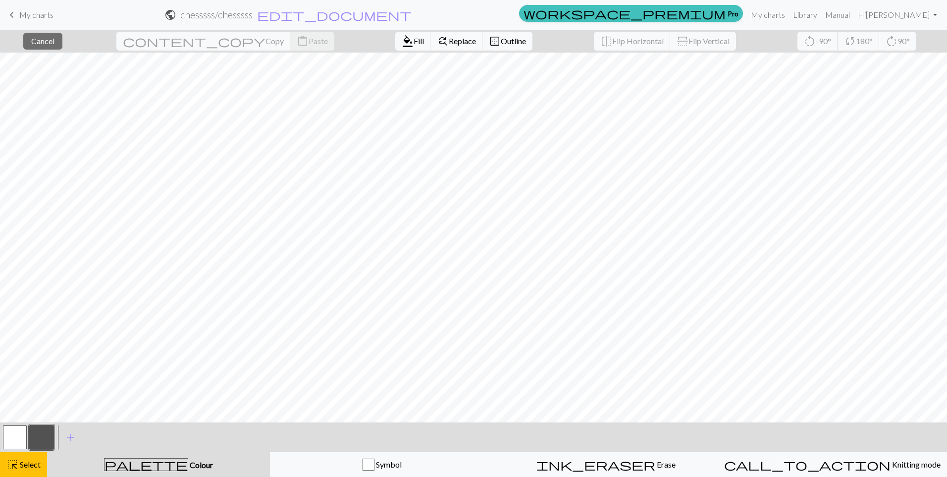
click at [17, 437] on button "button" at bounding box center [15, 437] width 24 height 24
click at [414, 40] on span "Fill" at bounding box center [419, 40] width 10 height 9
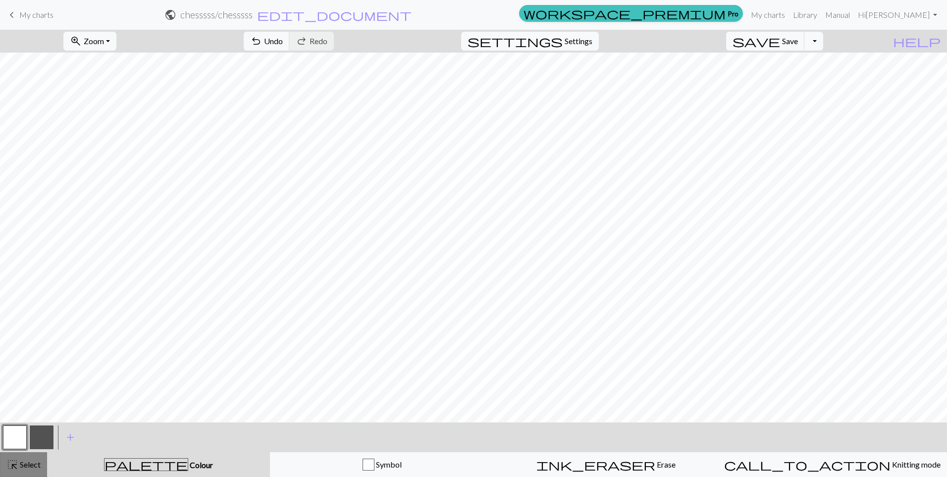
click at [29, 466] on span "Select" at bounding box center [29, 463] width 22 height 9
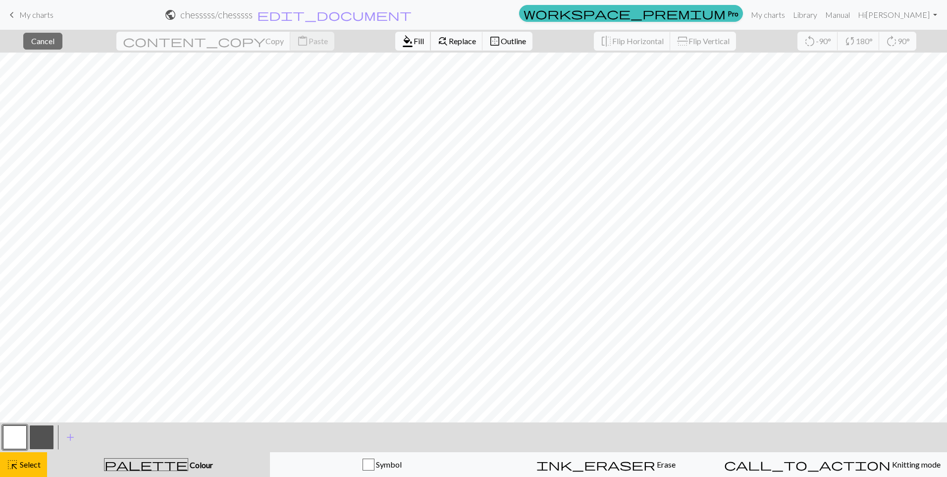
click at [402, 45] on span "format_color_fill" at bounding box center [408, 41] width 12 height 14
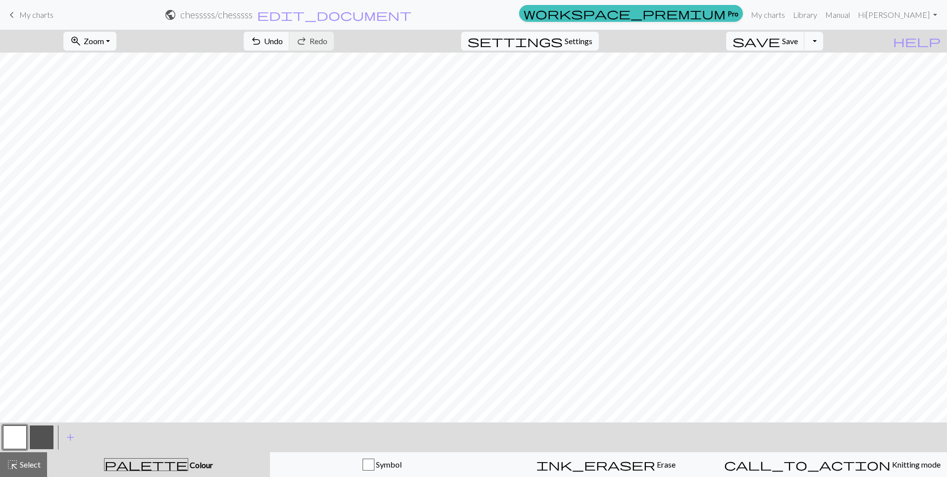
click at [47, 433] on button "button" at bounding box center [42, 437] width 24 height 24
click at [12, 437] on button "button" at bounding box center [15, 437] width 24 height 24
click at [45, 439] on button "button" at bounding box center [42, 437] width 24 height 24
click at [20, 434] on button "button" at bounding box center [15, 437] width 24 height 24
click at [290, 43] on button "undo Undo Undo" at bounding box center [267, 41] width 46 height 19
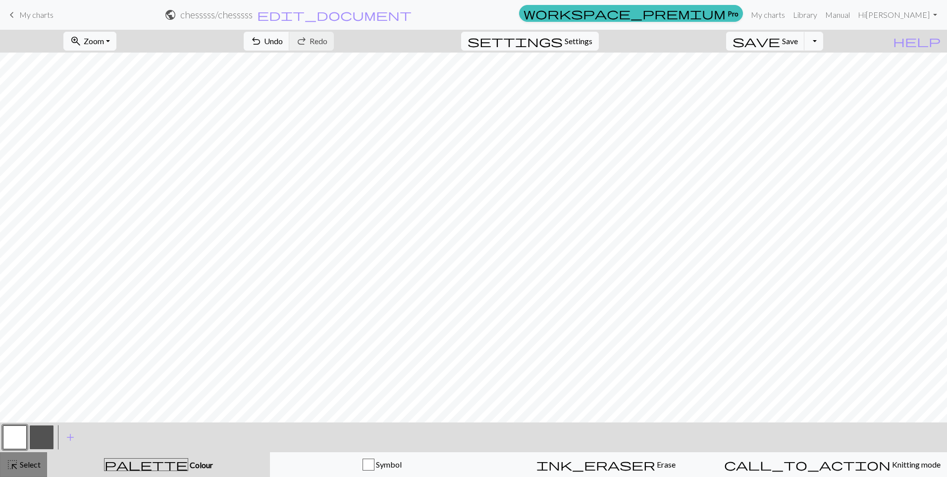
click at [24, 466] on span "Select" at bounding box center [29, 463] width 22 height 9
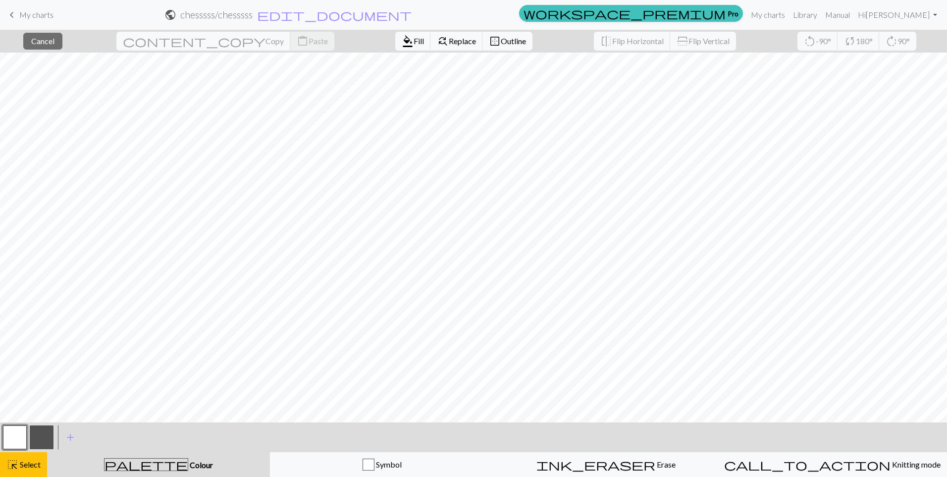
click at [34, 441] on button "button" at bounding box center [42, 437] width 24 height 24
click at [30, 469] on div "highlight_alt Select Select" at bounding box center [23, 464] width 34 height 12
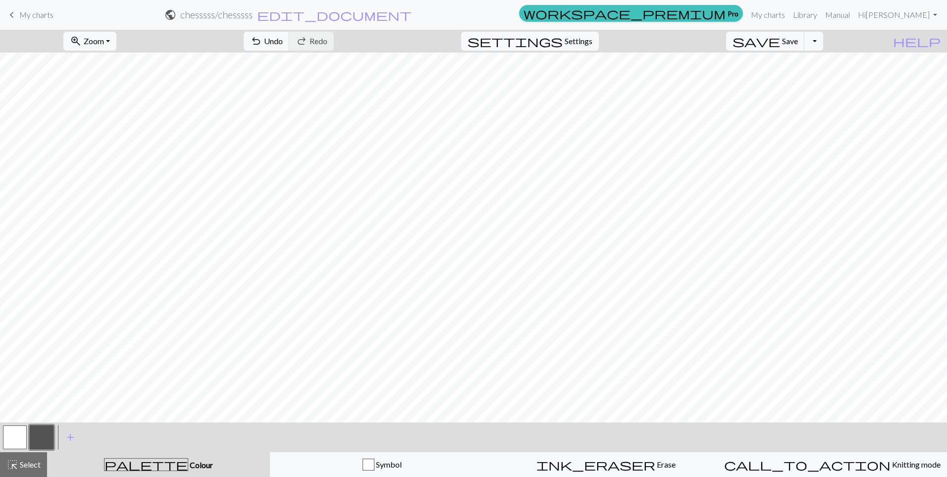
click at [20, 464] on span "Select" at bounding box center [29, 463] width 22 height 9
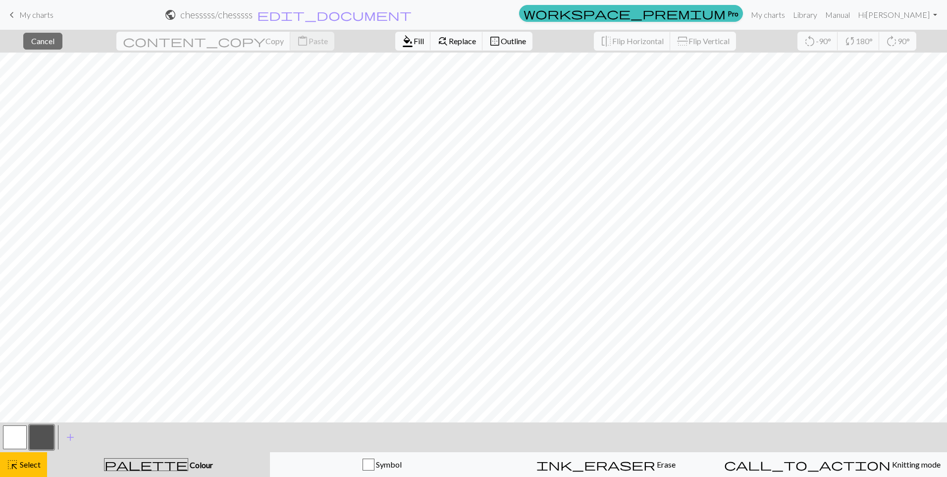
click at [8, 442] on button "button" at bounding box center [15, 437] width 24 height 24
click at [395, 46] on button "format_color_fill Fill" at bounding box center [413, 41] width 36 height 19
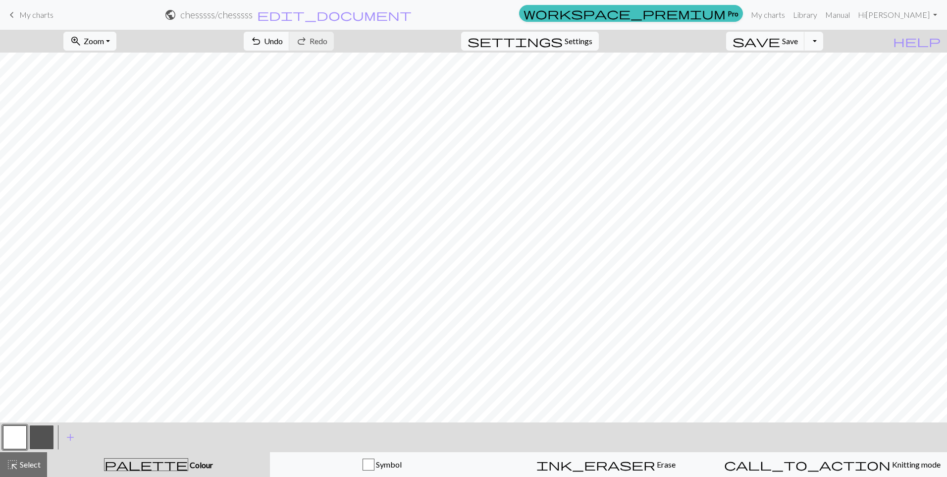
click at [45, 432] on button "button" at bounding box center [42, 437] width 24 height 24
click at [290, 42] on button "undo Undo Undo" at bounding box center [267, 41] width 46 height 19
drag, startPoint x: 17, startPoint y: 437, endPoint x: 100, endPoint y: 425, distance: 83.0
click at [19, 436] on button "button" at bounding box center [15, 437] width 24 height 24
click at [45, 437] on button "button" at bounding box center [42, 437] width 24 height 24
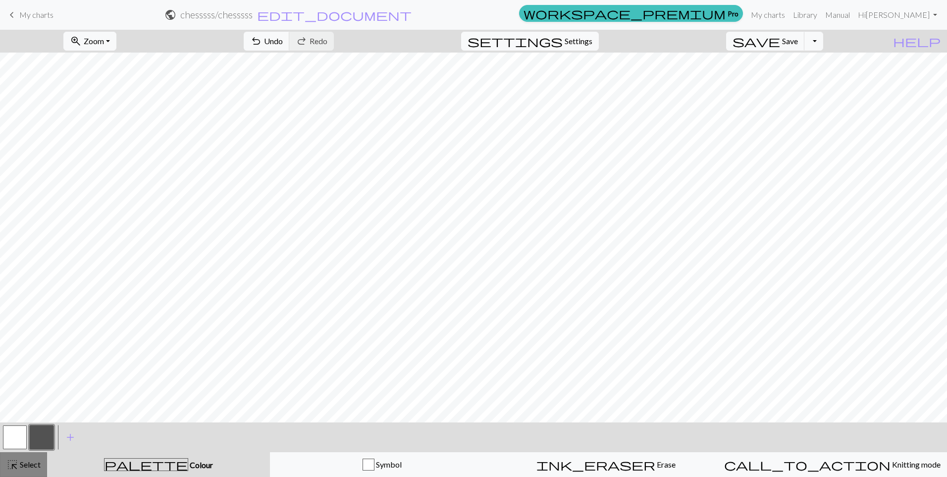
click at [38, 466] on span "Select" at bounding box center [29, 463] width 22 height 9
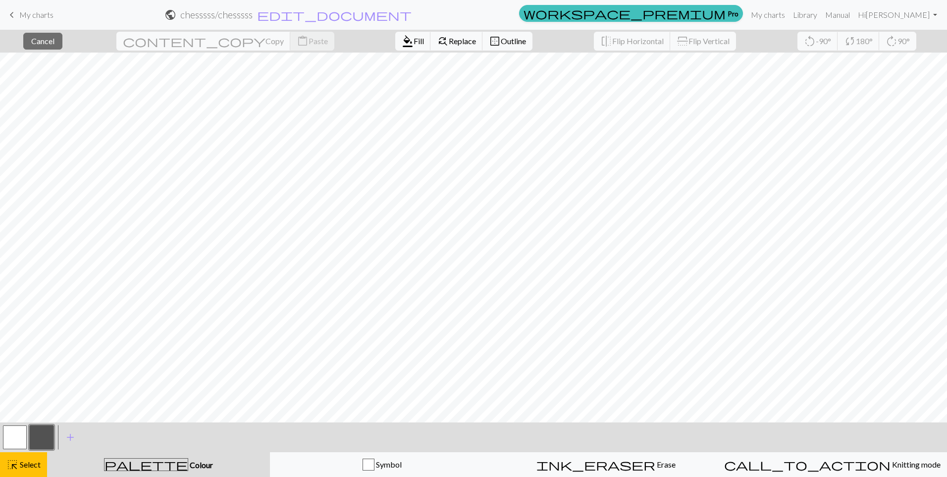
click at [21, 440] on button "button" at bounding box center [15, 437] width 24 height 24
click at [402, 48] on span "format_color_fill" at bounding box center [408, 41] width 12 height 14
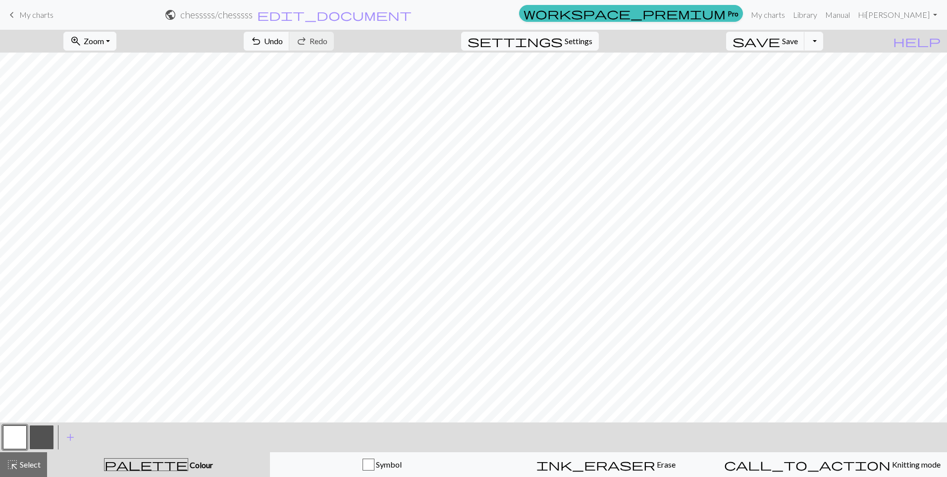
click at [42, 439] on button "button" at bounding box center [42, 437] width 24 height 24
click at [805, 50] on button "save Save Save" at bounding box center [765, 41] width 79 height 19
click at [798, 45] on span "Save" at bounding box center [790, 40] width 16 height 9
click at [28, 427] on div at bounding box center [14, 437] width 27 height 27
click at [24, 431] on button "button" at bounding box center [15, 437] width 24 height 24
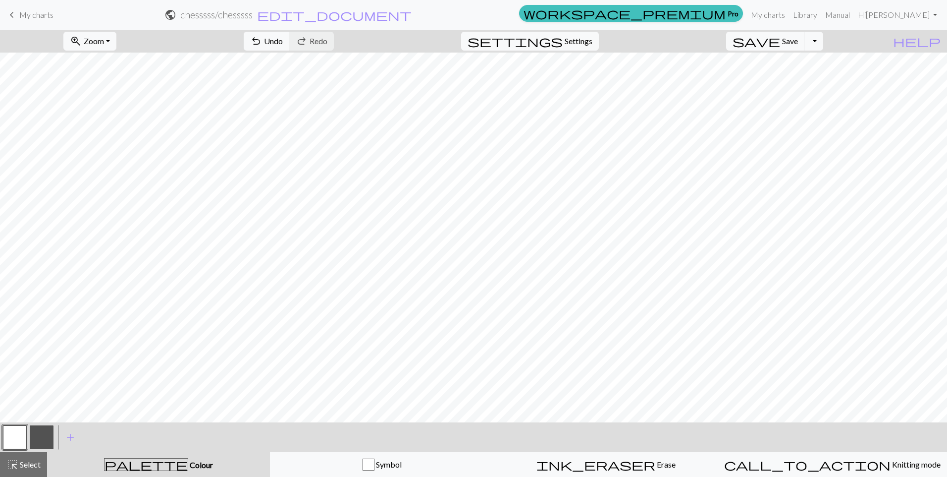
click at [40, 441] on button "button" at bounding box center [42, 437] width 24 height 24
click at [11, 439] on button "button" at bounding box center [15, 437] width 24 height 24
click at [42, 436] on button "button" at bounding box center [42, 437] width 24 height 24
click at [41, 458] on button "highlight_alt Select Select" at bounding box center [23, 464] width 47 height 25
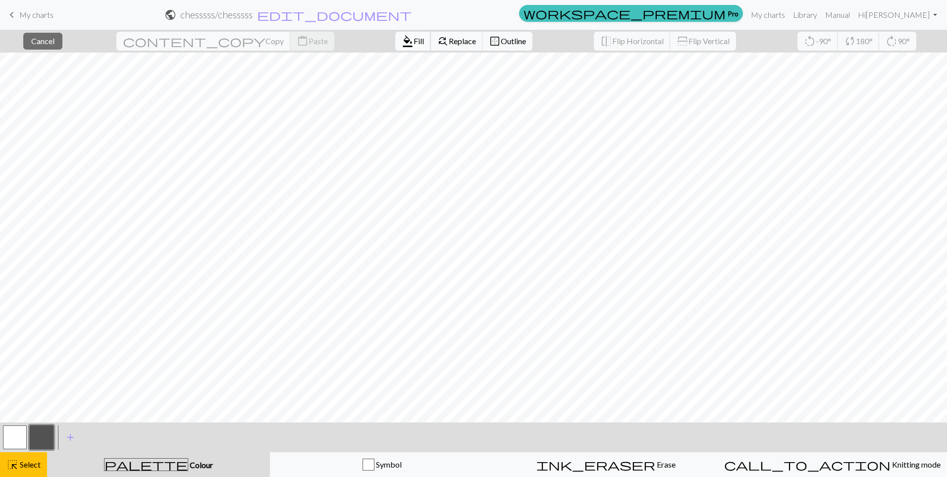
click at [414, 42] on span "Fill" at bounding box center [419, 40] width 10 height 9
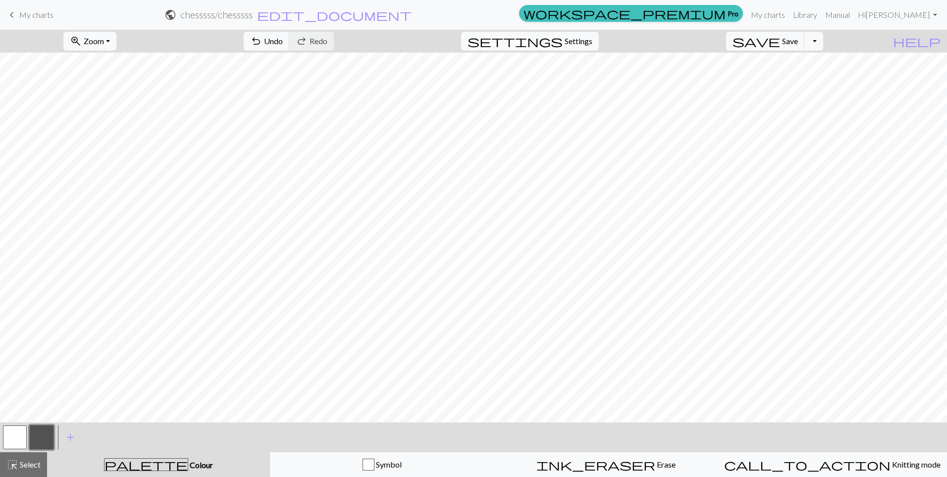
click at [20, 433] on button "button" at bounding box center [15, 437] width 24 height 24
click at [41, 441] on button "button" at bounding box center [42, 437] width 24 height 24
click at [18, 465] on span "Select" at bounding box center [29, 463] width 22 height 9
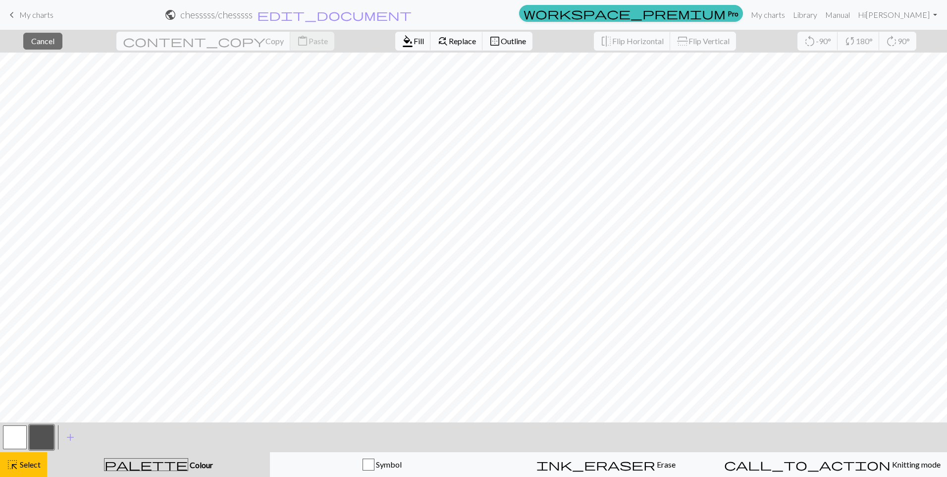
click at [14, 441] on button "button" at bounding box center [15, 437] width 24 height 24
click at [414, 43] on span "Fill" at bounding box center [419, 40] width 10 height 9
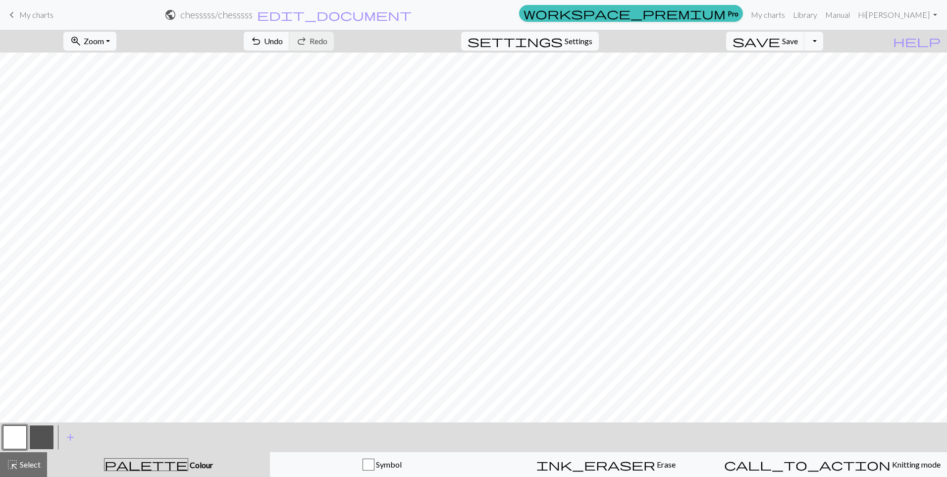
click at [50, 438] on button "button" at bounding box center [42, 437] width 24 height 24
click at [22, 431] on button "button" at bounding box center [15, 437] width 24 height 24
click at [44, 436] on button "button" at bounding box center [42, 437] width 24 height 24
click at [6, 441] on button "button" at bounding box center [15, 437] width 24 height 24
click at [47, 426] on button "button" at bounding box center [42, 437] width 24 height 24
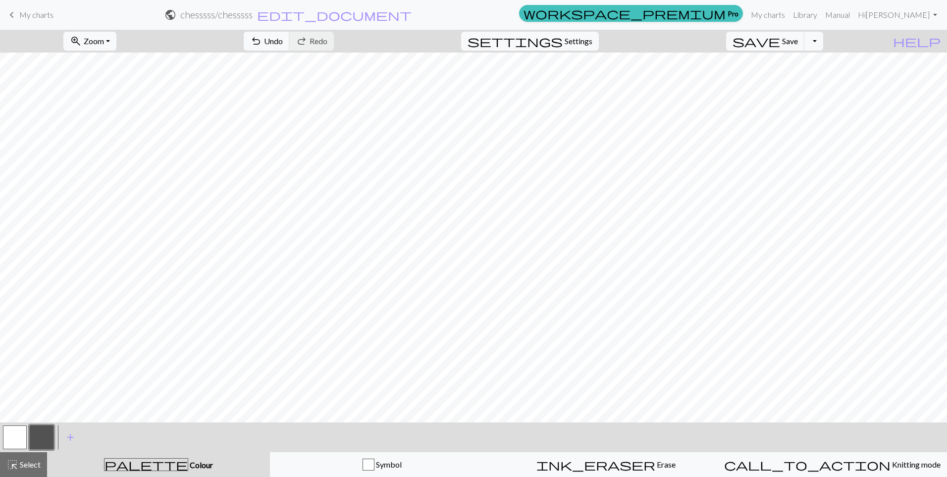
click at [17, 446] on button "button" at bounding box center [15, 437] width 24 height 24
click at [41, 437] on button "button" at bounding box center [42, 437] width 24 height 24
click at [22, 430] on button "button" at bounding box center [15, 437] width 24 height 24
click at [37, 437] on button "button" at bounding box center [42, 437] width 24 height 24
click at [780, 45] on span "save" at bounding box center [757, 41] width 48 height 14
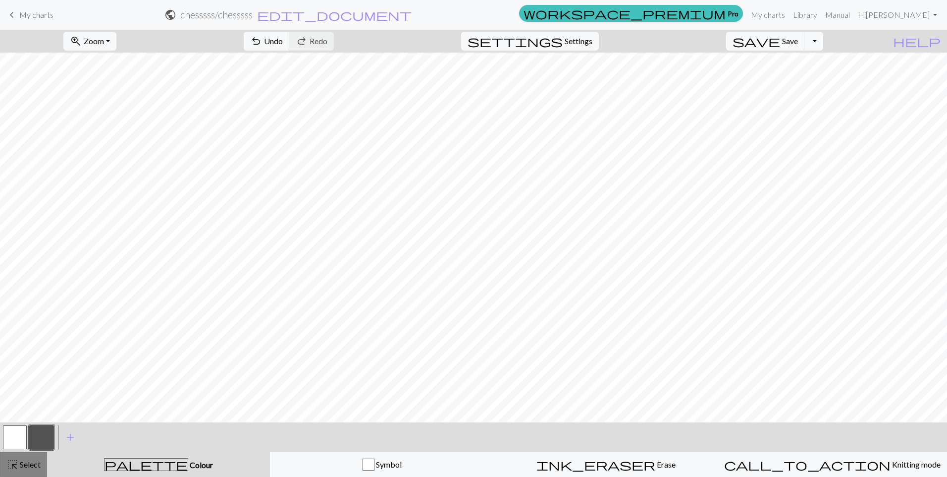
click at [22, 467] on span "Select" at bounding box center [29, 463] width 22 height 9
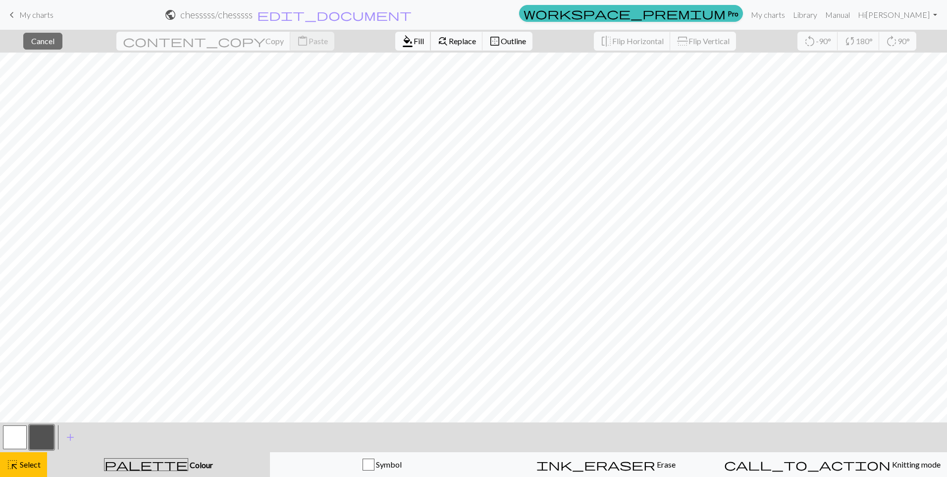
click at [395, 50] on button "format_color_fill Fill" at bounding box center [413, 41] width 36 height 19
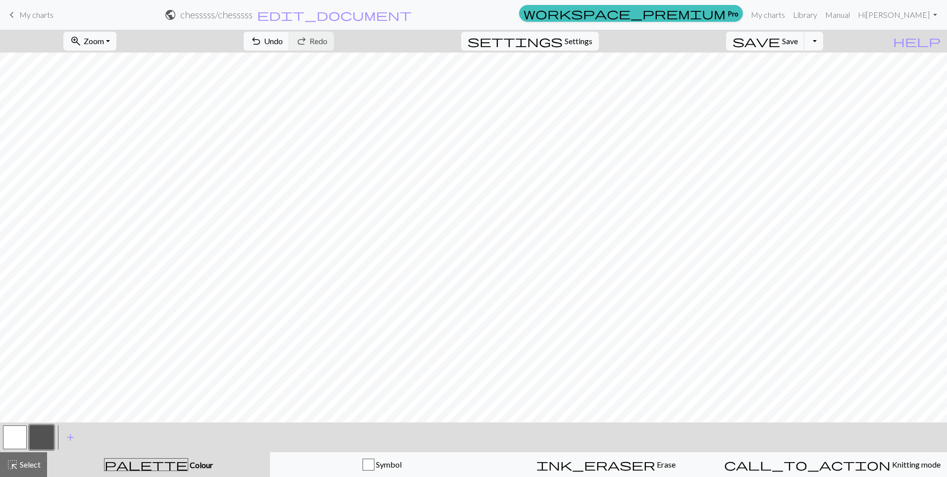
click at [9, 436] on button "button" at bounding box center [15, 437] width 24 height 24
click at [44, 438] on button "button" at bounding box center [42, 437] width 24 height 24
click at [32, 473] on button "highlight_alt Select Select" at bounding box center [23, 464] width 47 height 25
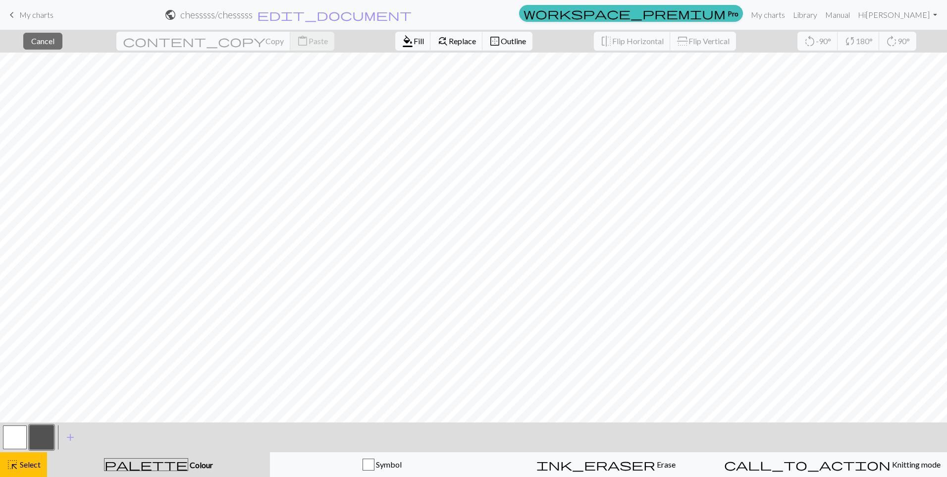
click at [20, 435] on button "button" at bounding box center [15, 437] width 24 height 24
click at [395, 33] on button "format_color_fill Fill" at bounding box center [413, 41] width 36 height 19
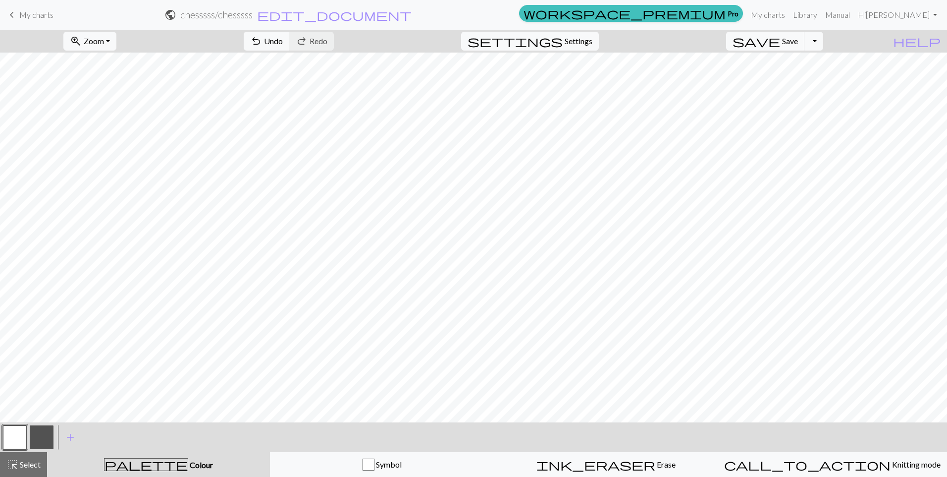
click at [30, 436] on button "button" at bounding box center [42, 437] width 24 height 24
click at [18, 440] on button "button" at bounding box center [15, 437] width 24 height 24
click at [26, 463] on span "Select" at bounding box center [29, 463] width 22 height 9
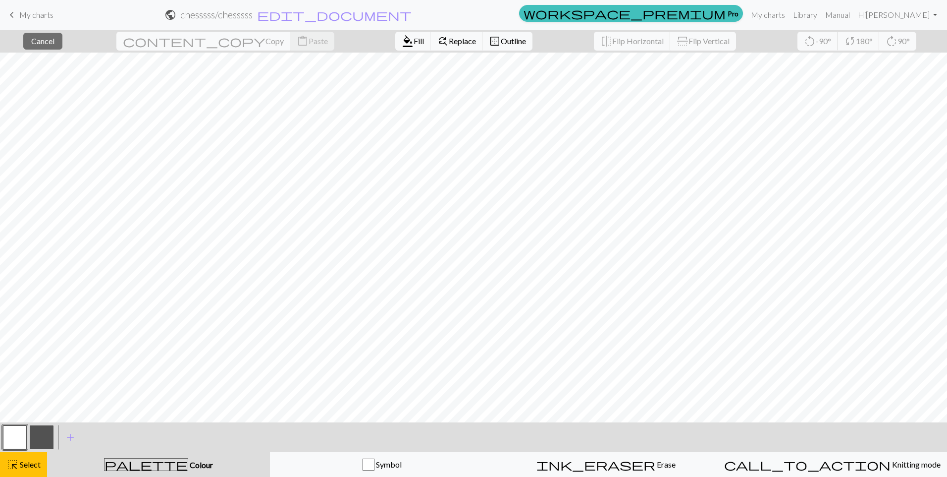
click at [388, 51] on div "format_color_fill Fill find_replace Replace border_outer Outline" at bounding box center [464, 41] width 152 height 23
click at [402, 44] on span "format_color_fill" at bounding box center [408, 41] width 12 height 14
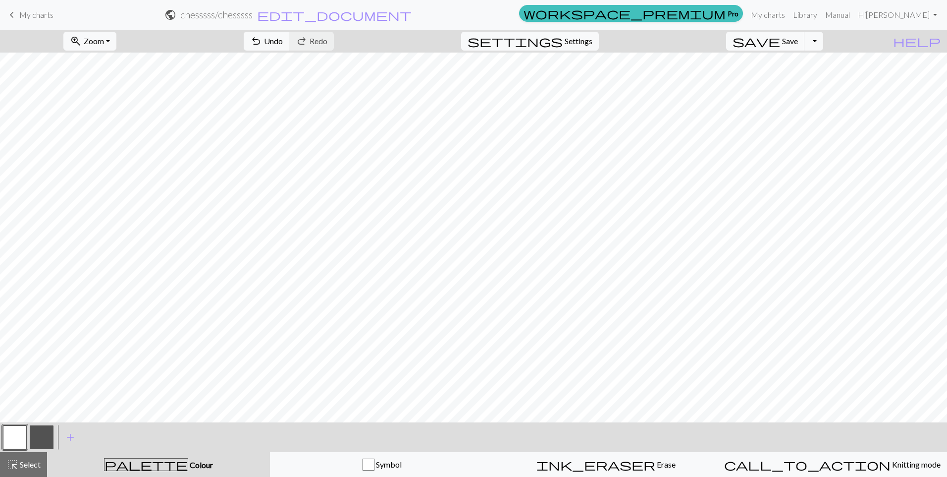
click at [42, 436] on button "button" at bounding box center [42, 437] width 24 height 24
click at [283, 45] on span "Undo" at bounding box center [273, 40] width 19 height 9
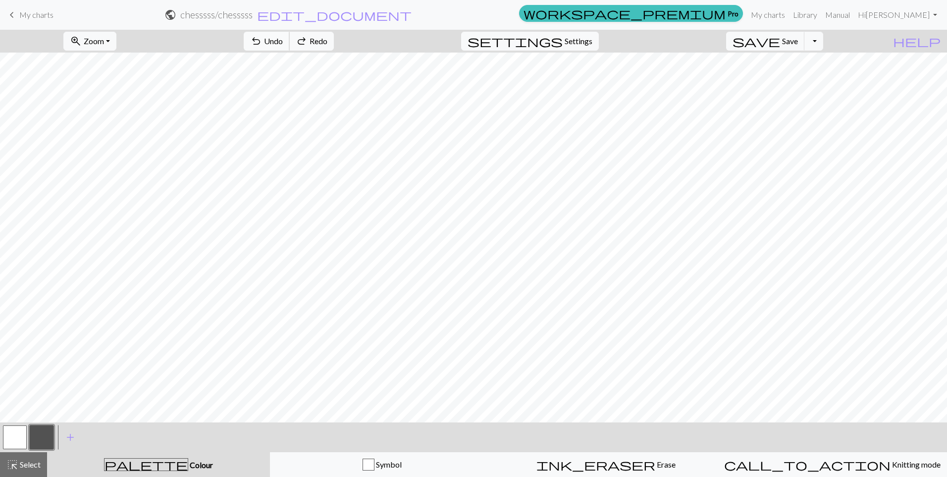
click at [283, 45] on span "Undo" at bounding box center [273, 40] width 19 height 9
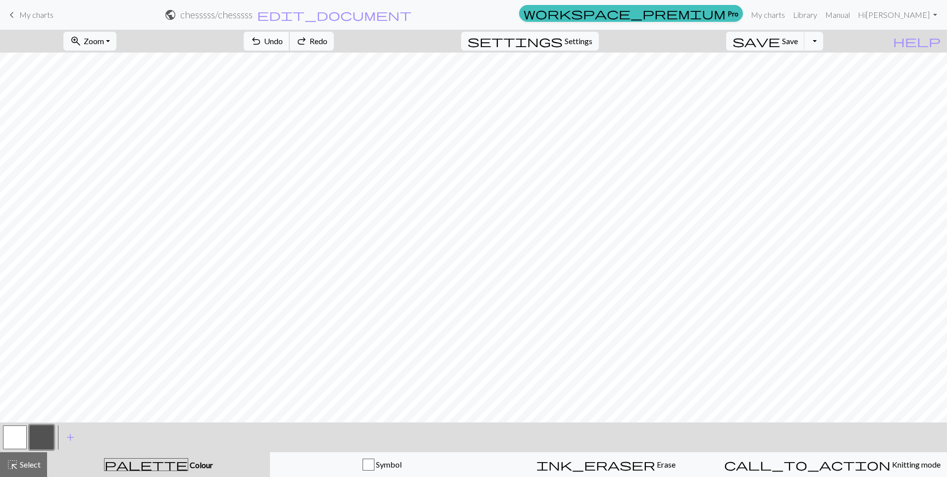
click at [283, 45] on span "Undo" at bounding box center [273, 40] width 19 height 9
click at [20, 462] on span "Select" at bounding box center [29, 463] width 22 height 9
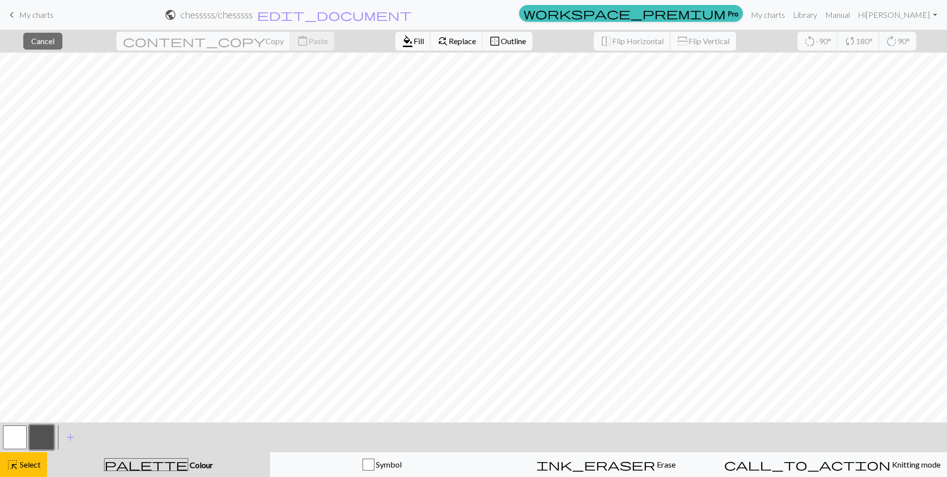
click at [14, 440] on button "button" at bounding box center [15, 437] width 24 height 24
click at [388, 51] on div "format_color_fill Fill find_replace Replace border_outer Outline" at bounding box center [464, 41] width 152 height 23
click at [402, 44] on span "format_color_fill" at bounding box center [408, 41] width 12 height 14
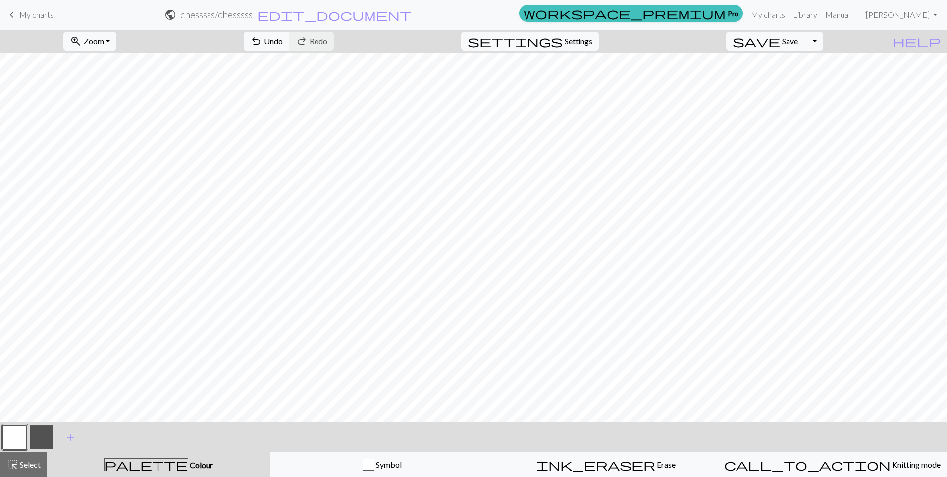
click at [39, 439] on button "button" at bounding box center [42, 437] width 24 height 24
click at [262, 36] on span "undo" at bounding box center [256, 41] width 12 height 14
click at [283, 45] on span "Undo" at bounding box center [273, 40] width 19 height 9
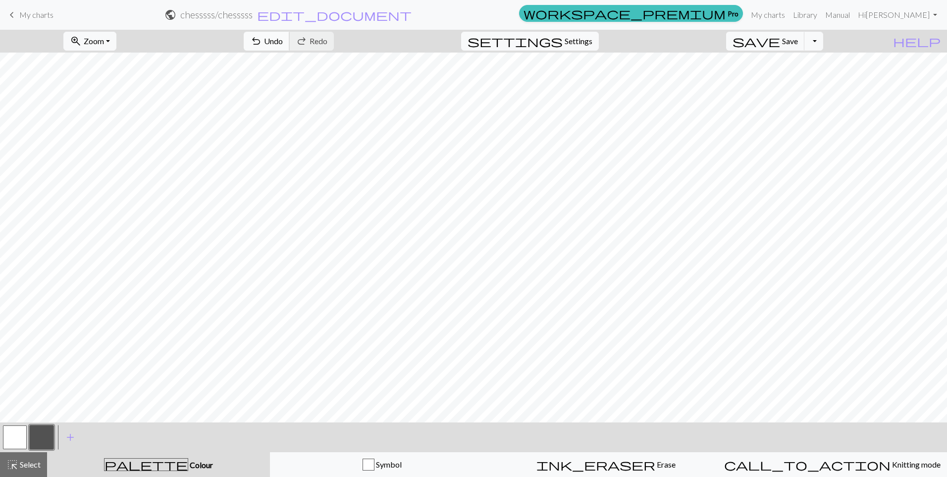
click at [283, 45] on span "Undo" at bounding box center [273, 40] width 19 height 9
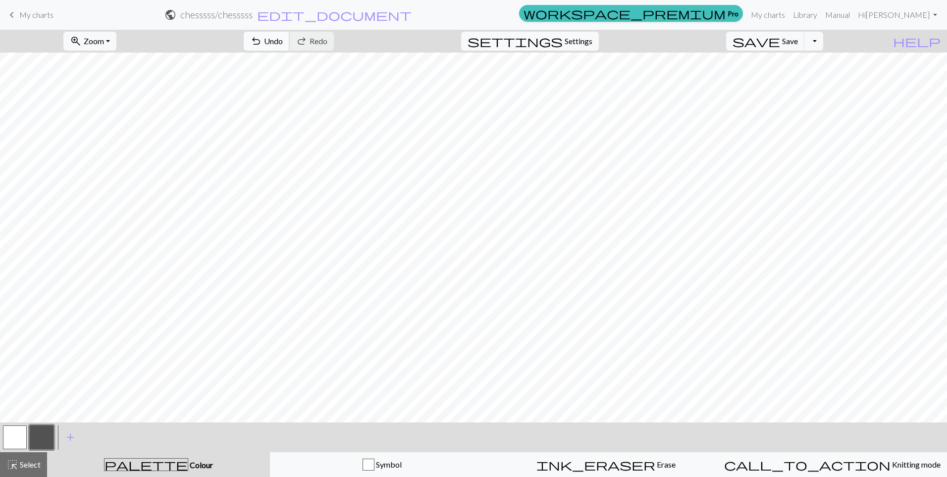
click at [283, 45] on span "Undo" at bounding box center [273, 40] width 19 height 9
click at [262, 35] on span "undo" at bounding box center [256, 41] width 12 height 14
drag, startPoint x: 19, startPoint y: 434, endPoint x: 63, endPoint y: 423, distance: 45.9
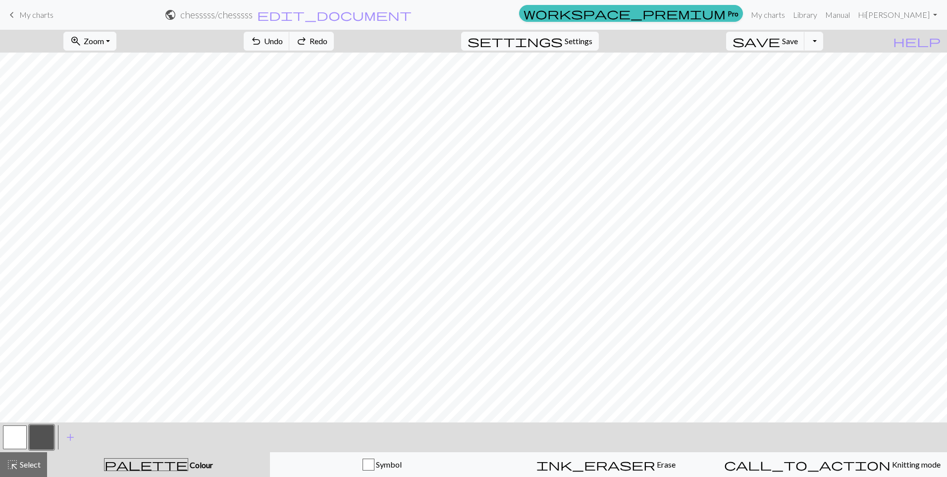
click at [22, 433] on button "button" at bounding box center [15, 437] width 24 height 24
click at [27, 442] on div at bounding box center [14, 437] width 27 height 27
click at [52, 437] on button "button" at bounding box center [42, 437] width 24 height 24
click at [283, 37] on span "Undo" at bounding box center [273, 40] width 19 height 9
click at [11, 441] on button "button" at bounding box center [15, 437] width 24 height 24
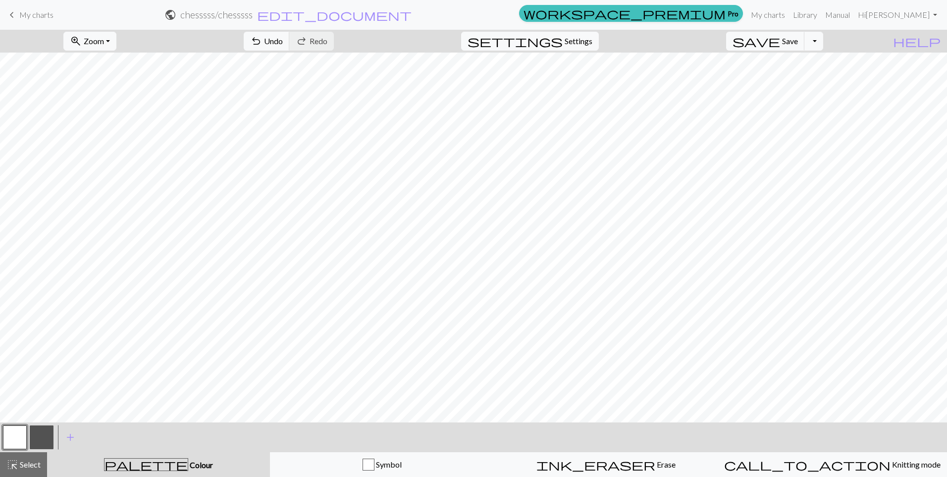
click at [26, 438] on button "button" at bounding box center [15, 437] width 24 height 24
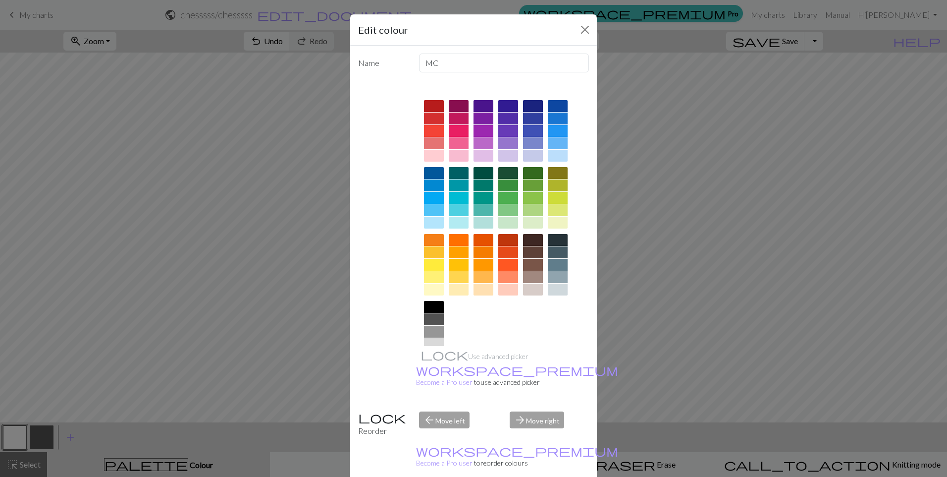
click at [41, 437] on div "Edit colour Name MC Use advanced picker workspace_premium Become a Pro user to …" at bounding box center [473, 238] width 947 height 477
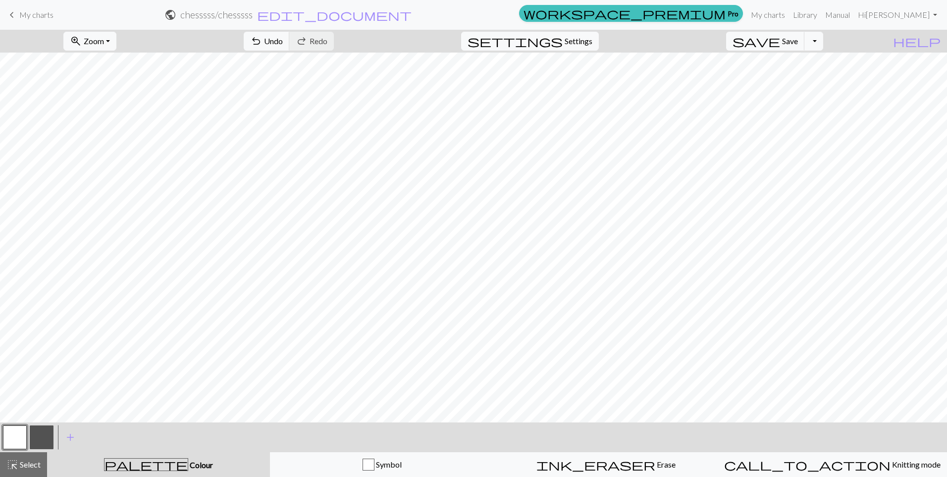
click at [46, 436] on button "button" at bounding box center [42, 437] width 24 height 24
click at [798, 44] on span "Save" at bounding box center [790, 40] width 16 height 9
